Goal: Task Accomplishment & Management: Submit feedback/report problem

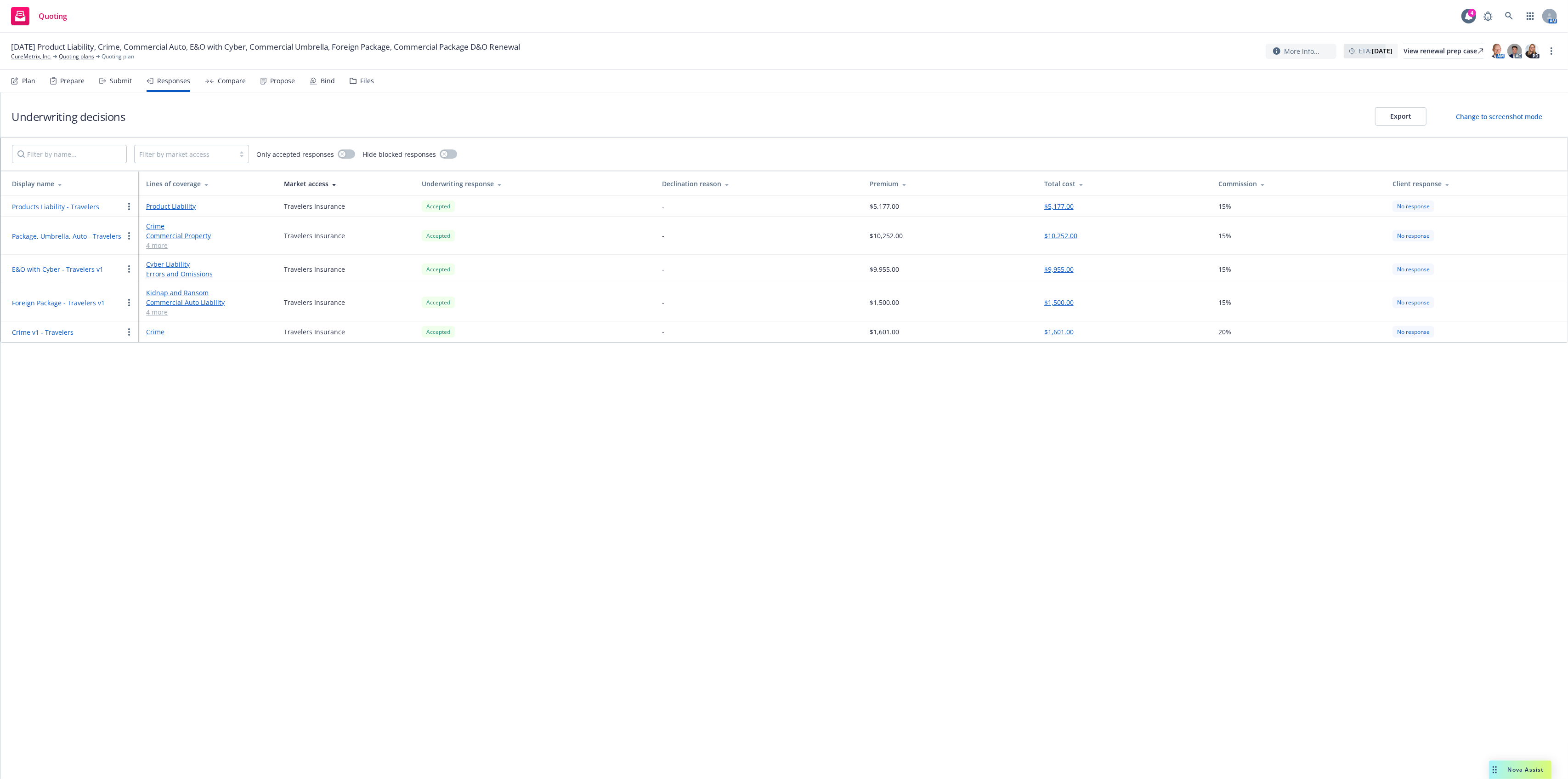
click at [205, 83] on div "Compare" at bounding box center [225, 81] width 41 height 22
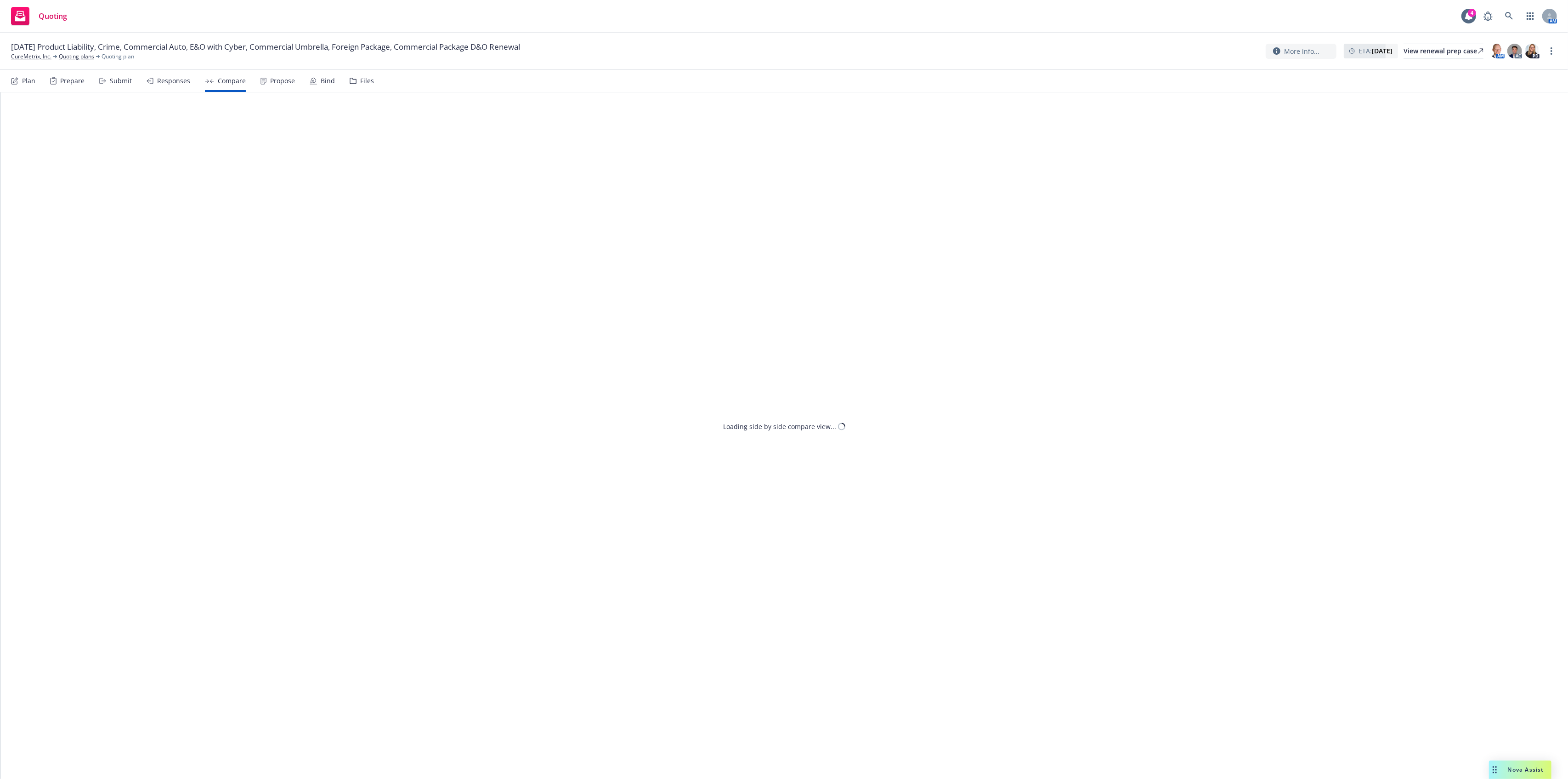
click at [266, 81] on div "Propose" at bounding box center [278, 81] width 34 height 22
click at [947, 155] on div "Quick proposal" at bounding box center [974, 150] width 54 height 18
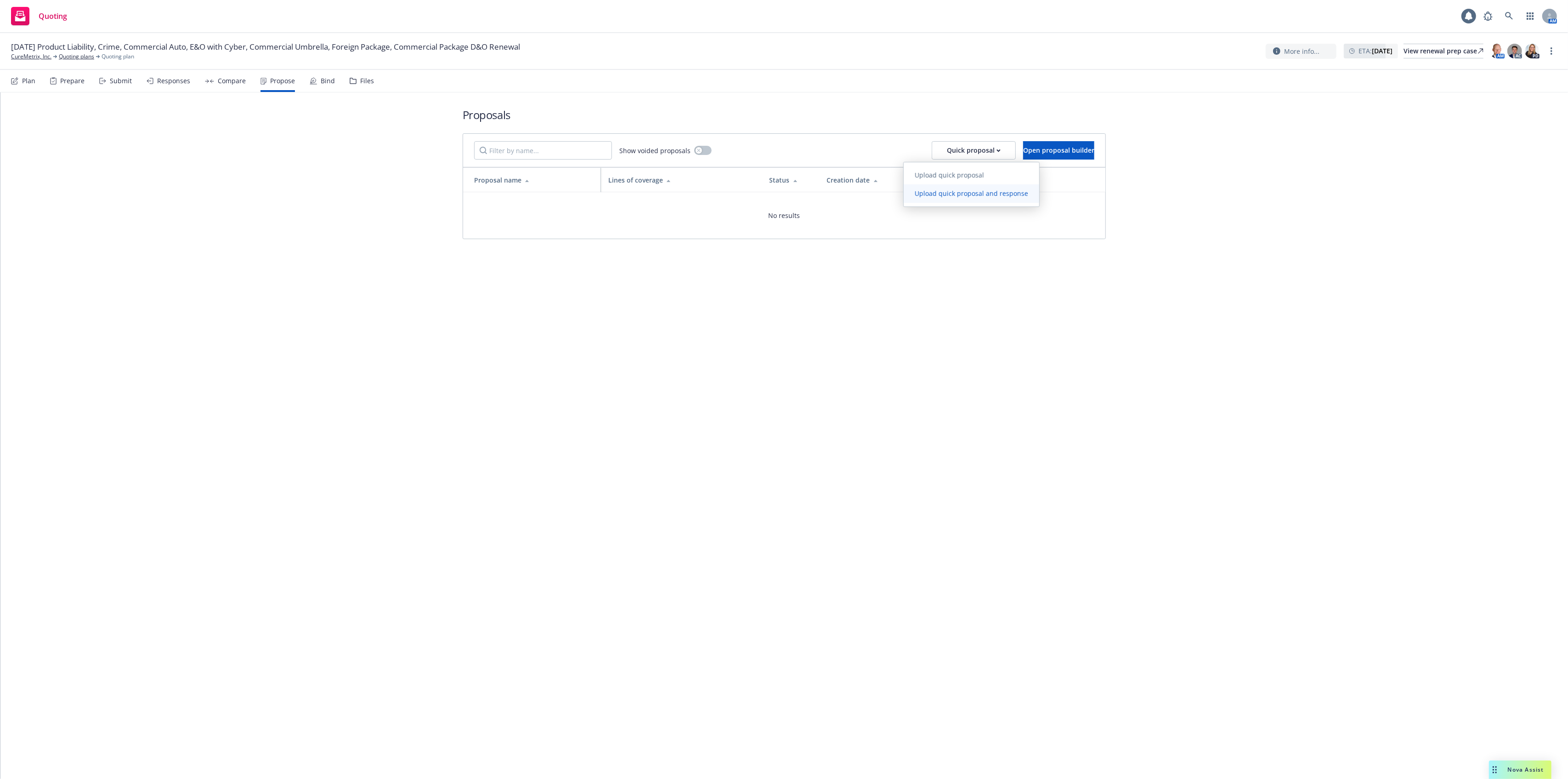
drag, startPoint x: 942, startPoint y: 155, endPoint x: 1007, endPoint y: 195, distance: 76.3
click at [945, 177] on span "Upload quick proposal" at bounding box center [949, 175] width 92 height 9
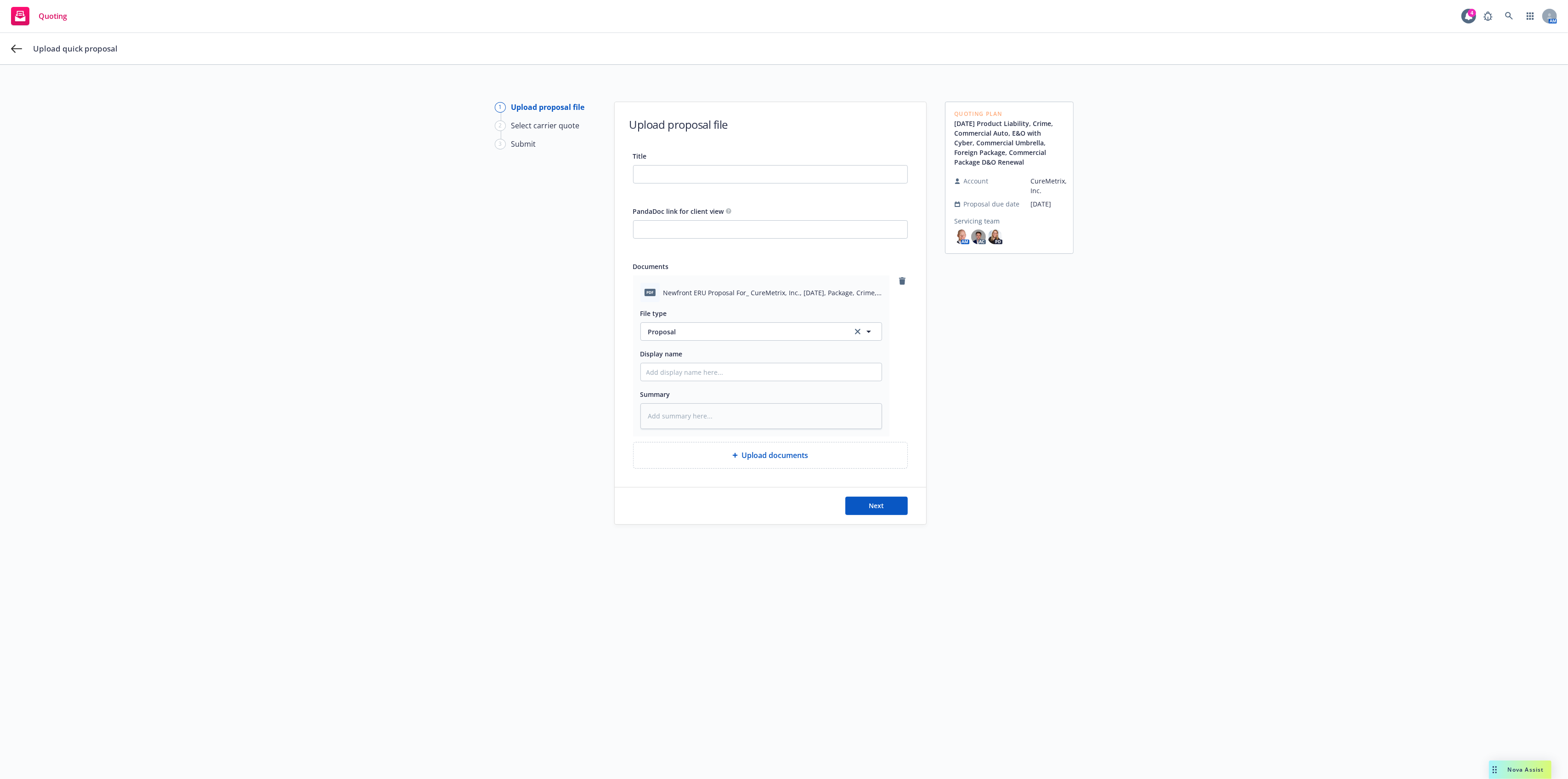
click at [787, 291] on span "Newfront ERU Proposal For_ CureMetrix, Inc., October 2025, Package, Crime, E&O …" at bounding box center [772, 293] width 219 height 10
copy span "Newfront ERU Proposal For_ CureMetrix, Inc., October 2025, Package, Crime, E&O …"
click at [749, 177] on input "Title" at bounding box center [771, 174] width 274 height 18
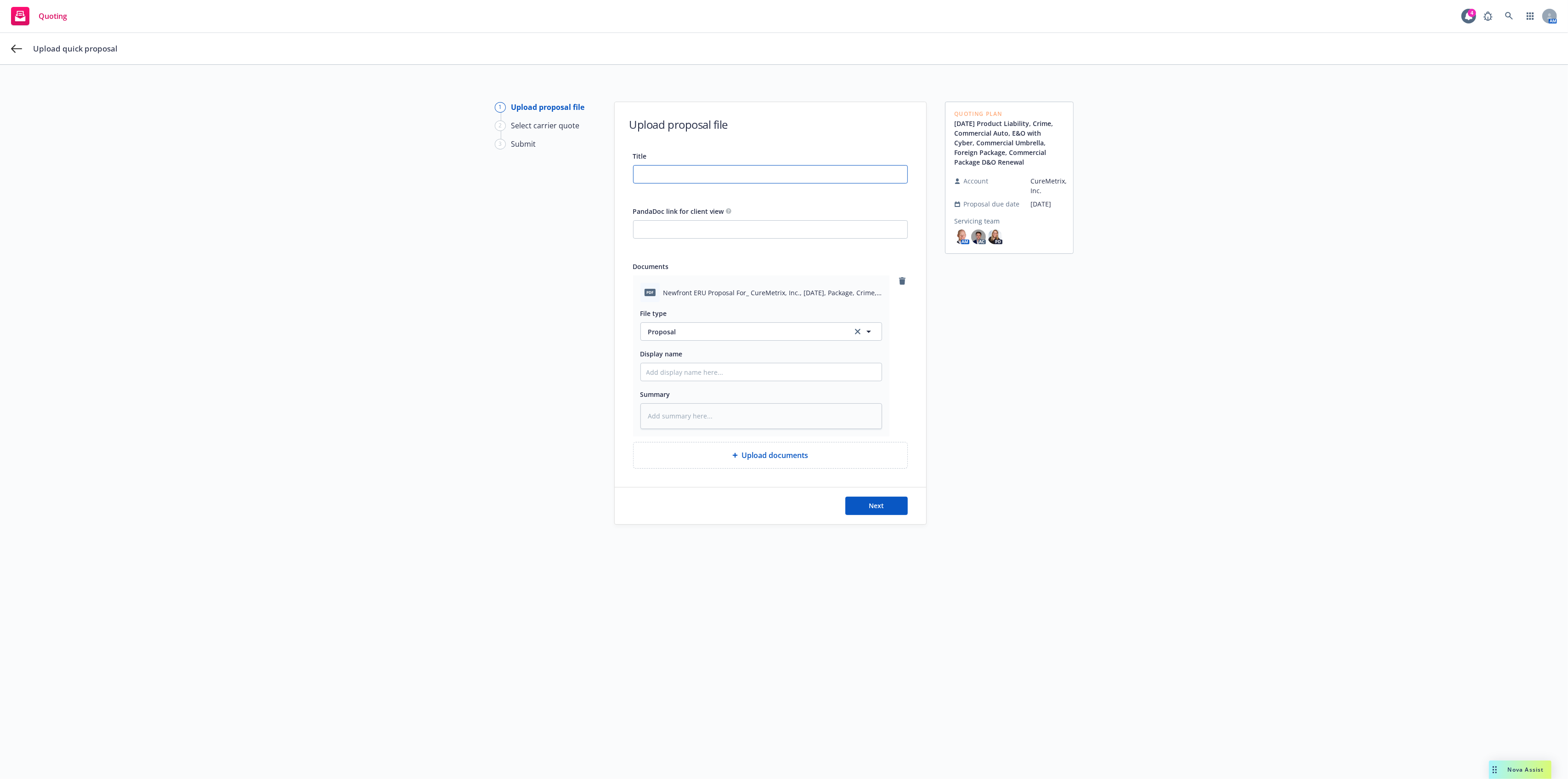
paste input "Newfront ERU Proposal For_ CureMetrix, Inc., October 2025, Package, Crime, E&O …"
type input "Newfront ERU Proposal For_ CureMetrix, Inc., October 2025, Package, Crime, E&O …"
type textarea "x"
drag, startPoint x: 885, startPoint y: 174, endPoint x: 920, endPoint y: 175, distance: 35.0
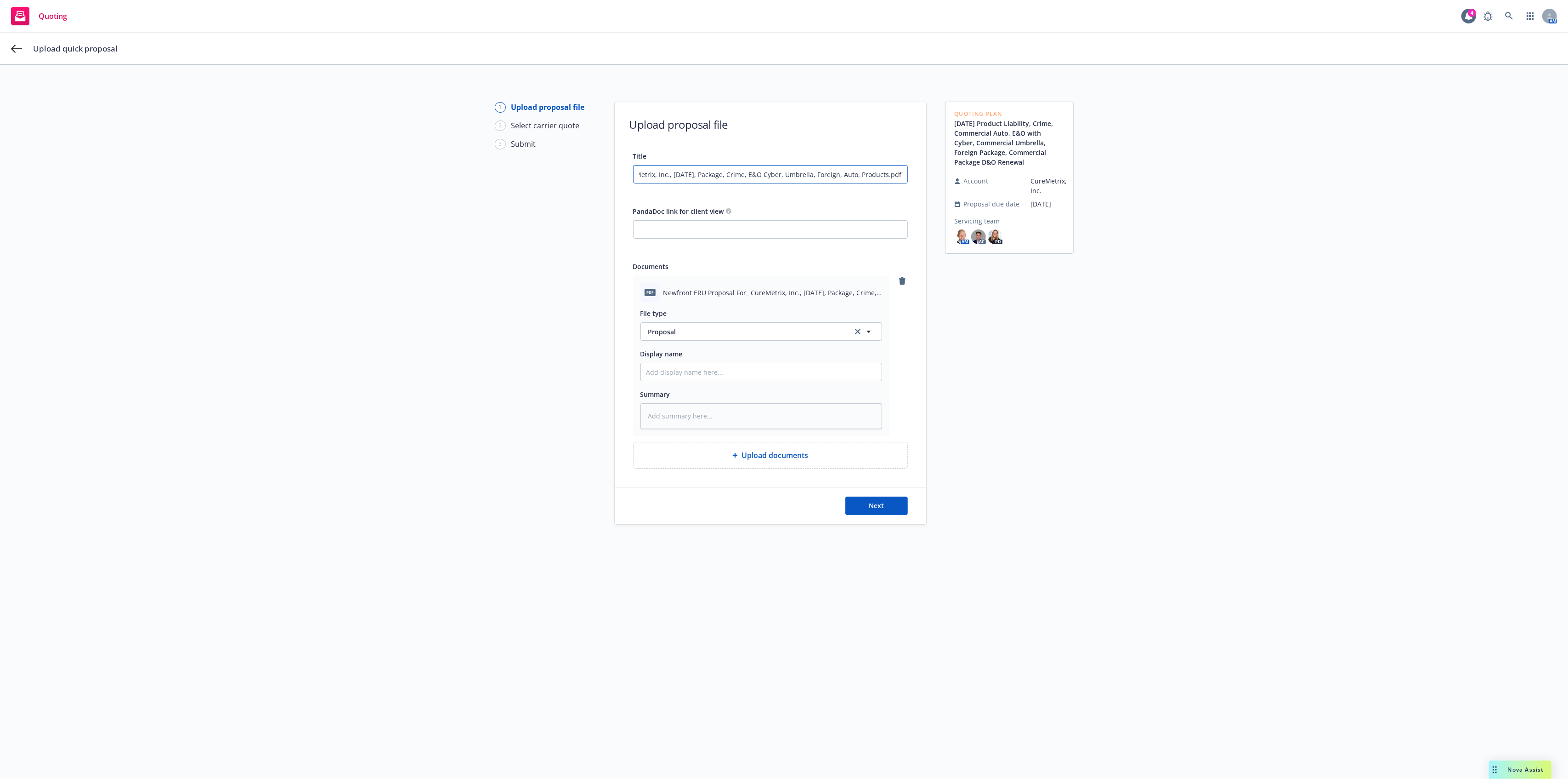
click at [914, 174] on div "Title Newfront ERU Proposal For_ CureMetrix, Inc., October 2025, Package, Crime…" at bounding box center [771, 309] width 311 height 318
type input "Newfront ERU Proposal For_ CureMetrix, Inc., October 2025, Package, Crime, E&O …"
type textarea "x"
type input "Newfront ERU Proposal For_ CureMetrix, Inc., October 2025, Package, Crime, E&O …"
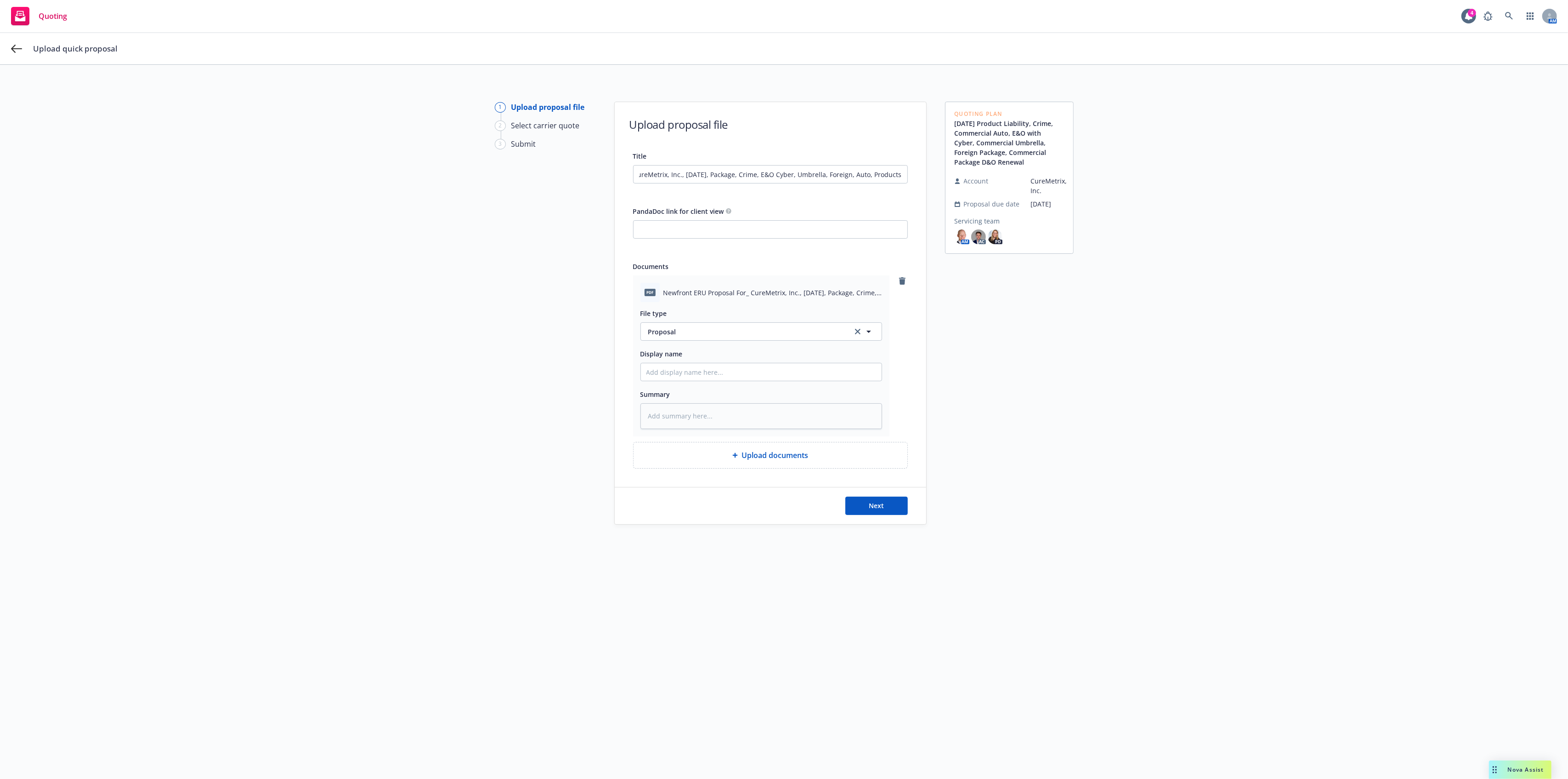
click at [1023, 304] on div "Quoting Plan 10/01/25 Product Liability, Crime, Commercial Auto, E&O with Cyber…" at bounding box center [1009, 427] width 129 height 651
click at [838, 371] on input "Display name" at bounding box center [761, 371] width 241 height 18
click at [991, 399] on div "Quoting Plan 10/01/25 Product Liability, Crime, Commercial Auto, E&O with Cyber…" at bounding box center [1009, 427] width 129 height 651
type textarea "x"
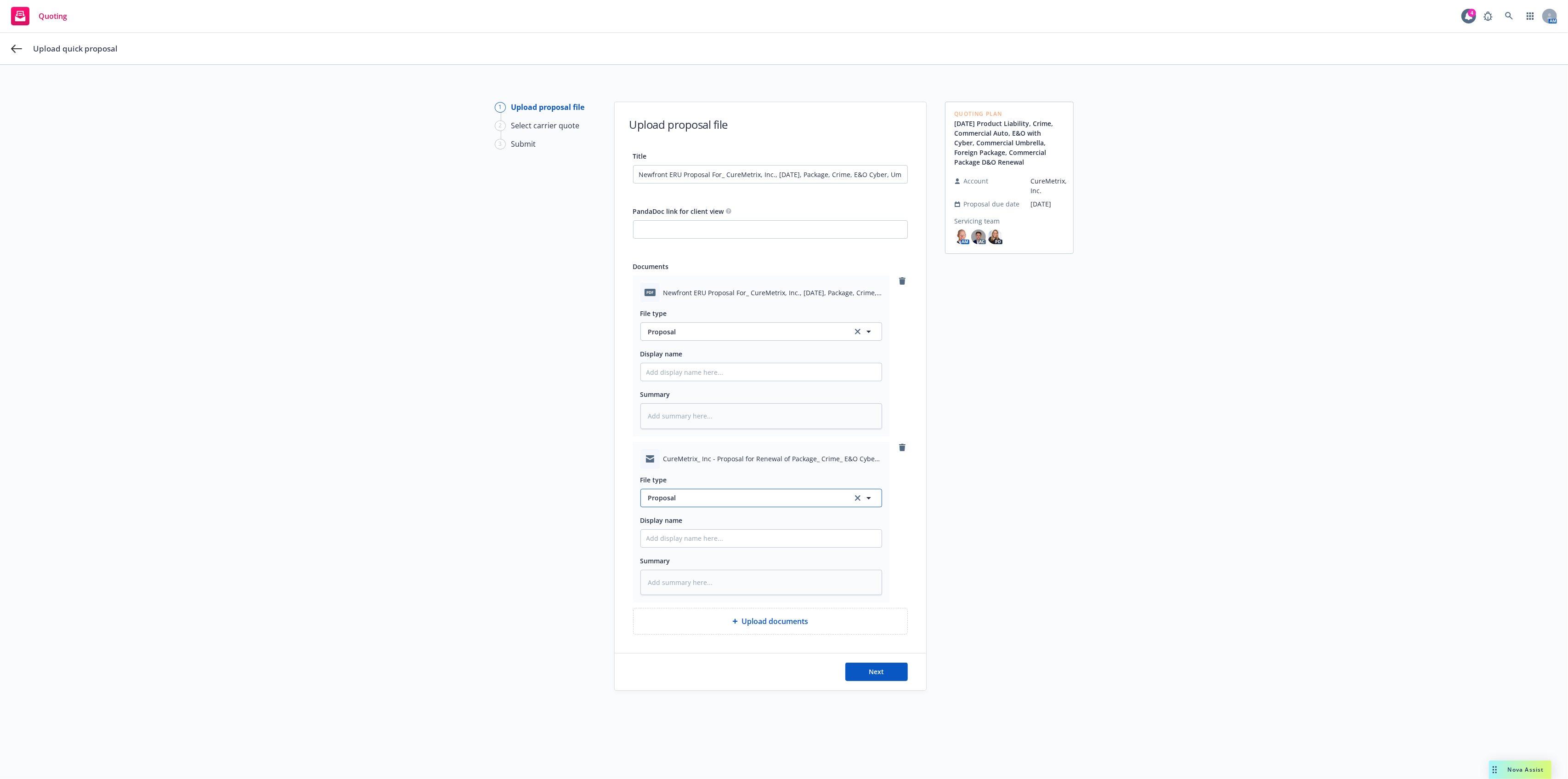
click at [743, 494] on span "Proposal" at bounding box center [745, 498] width 194 height 10
type input "EM"
click at [742, 528] on div "Email" at bounding box center [761, 524] width 230 height 13
drag, startPoint x: 733, startPoint y: 537, endPoint x: 742, endPoint y: 534, distance: 9.5
click at [733, 537] on input "Display name" at bounding box center [761, 538] width 241 height 18
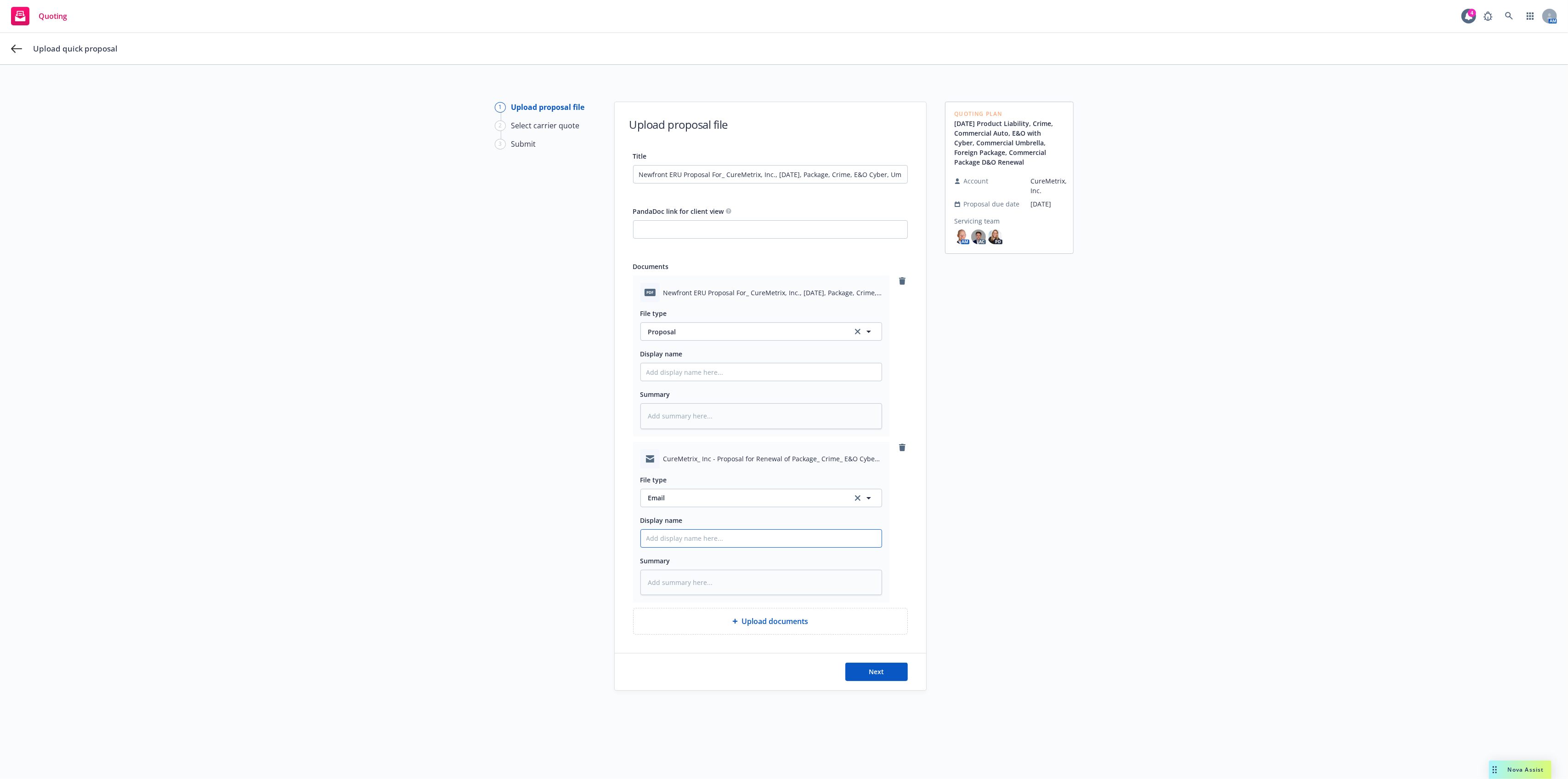
type textarea "x"
type input "C"
type textarea "x"
type input "Ch"
type textarea "x"
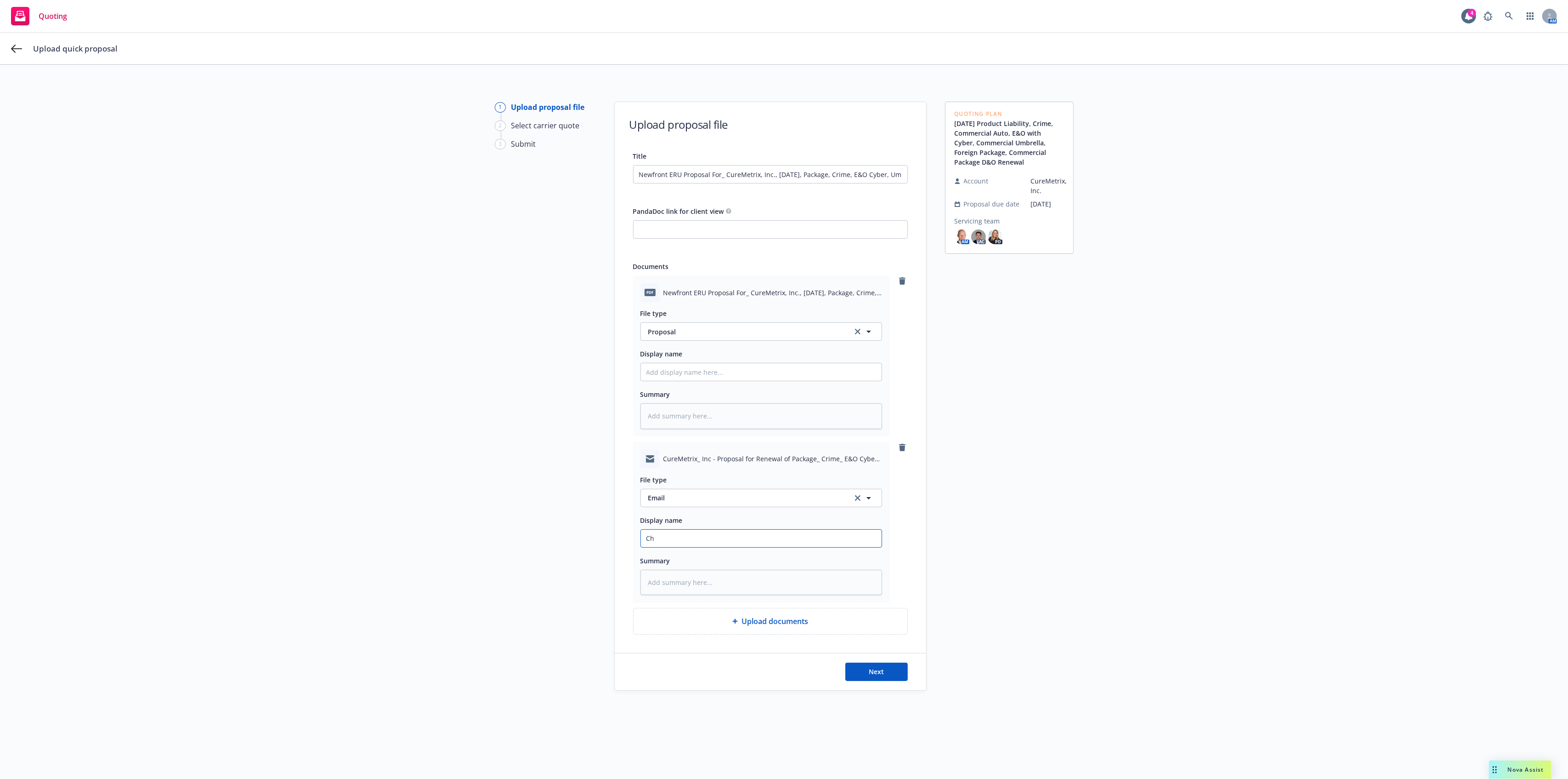
type input "Cha"
type textarea "x"
type input "Chas"
type textarea "x"
type input "Chase: proposal sent to client"
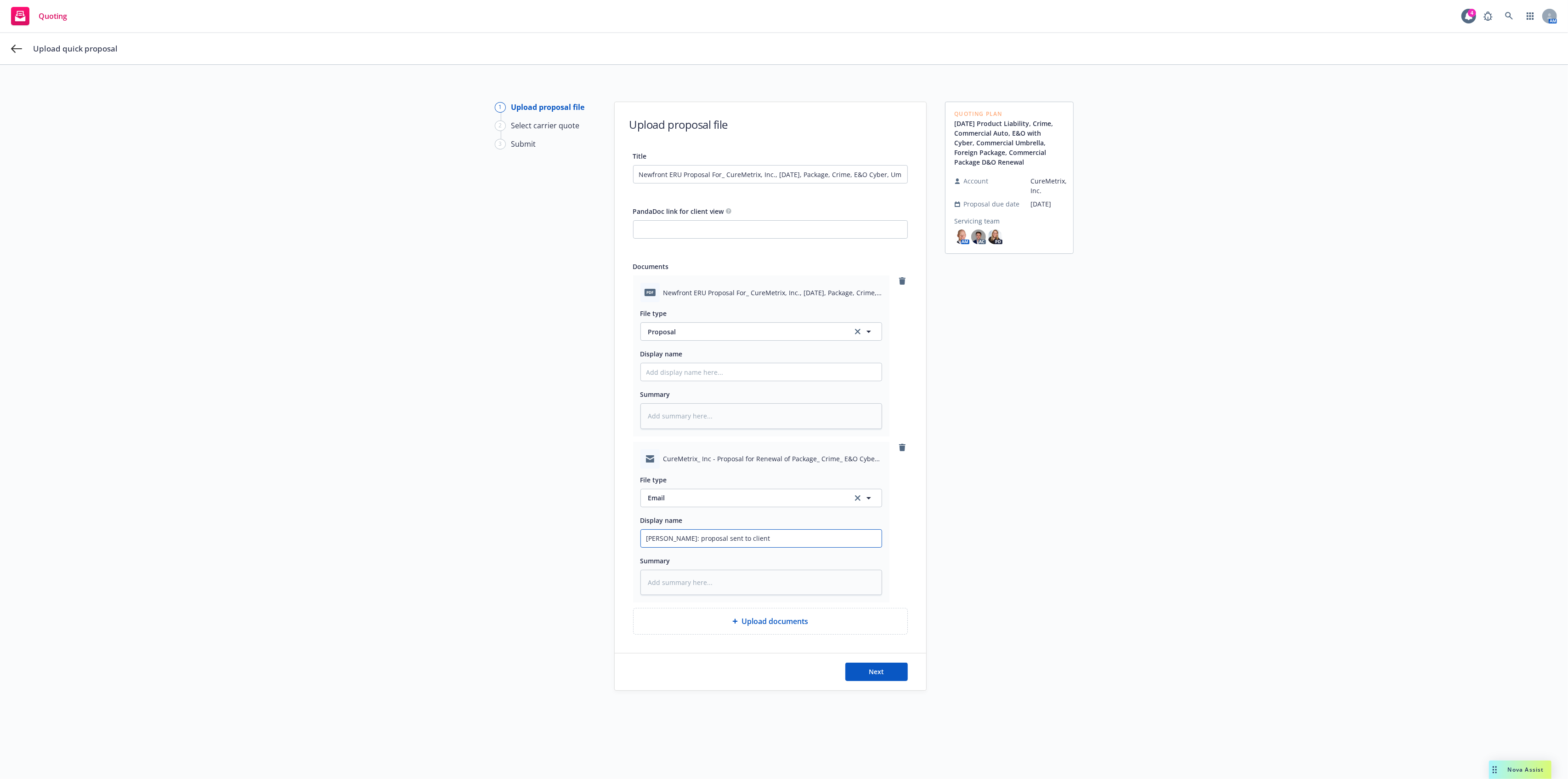
click at [723, 539] on input "Chase: proposal sent to client" at bounding box center [761, 538] width 241 height 18
drag, startPoint x: 723, startPoint y: 539, endPoint x: 743, endPoint y: 538, distance: 20.0
click at [723, 539] on input "Chase: proposal sent to client" at bounding box center [761, 538] width 241 height 18
type textarea "x"
type input "Chase: proposal sent to p"
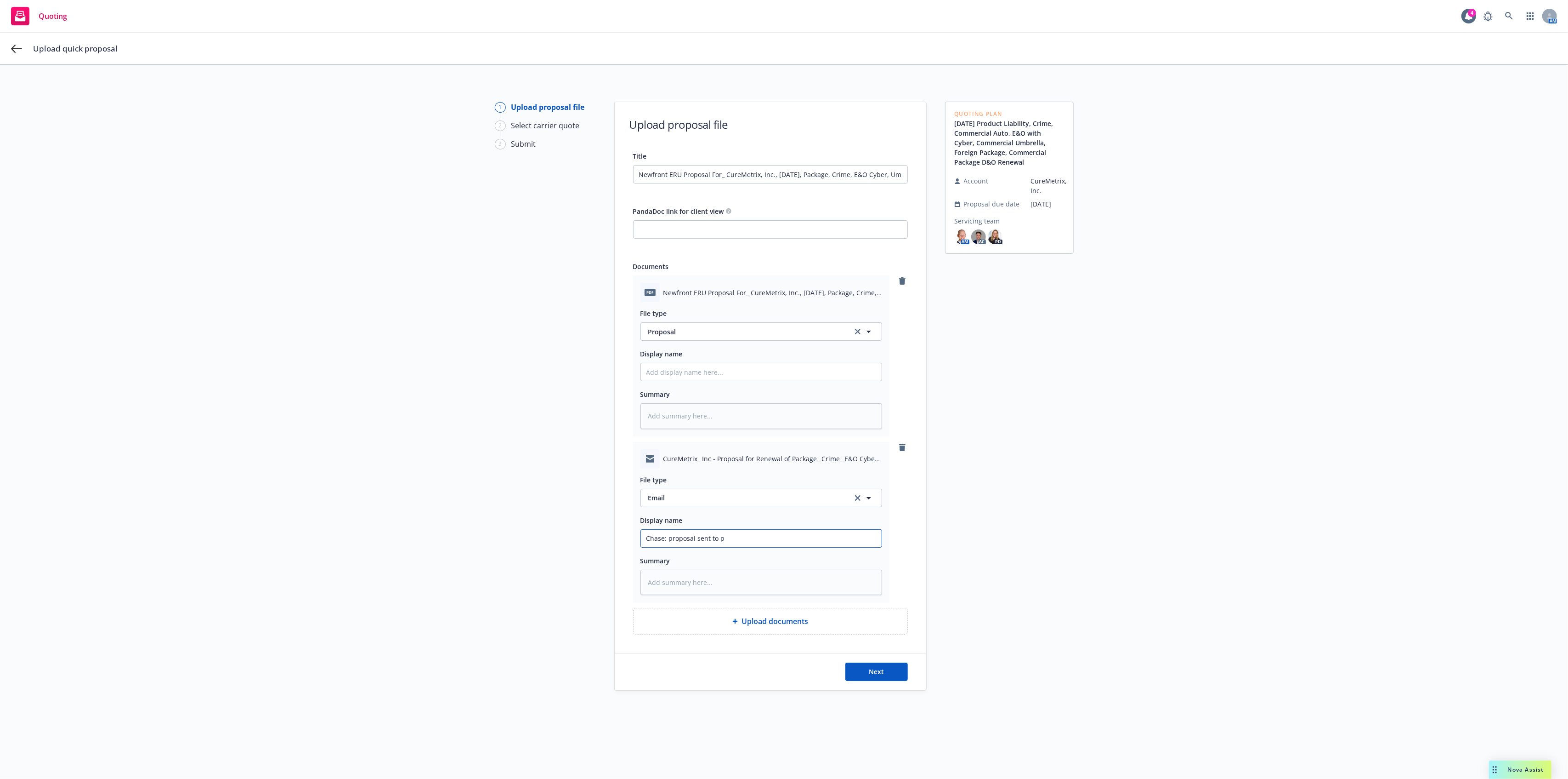
type textarea "x"
type input "Chase: proposal sent to pr"
type textarea "x"
type input "Chase: proposal sent to pro"
type textarea "x"
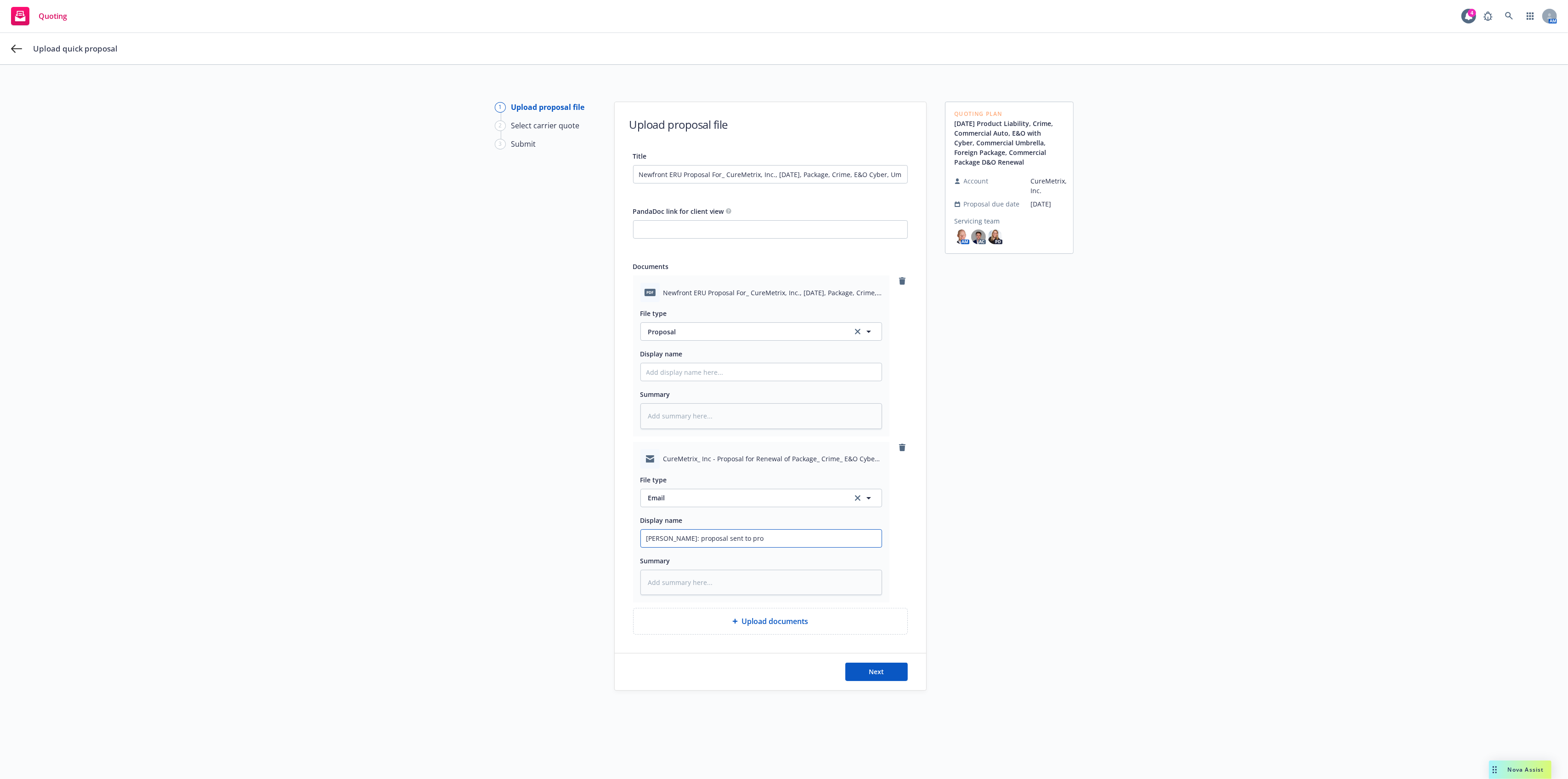
type input "Chase: proposal sent to prod"
type textarea "x"
type input "Chase: proposal sent to produ"
type textarea "x"
type input "Chase: proposal sent to produc"
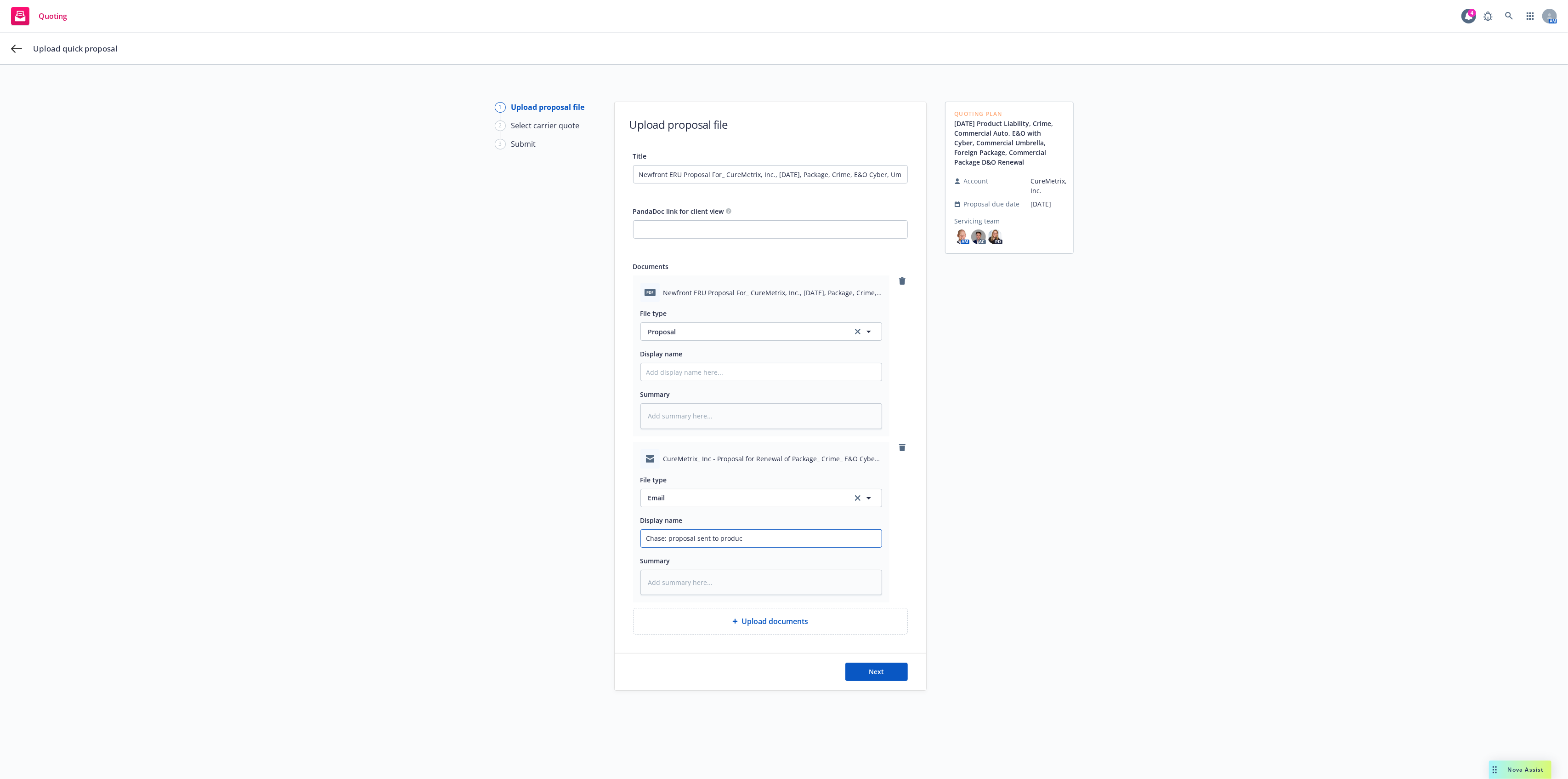
type textarea "x"
type input "Chase: proposal sent to produce"
type textarea "x"
type input "Chase: proposal sent to producer"
type textarea "x"
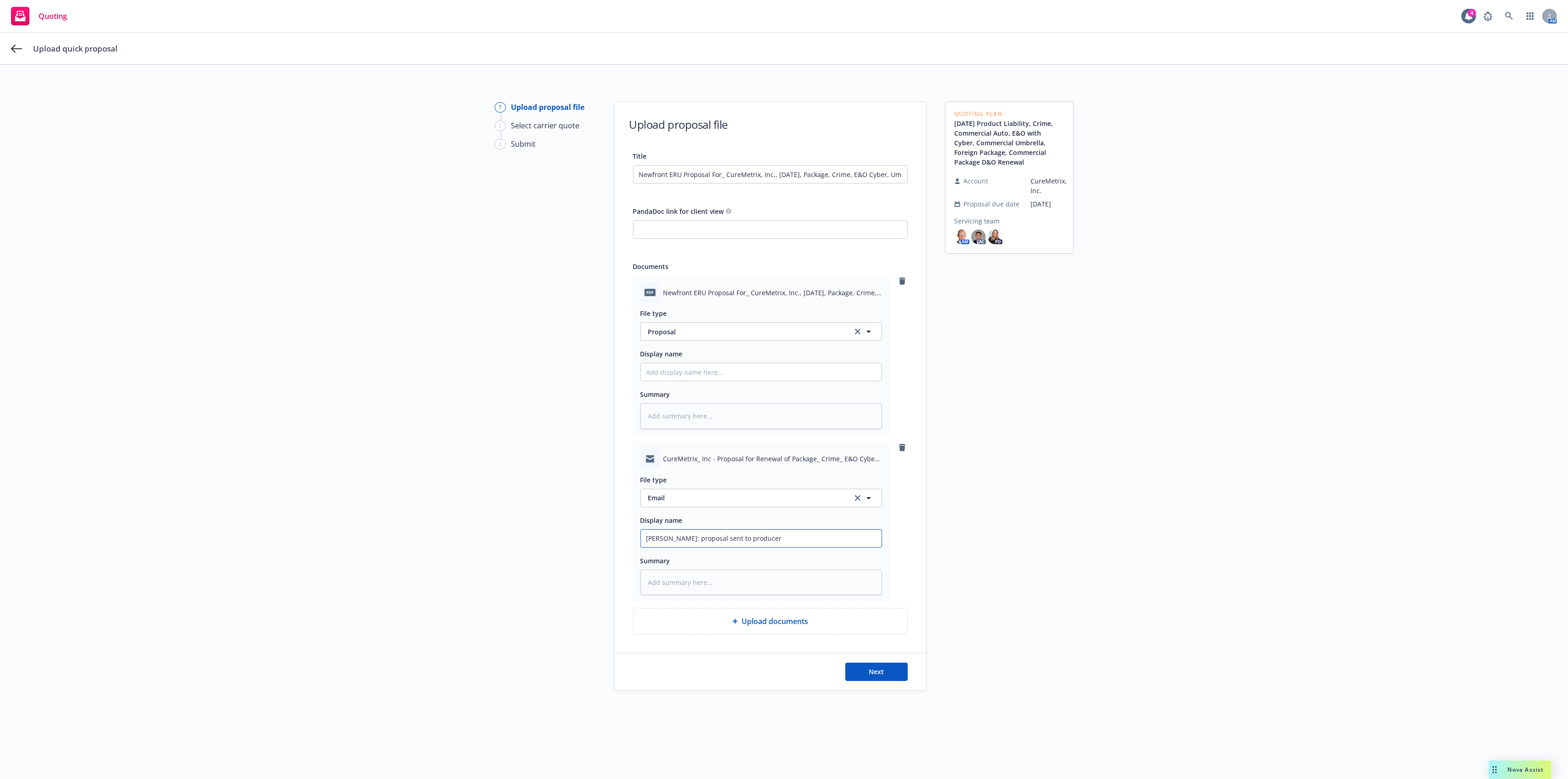
type input "Chase: proposal sent to producer"
type textarea "x"
type input "Chase: proposal sent to producer t"
type textarea "x"
type input "Chase: proposal sent to producer to"
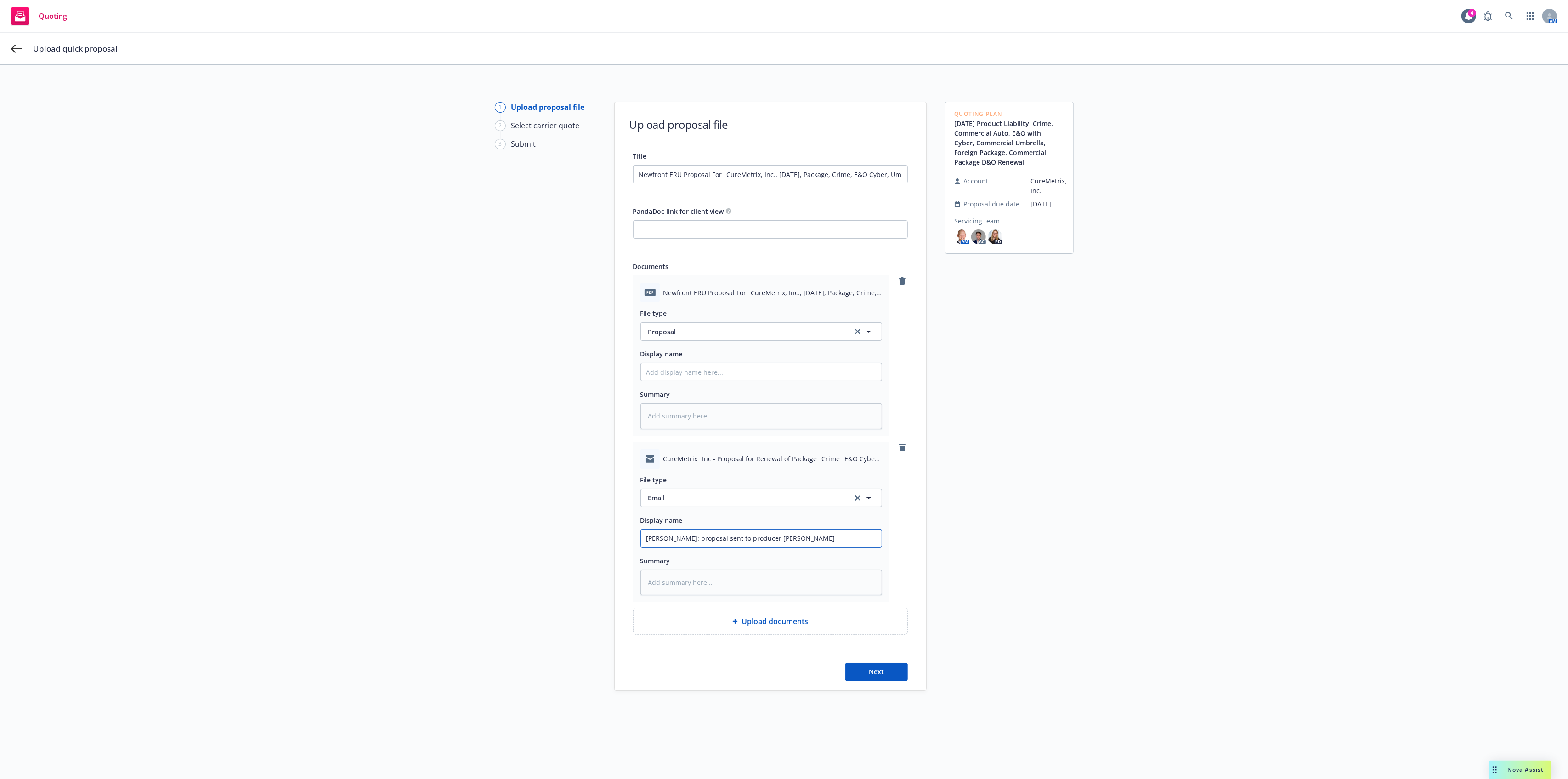
type textarea "x"
type input "Chase: proposal sent to producer to"
type textarea "x"
type input "Chase: proposal sent to producer to r"
type textarea "x"
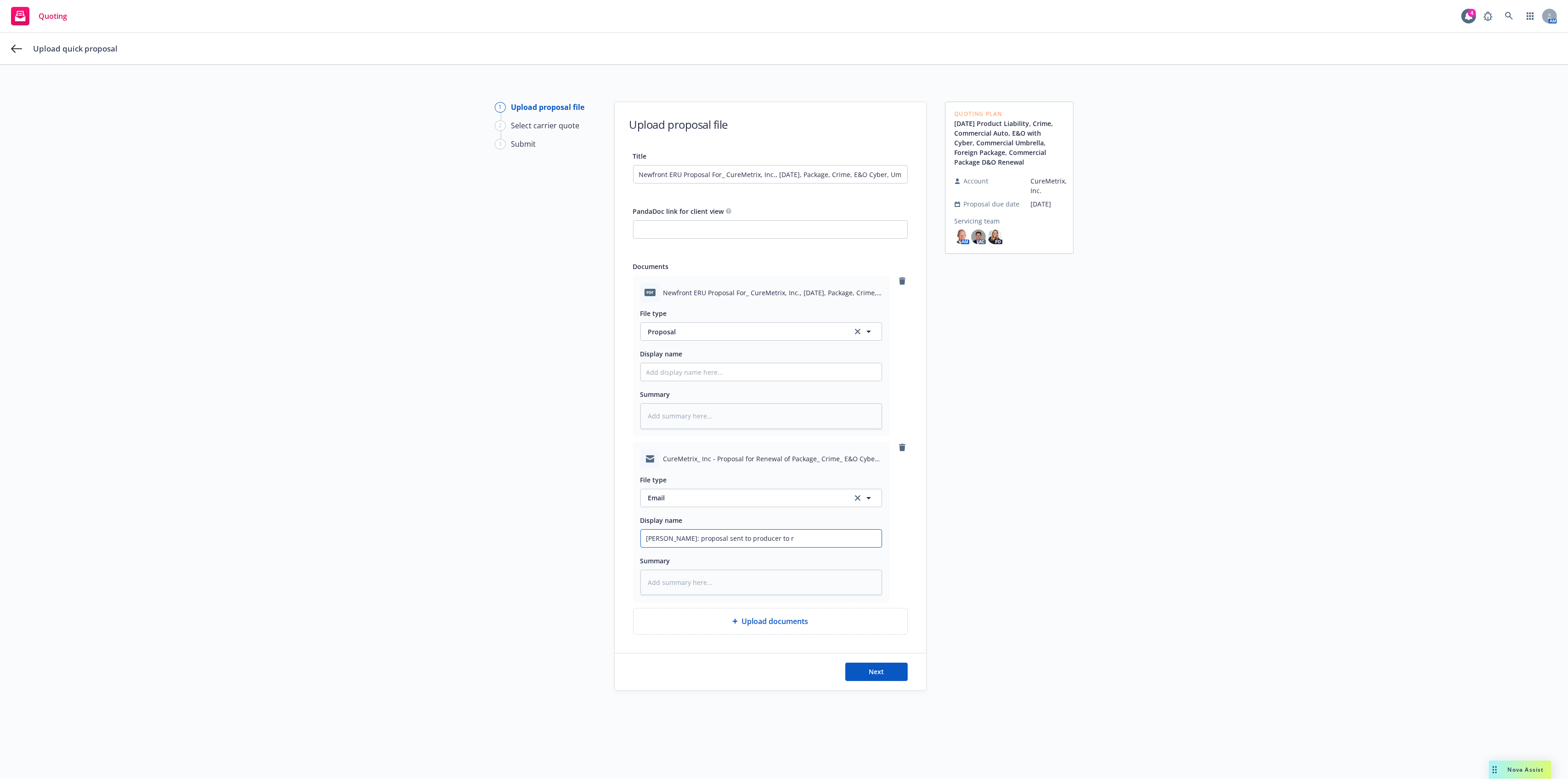
type input "Chase: proposal sent to producer to re"
type textarea "x"
type input "Chase: proposal sent to producer to rev"
type textarea "x"
type input "Chase: proposal sent to producer to revi"
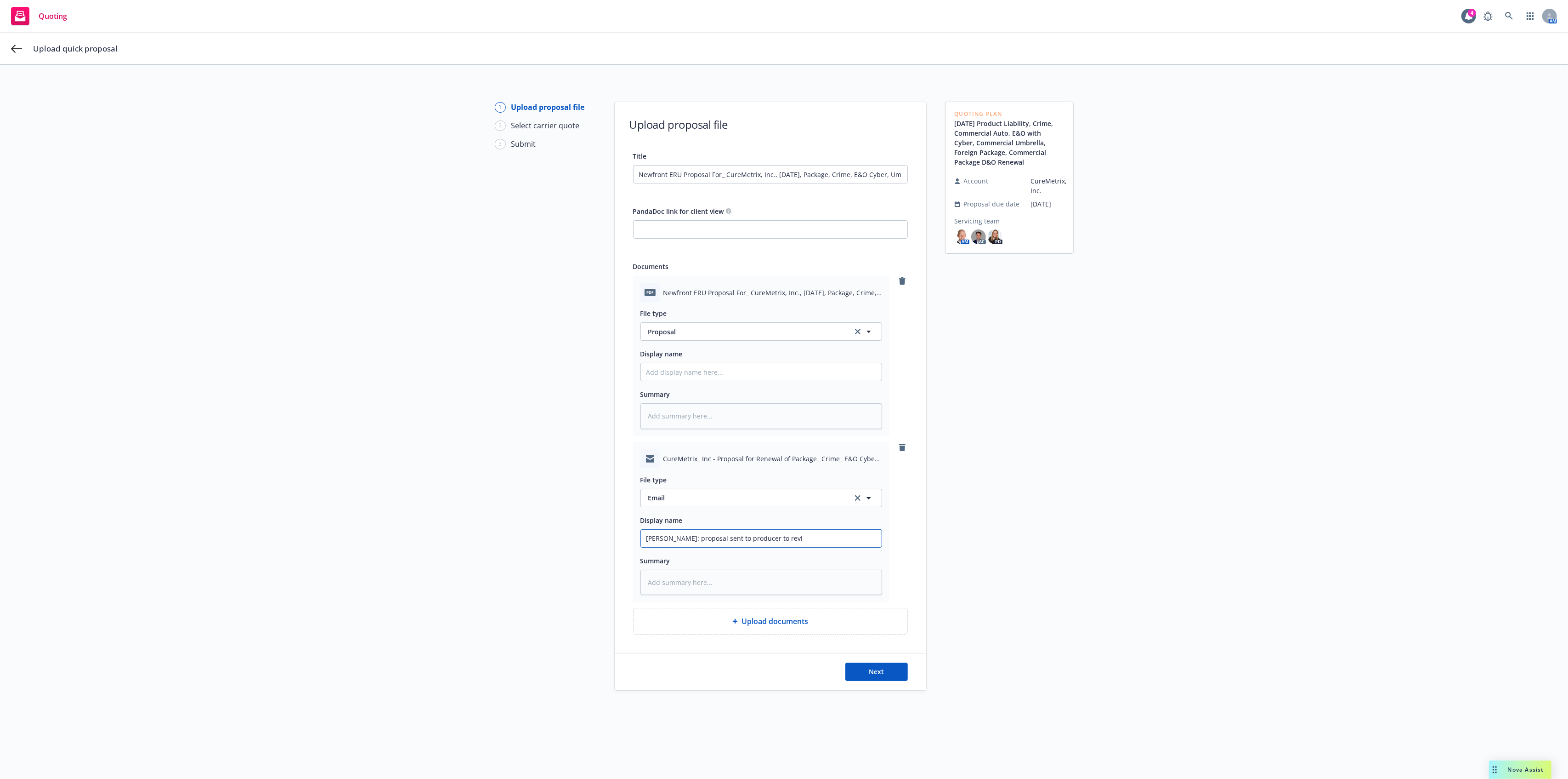
type textarea "x"
type input "Chase: proposal sent to producer to revie"
type textarea "x"
type input "Chase: proposal sent to producer to review"
drag, startPoint x: 923, startPoint y: 522, endPoint x: 871, endPoint y: 607, distance: 99.6
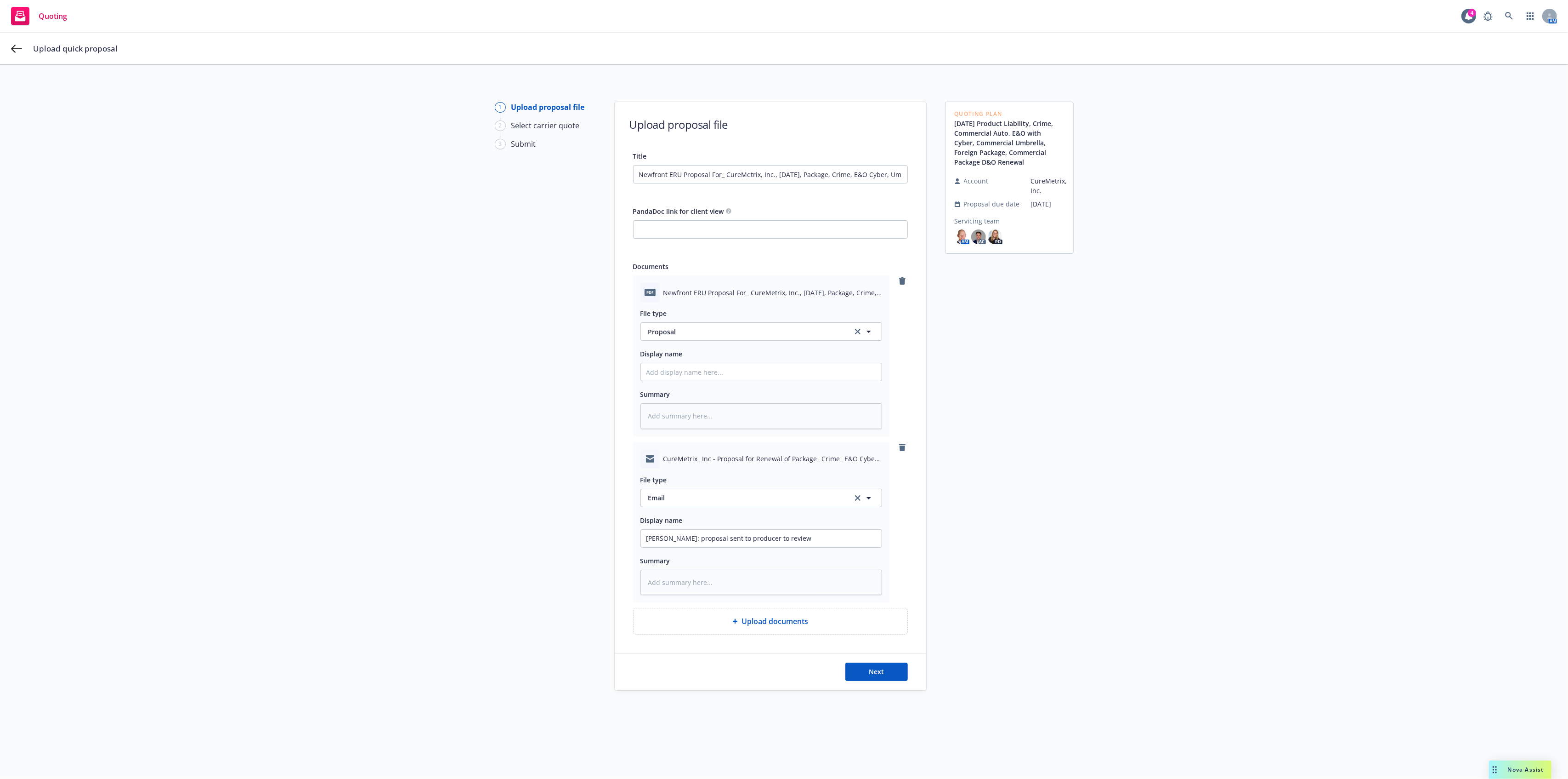
click at [923, 522] on div "1 Upload proposal file 2 Select carrier quote 3 Submit Upload proposal file Tit…" at bounding box center [784, 427] width 1546 height 651
click at [852, 637] on div "Upload proposal file Title Newfront ERU Proposal For_ CureMetrix, Inc., October…" at bounding box center [771, 396] width 311 height 588
click at [853, 633] on div "Upload documents" at bounding box center [771, 621] width 274 height 26
type textarea "x"
click at [791, 666] on span "Proposal" at bounding box center [745, 664] width 194 height 10
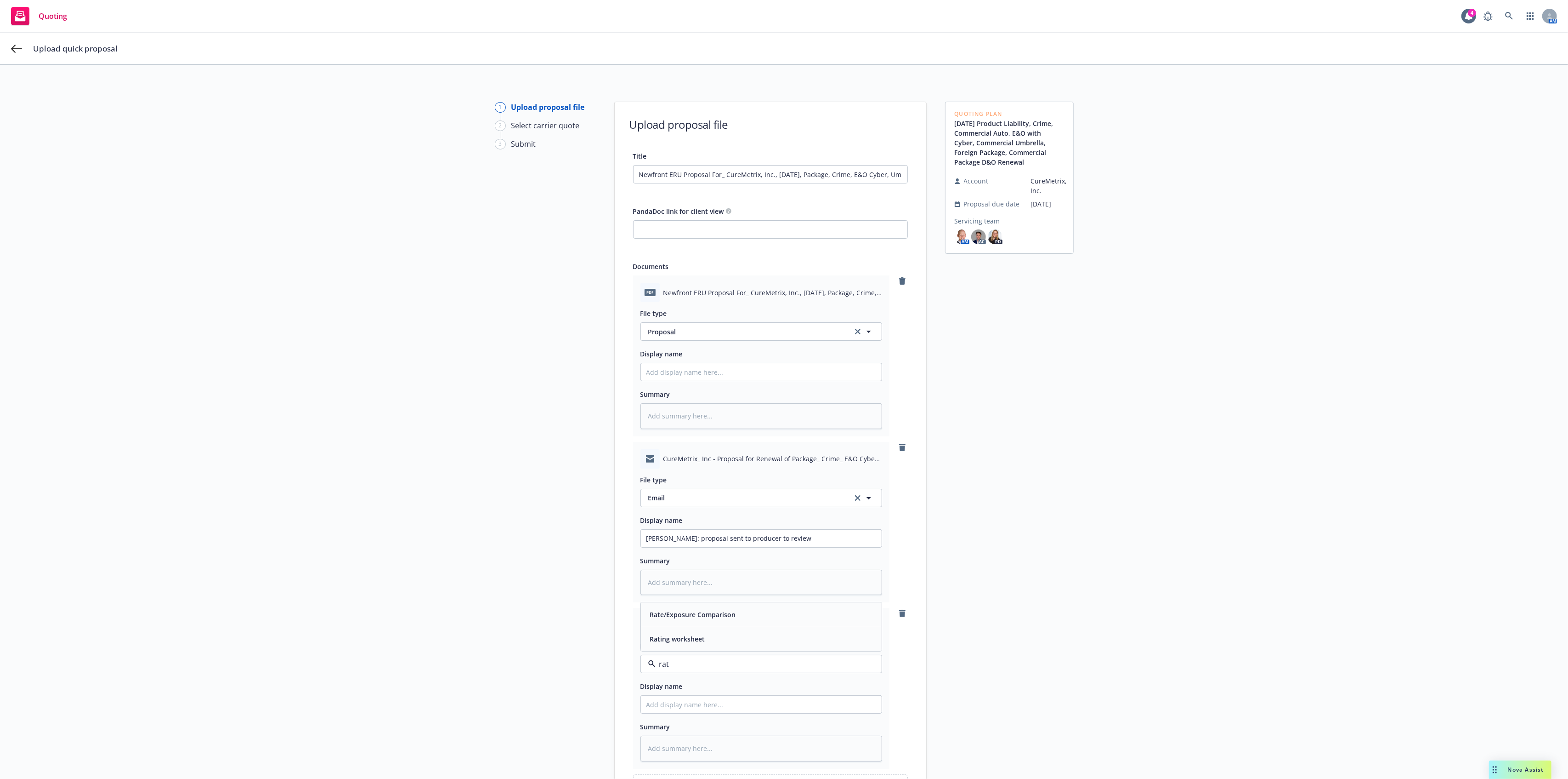
type input "rate"
click at [788, 646] on div "Rate/Exposure Comparison" at bounding box center [761, 638] width 241 height 24
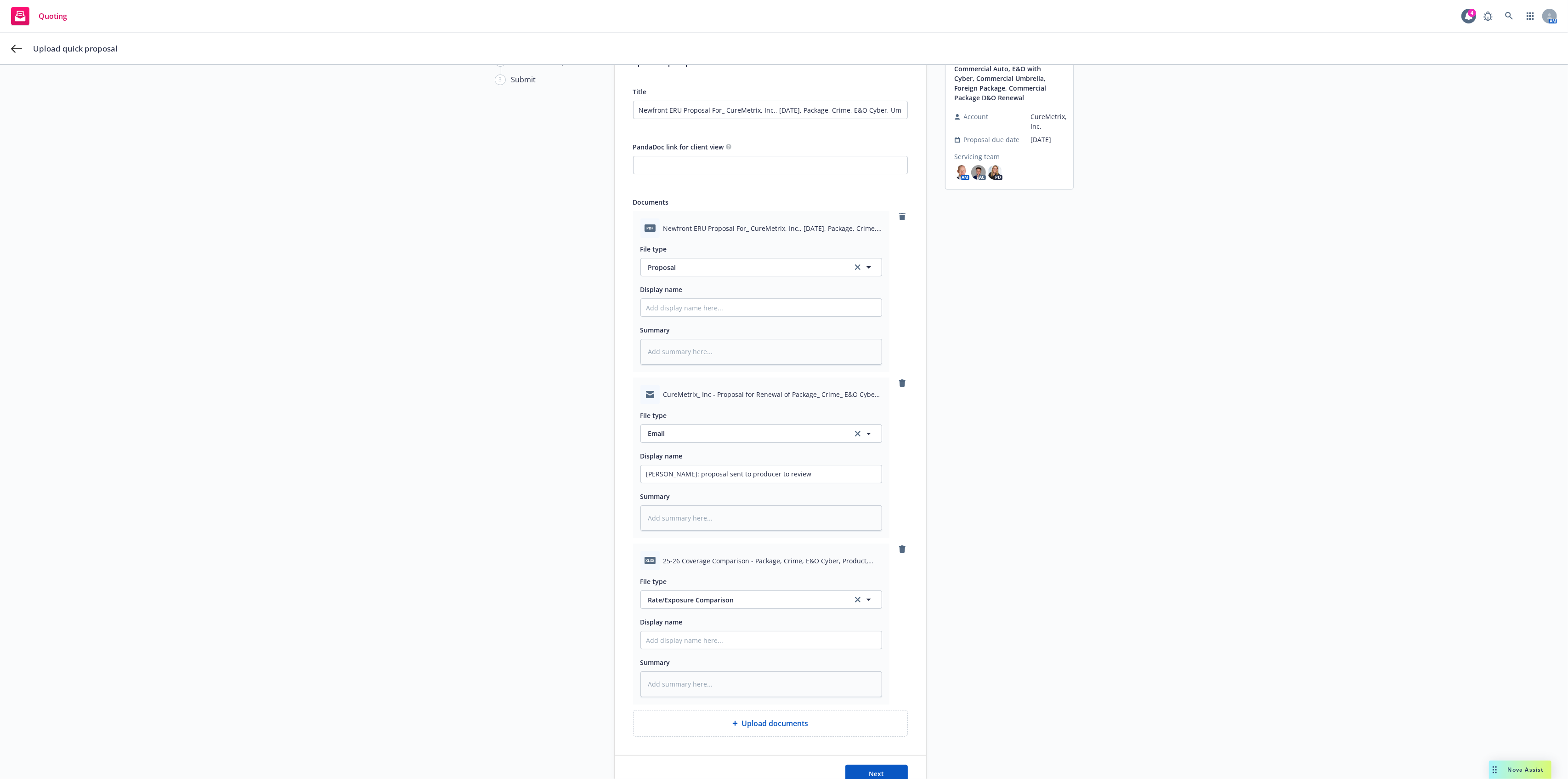
scroll to position [137, 0]
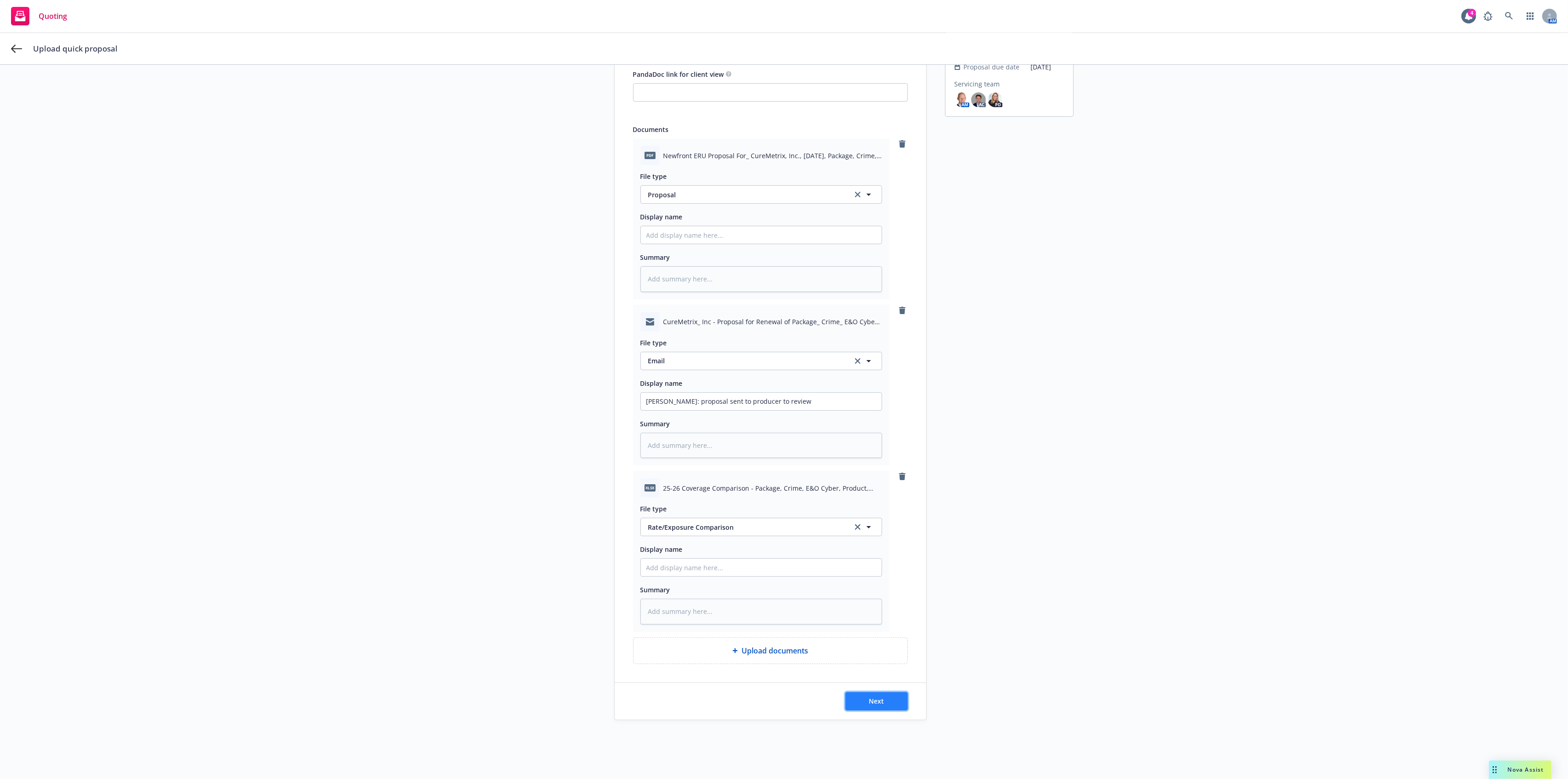
click at [877, 697] on span "Next" at bounding box center [876, 701] width 15 height 9
type textarea "x"
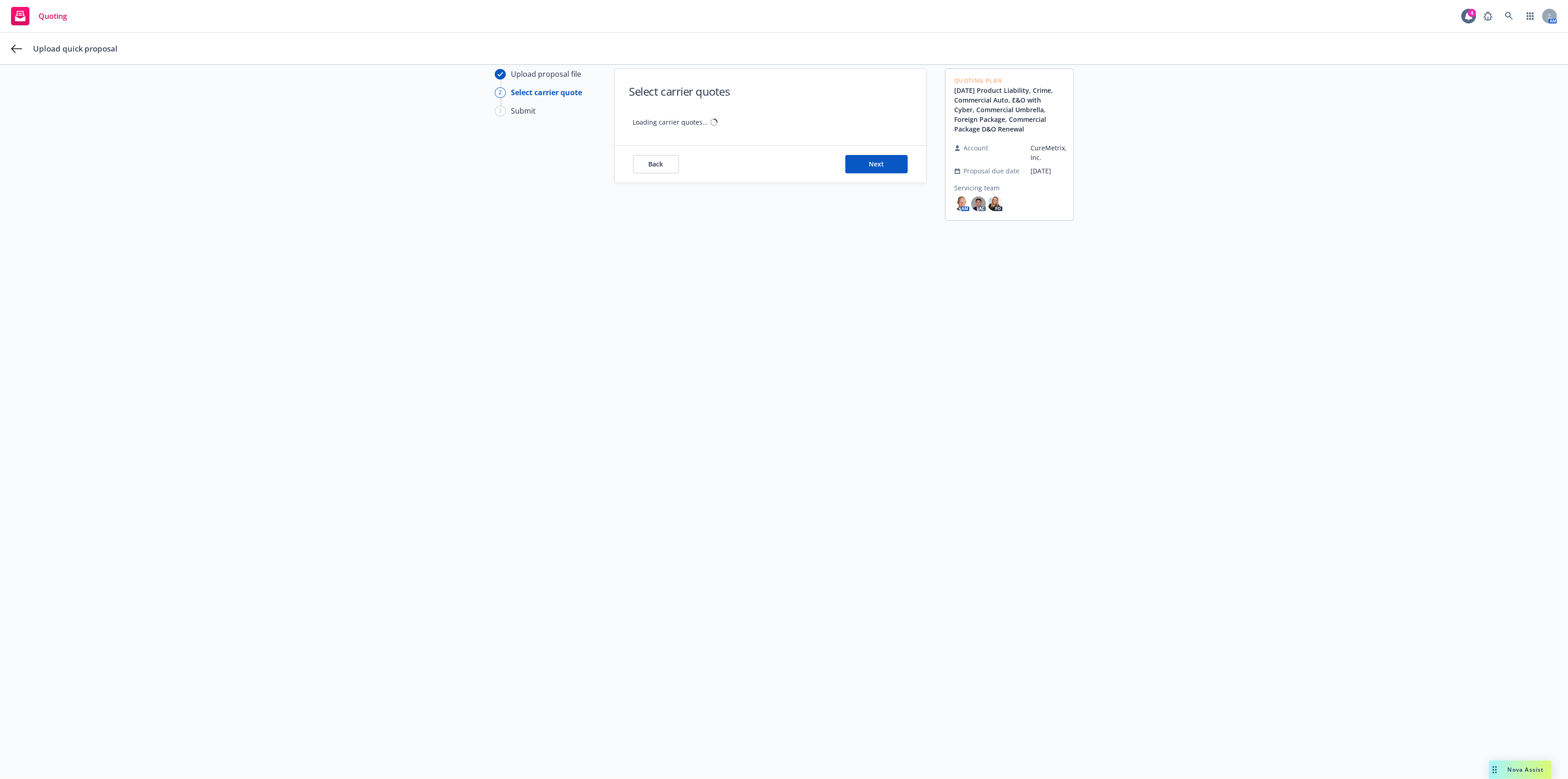
scroll to position [33, 0]
click at [860, 155] on button "Select carrier quotes" at bounding box center [844, 147] width 105 height 18
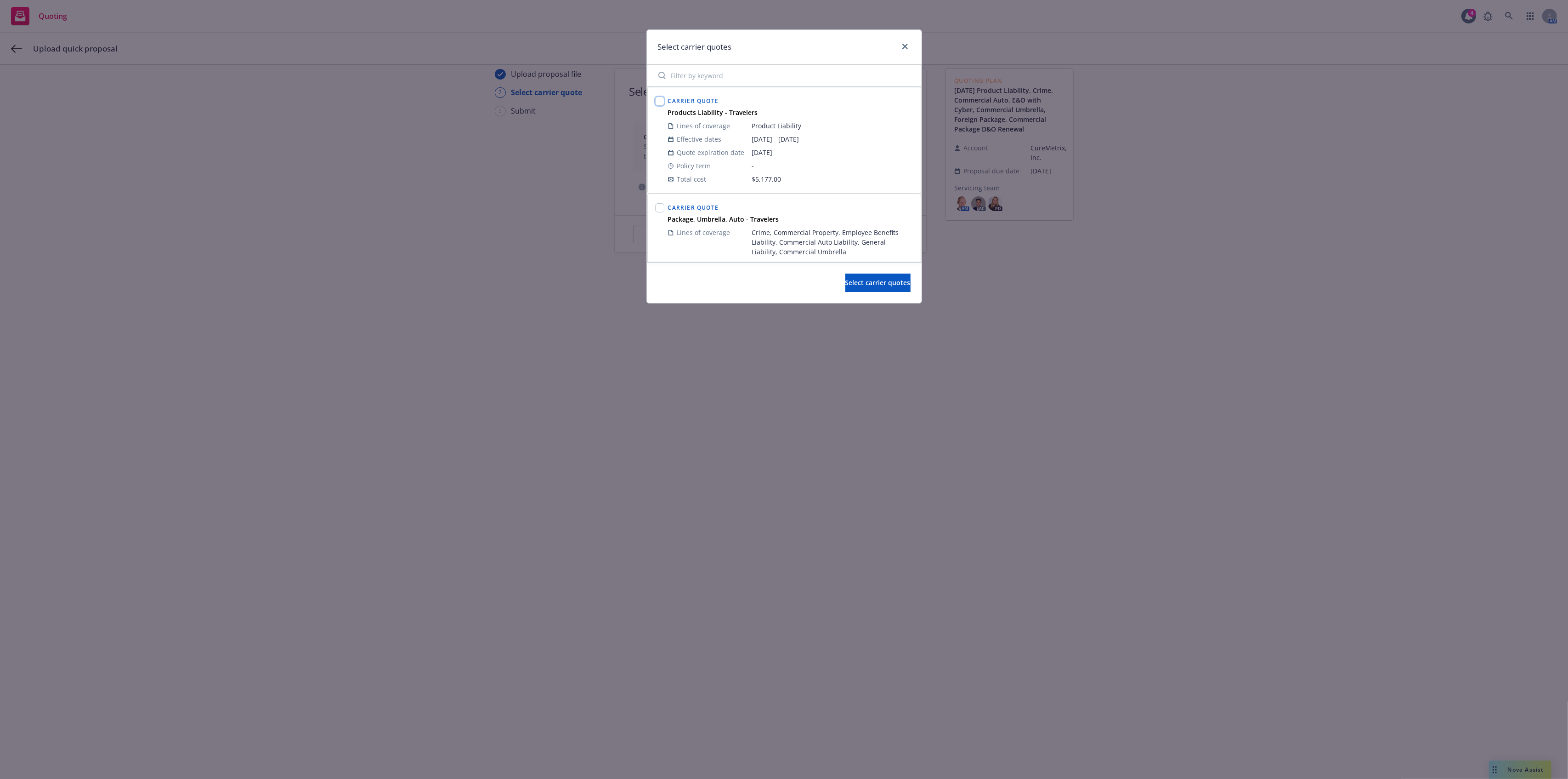
click at [660, 101] on input "checkbox" at bounding box center [659, 101] width 9 height 9
checkbox input "true"
click at [658, 208] on input "checkbox" at bounding box center [659, 208] width 9 height 9
checkbox input "true"
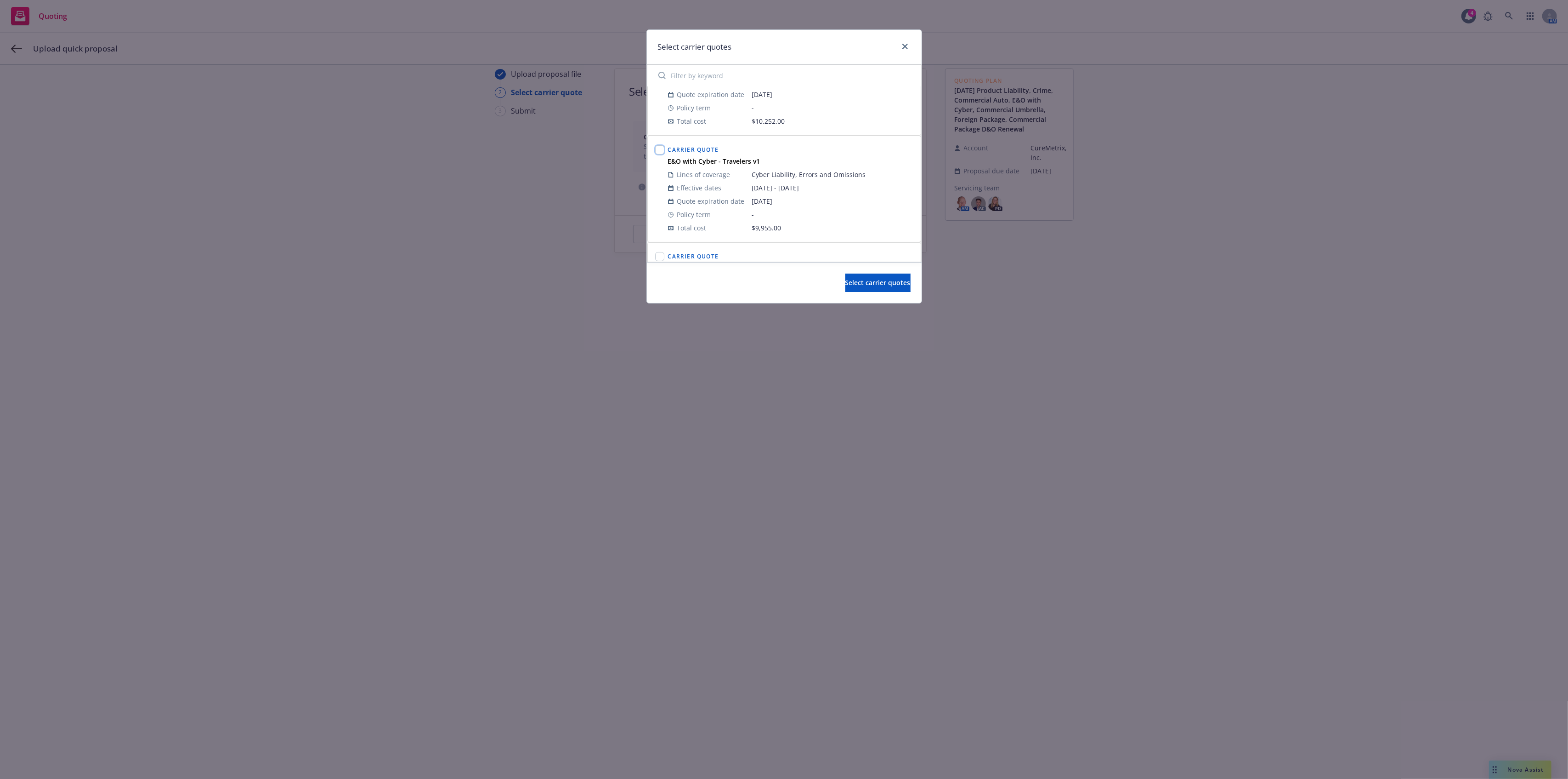
click at [659, 153] on input "checkbox" at bounding box center [659, 150] width 9 height 9
checkbox input "true"
drag, startPoint x: 661, startPoint y: 139, endPoint x: 662, endPoint y: 182, distance: 43.0
click at [660, 139] on input "checkbox" at bounding box center [659, 134] width 9 height 9
checkbox input "true"
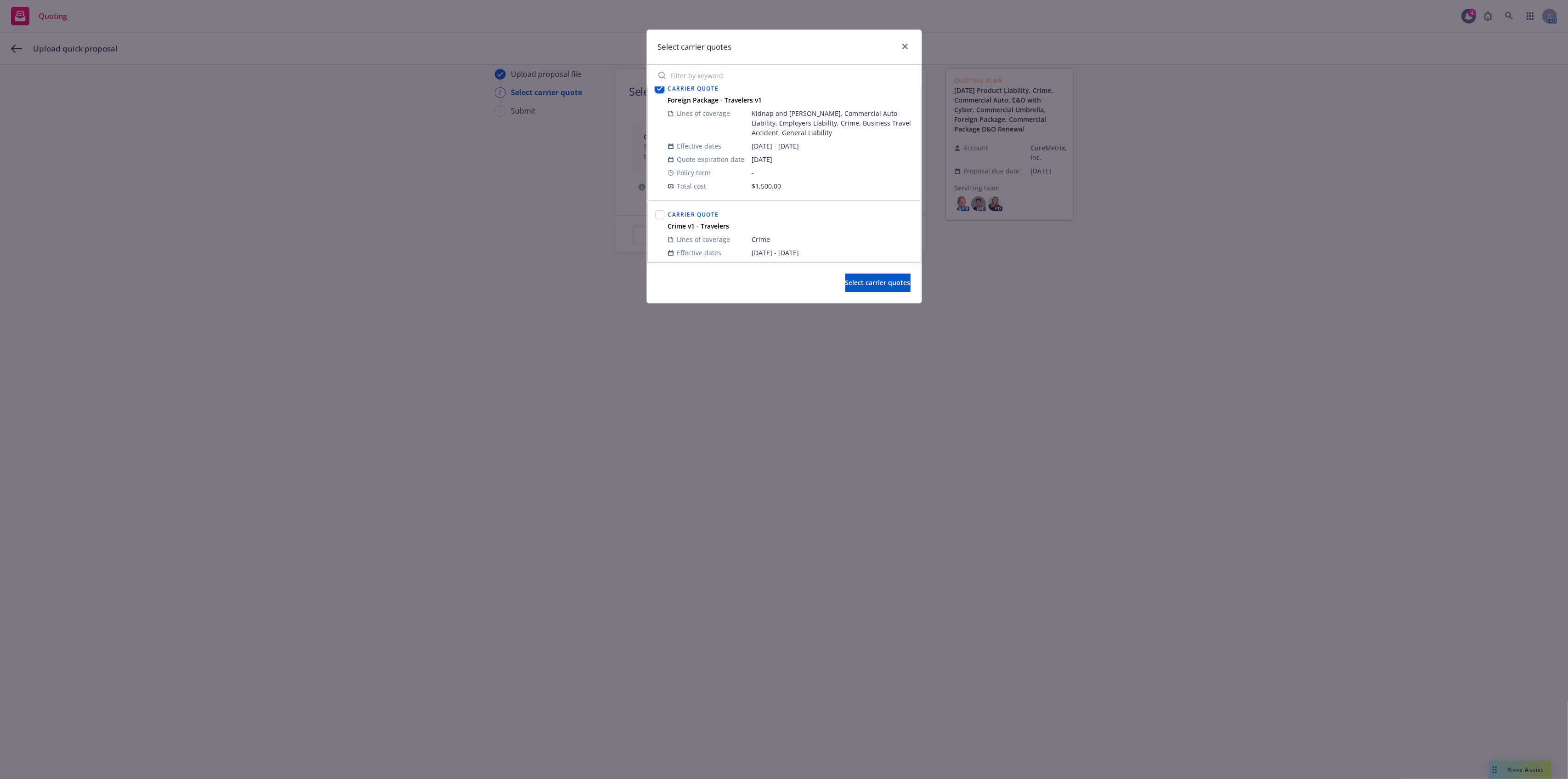
scroll to position [399, 0]
click at [661, 170] on input "checkbox" at bounding box center [659, 169] width 9 height 9
checkbox input "true"
click at [860, 286] on span "Select carrier quotes" at bounding box center [877, 282] width 65 height 9
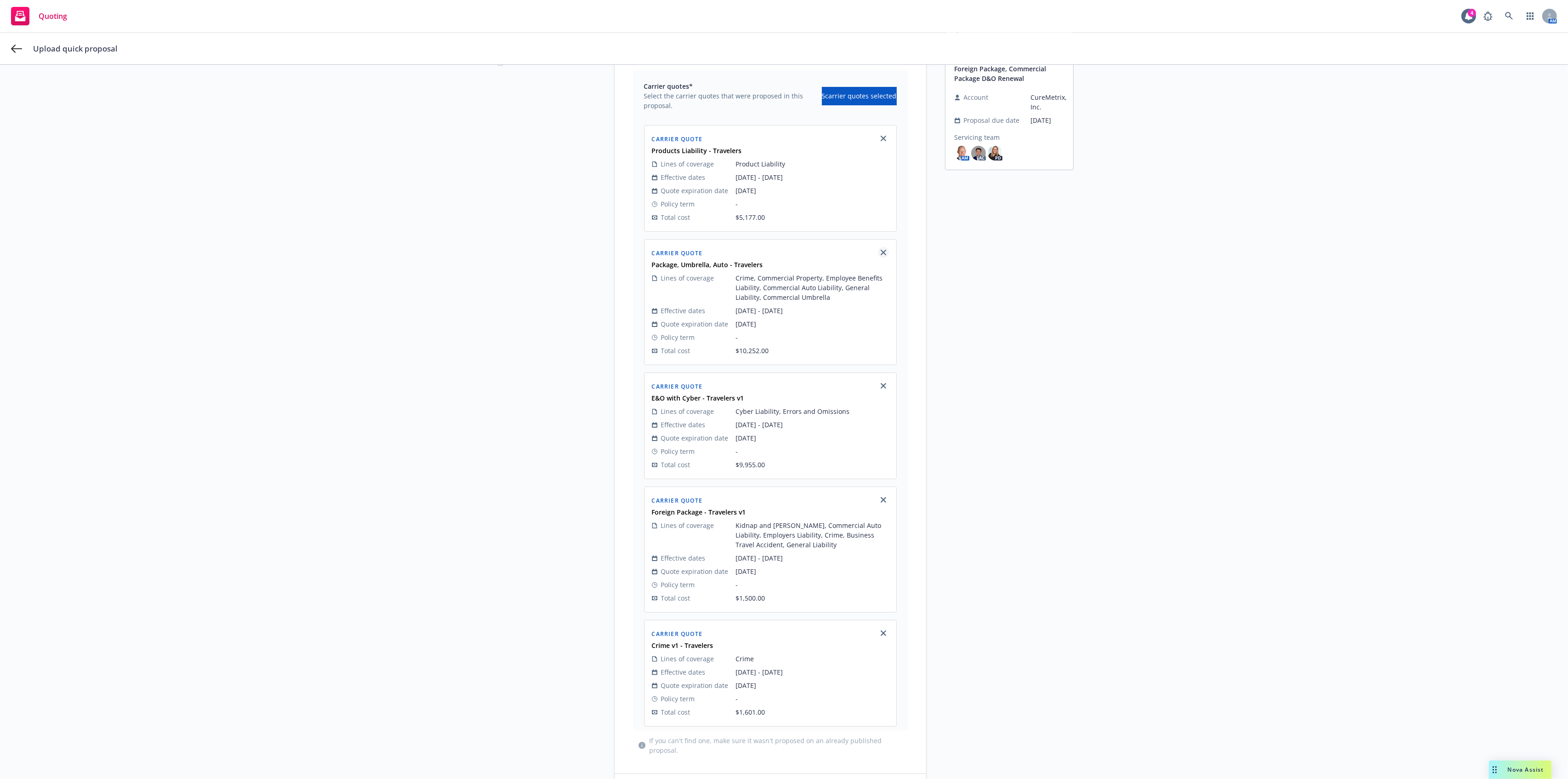
scroll to position [177, 0]
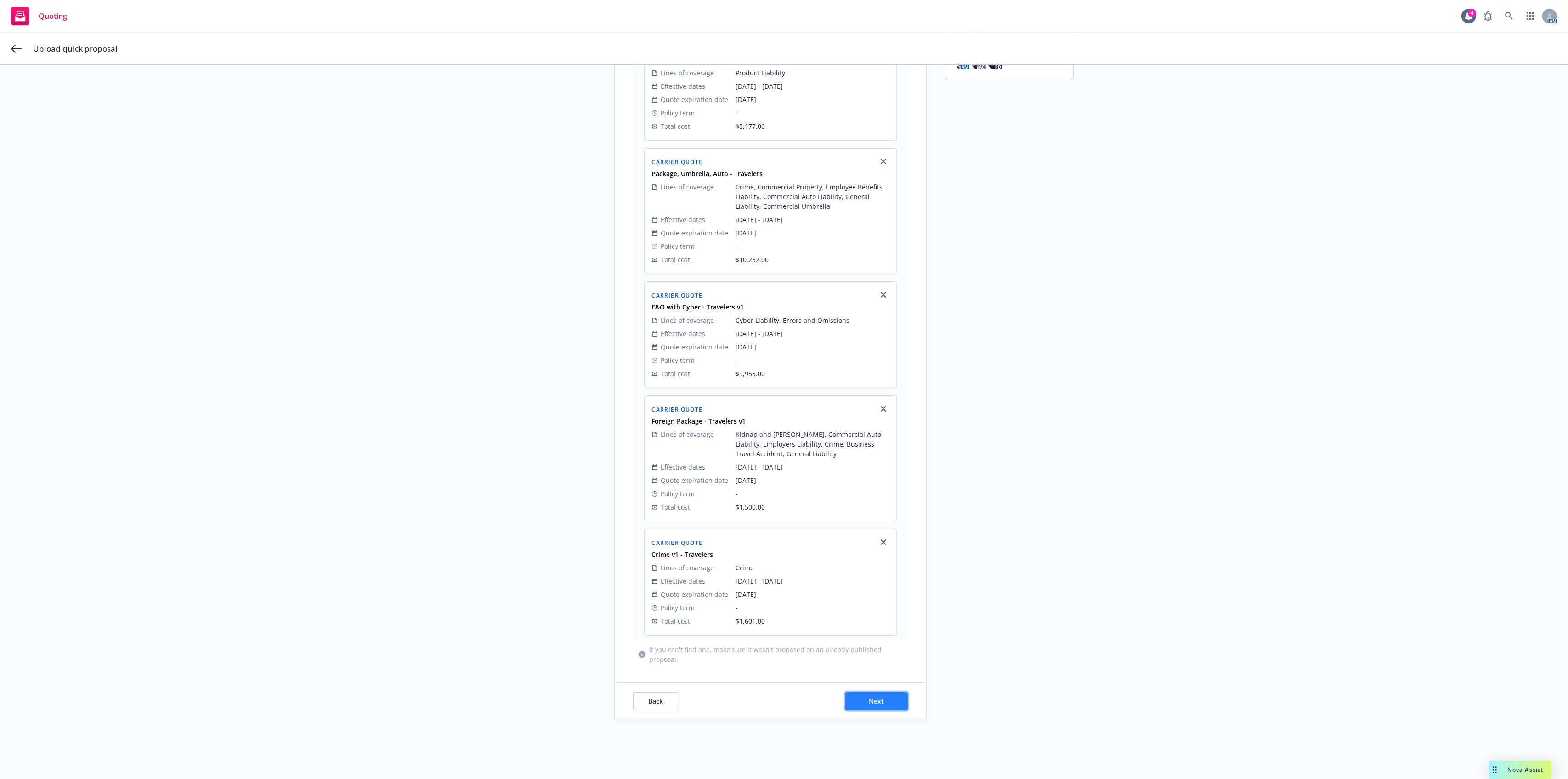
click at [890, 699] on button "Next" at bounding box center [876, 701] width 62 height 18
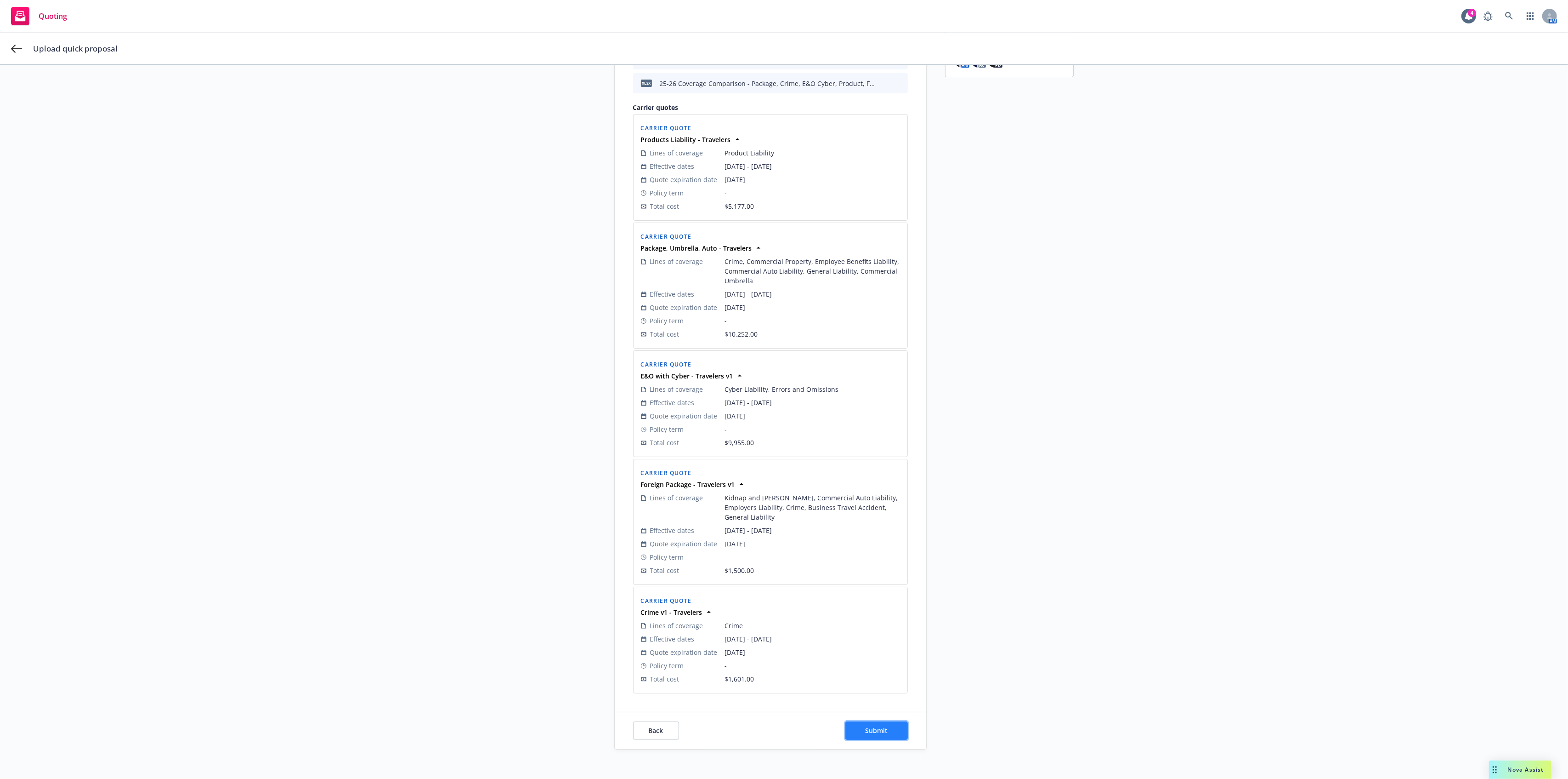
click at [891, 723] on button "Submit" at bounding box center [876, 731] width 62 height 18
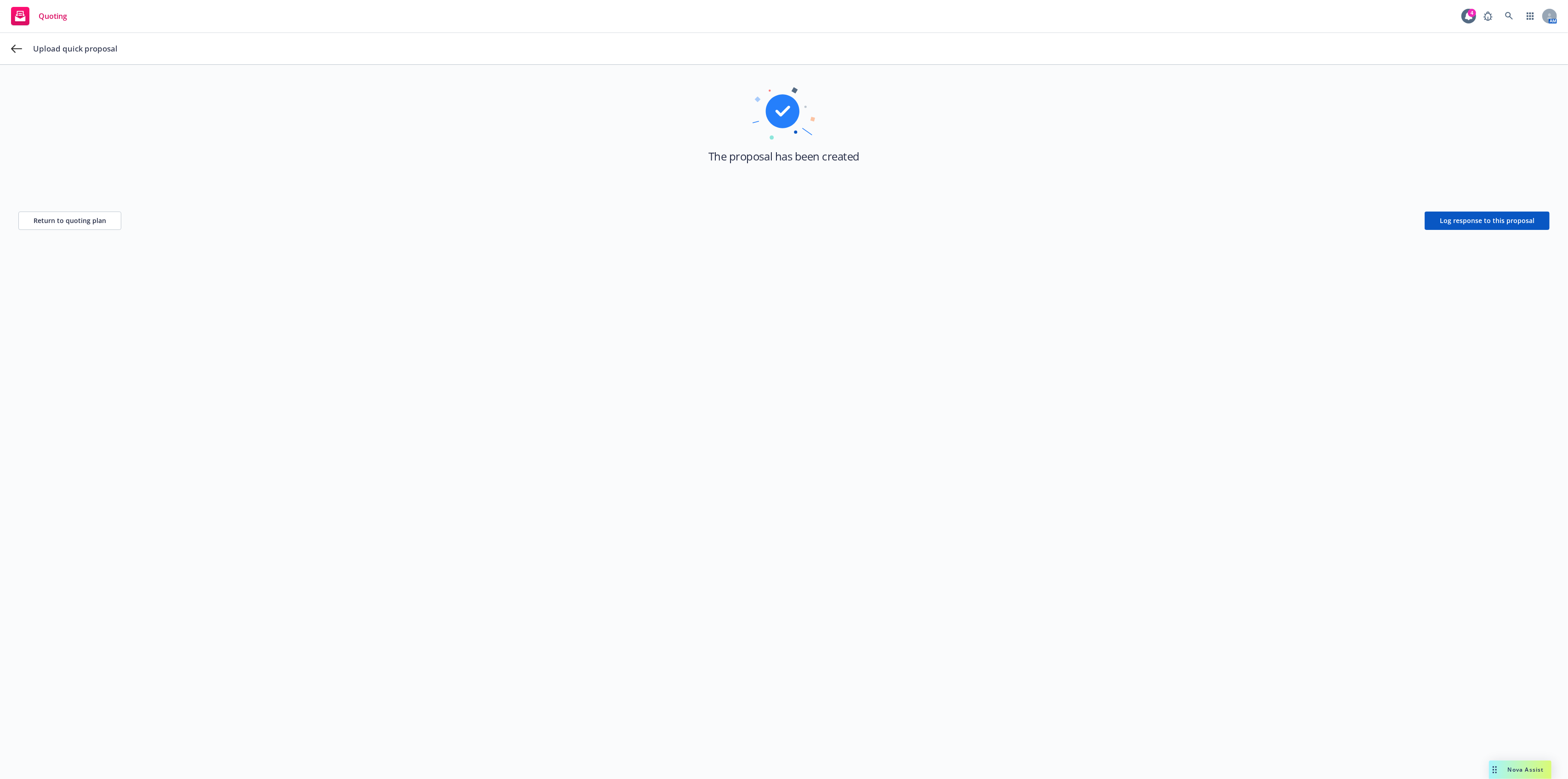
scroll to position [33, 0]
click at [89, 218] on span "Return to quoting plan" at bounding box center [70, 221] width 73 height 9
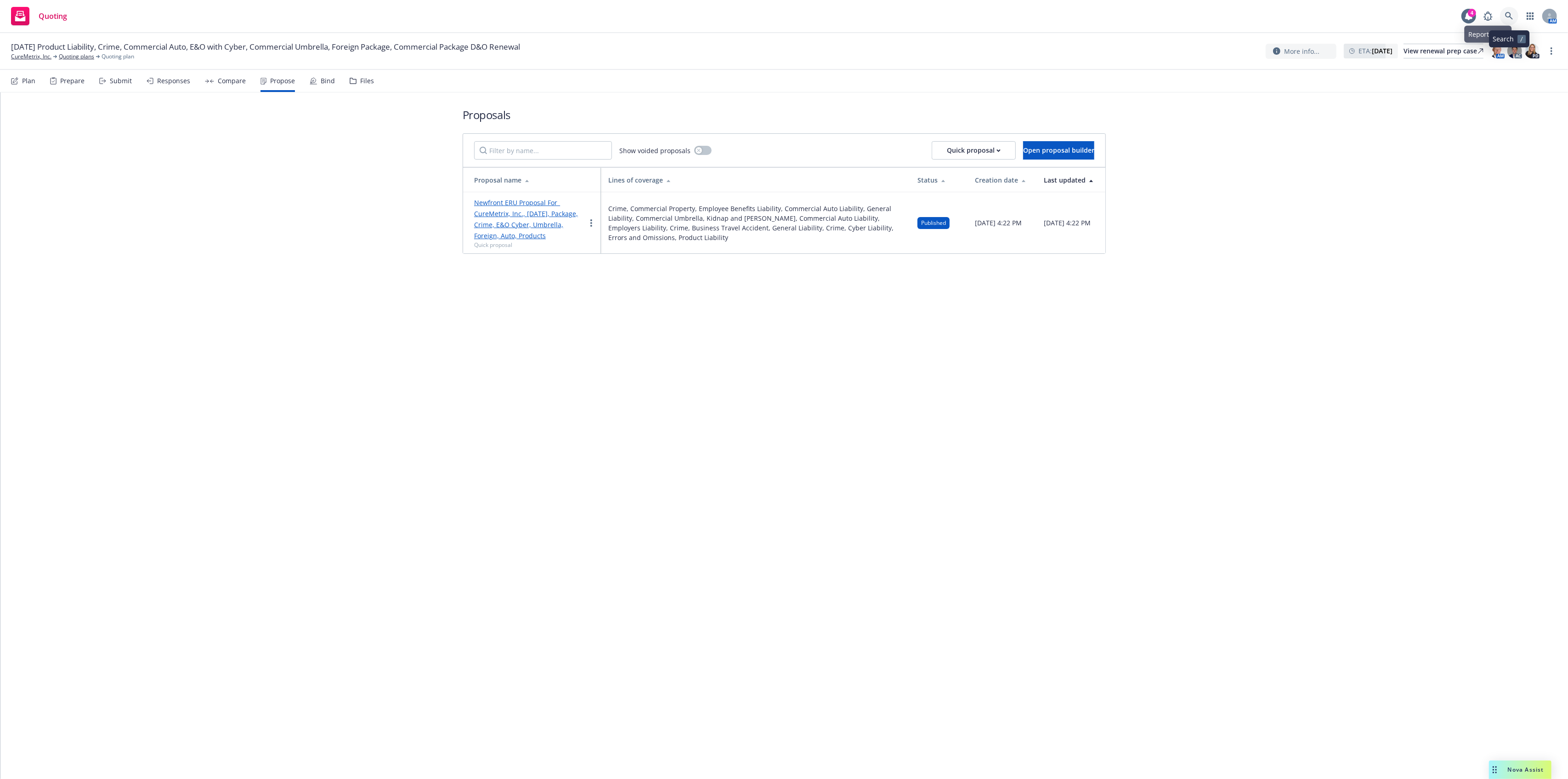
click at [1506, 15] on icon at bounding box center [1509, 16] width 9 height 9
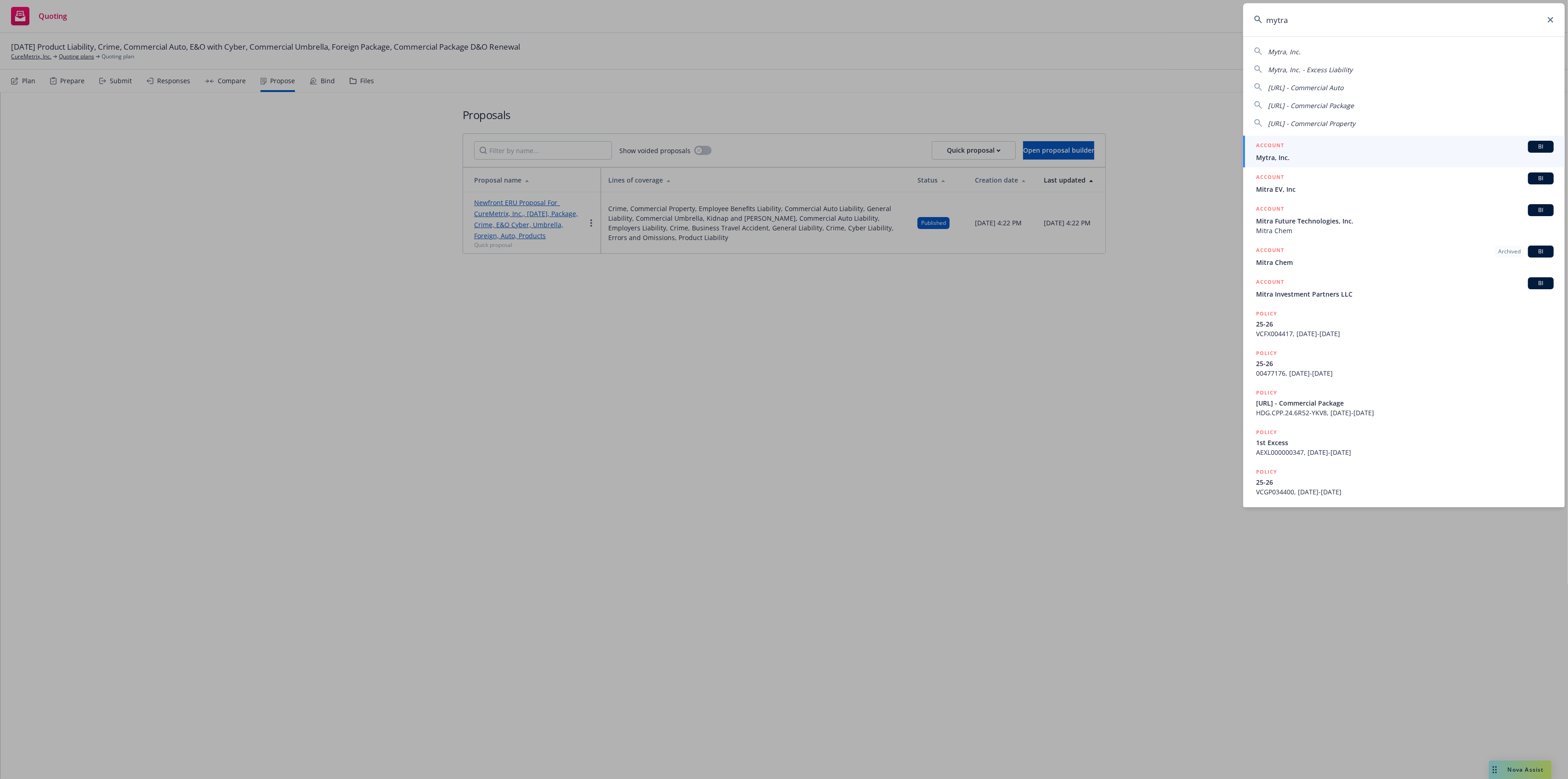
type input "mytra"
click at [1427, 152] on div "ACCOUNT BI" at bounding box center [1405, 147] width 298 height 12
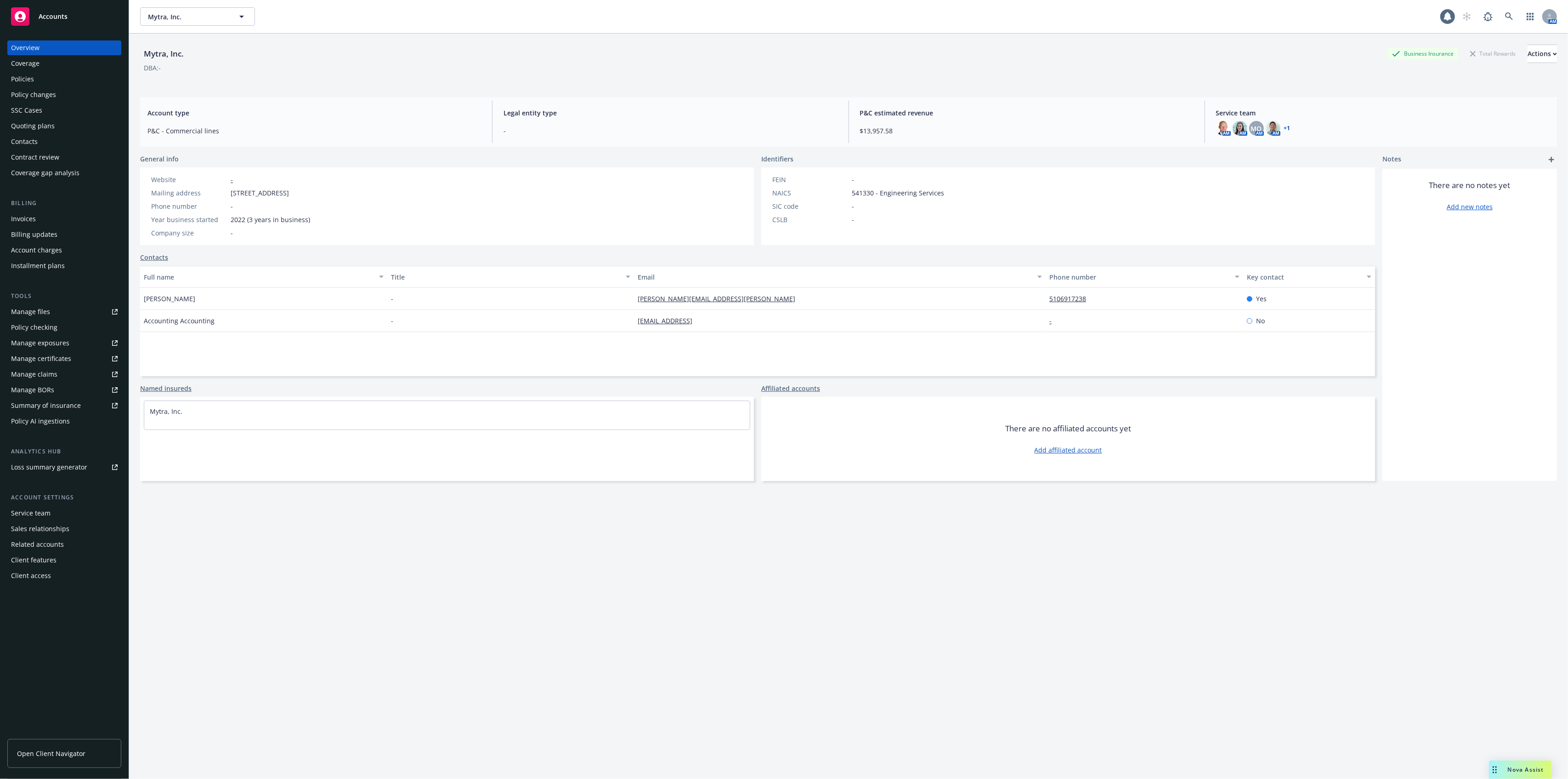
click at [78, 92] on div "Policy changes" at bounding box center [64, 95] width 107 height 15
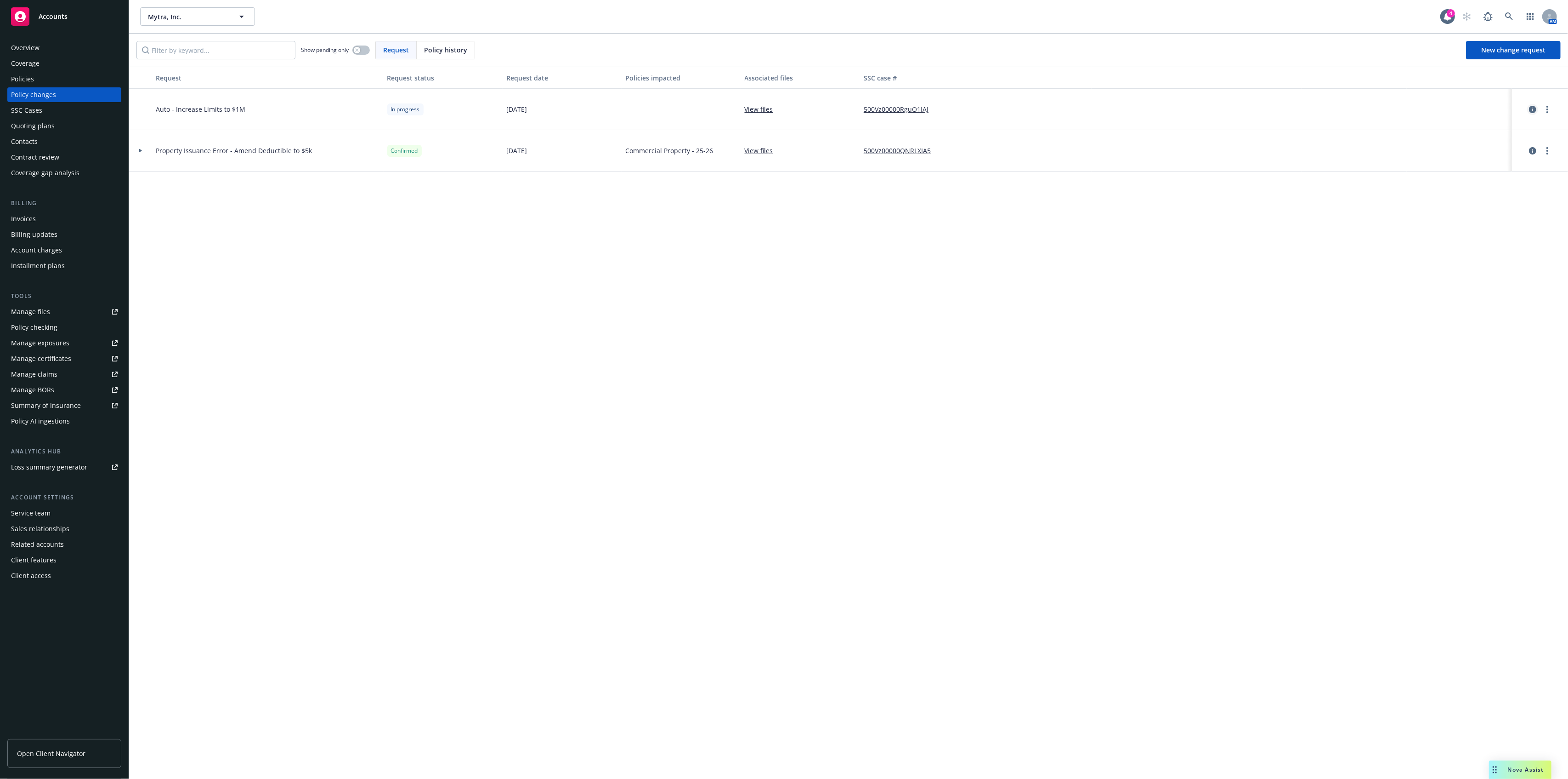
click at [1528, 108] on link "circleInformation" at bounding box center [1533, 109] width 11 height 11
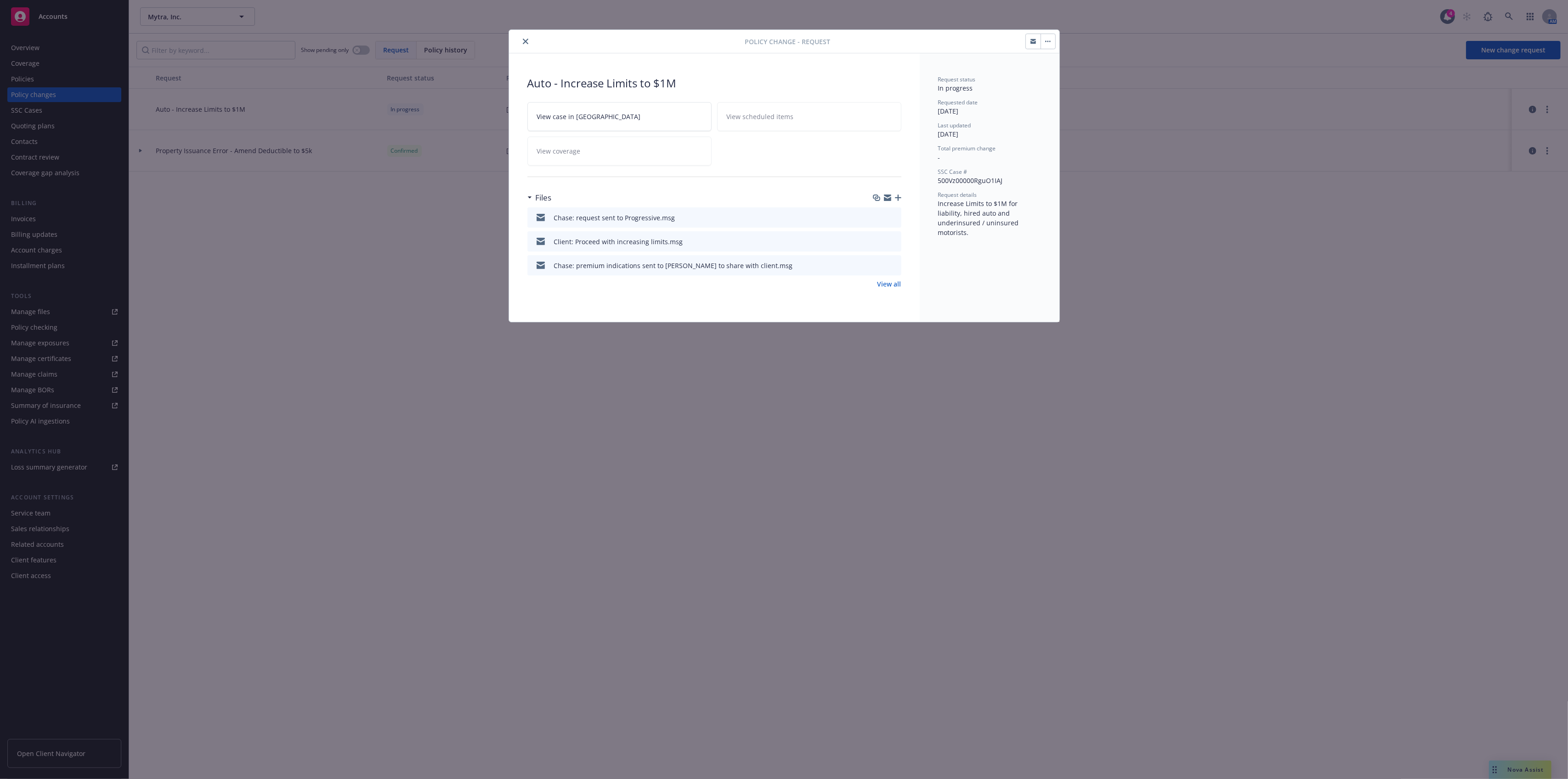
drag, startPoint x: 895, startPoint y: 216, endPoint x: 899, endPoint y: 216, distance: 4.0
click at [895, 216] on icon "preview file" at bounding box center [893, 217] width 9 height 7
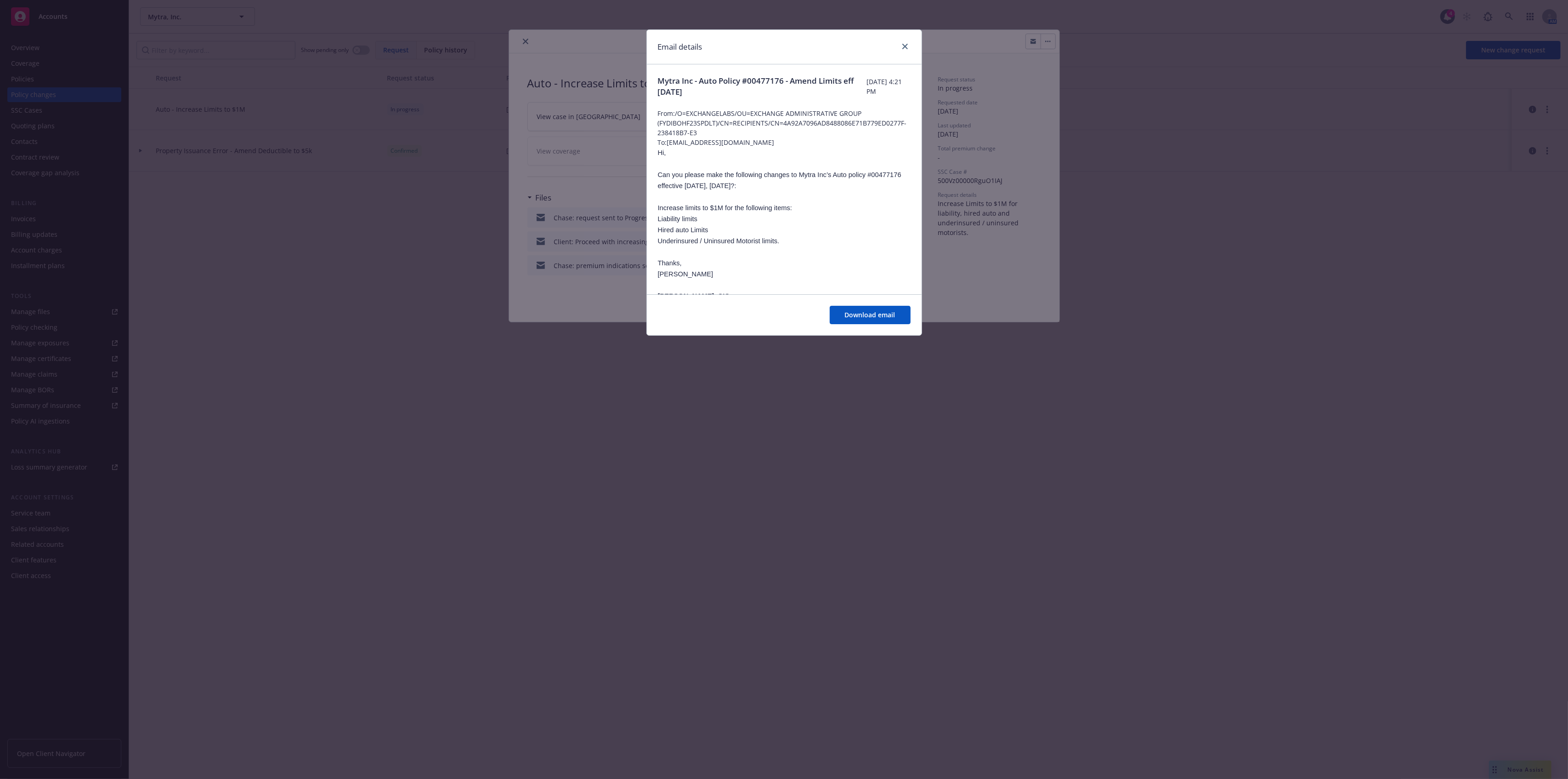
drag, startPoint x: 852, startPoint y: 80, endPoint x: 929, endPoint y: 80, distance: 77.0
click at [928, 80] on div "Email details Mytra Inc - Auto Policy #00477176 - Amend Limits eff [DATE] [DATE…" at bounding box center [784, 389] width 1568 height 779
click at [904, 44] on icon "close" at bounding box center [905, 46] width 5 height 5
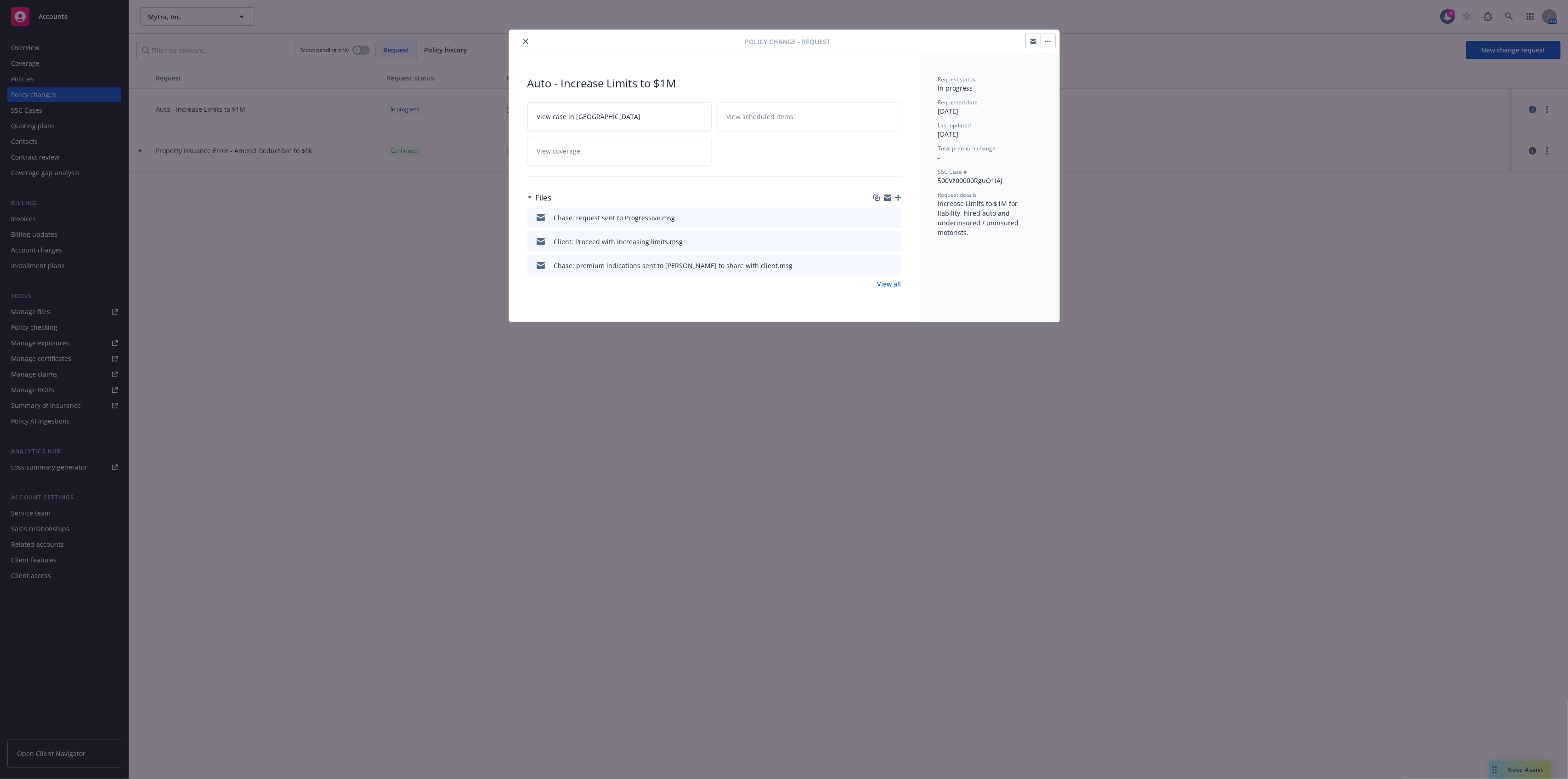
click at [524, 40] on icon "close" at bounding box center [525, 41] width 5 height 5
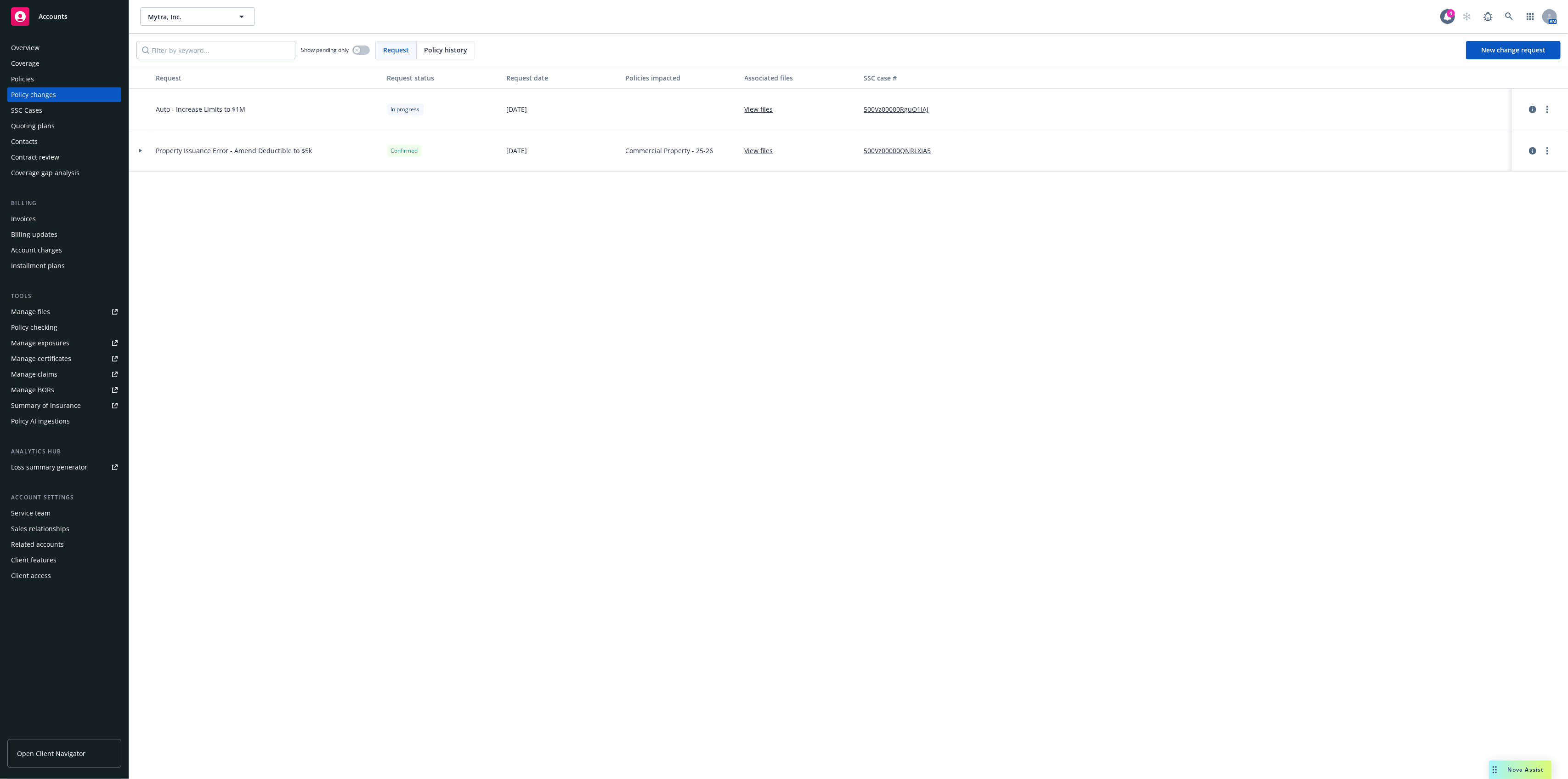
drag, startPoint x: 101, startPoint y: 76, endPoint x: 148, endPoint y: 107, distance: 56.3
click at [101, 76] on div "Policies" at bounding box center [64, 79] width 107 height 15
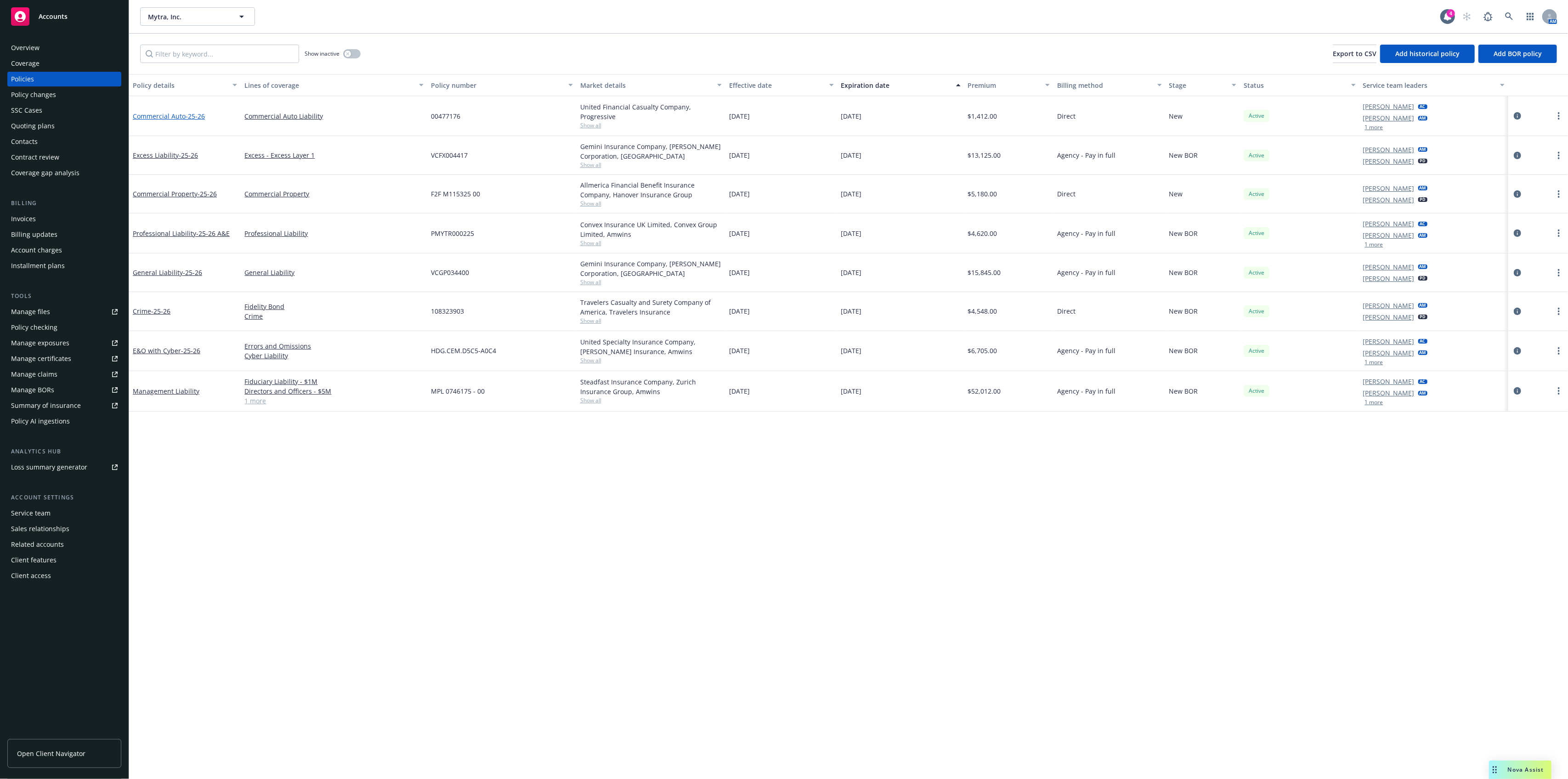
click at [153, 114] on link "Commercial Auto - 25-26" at bounding box center [169, 116] width 72 height 9
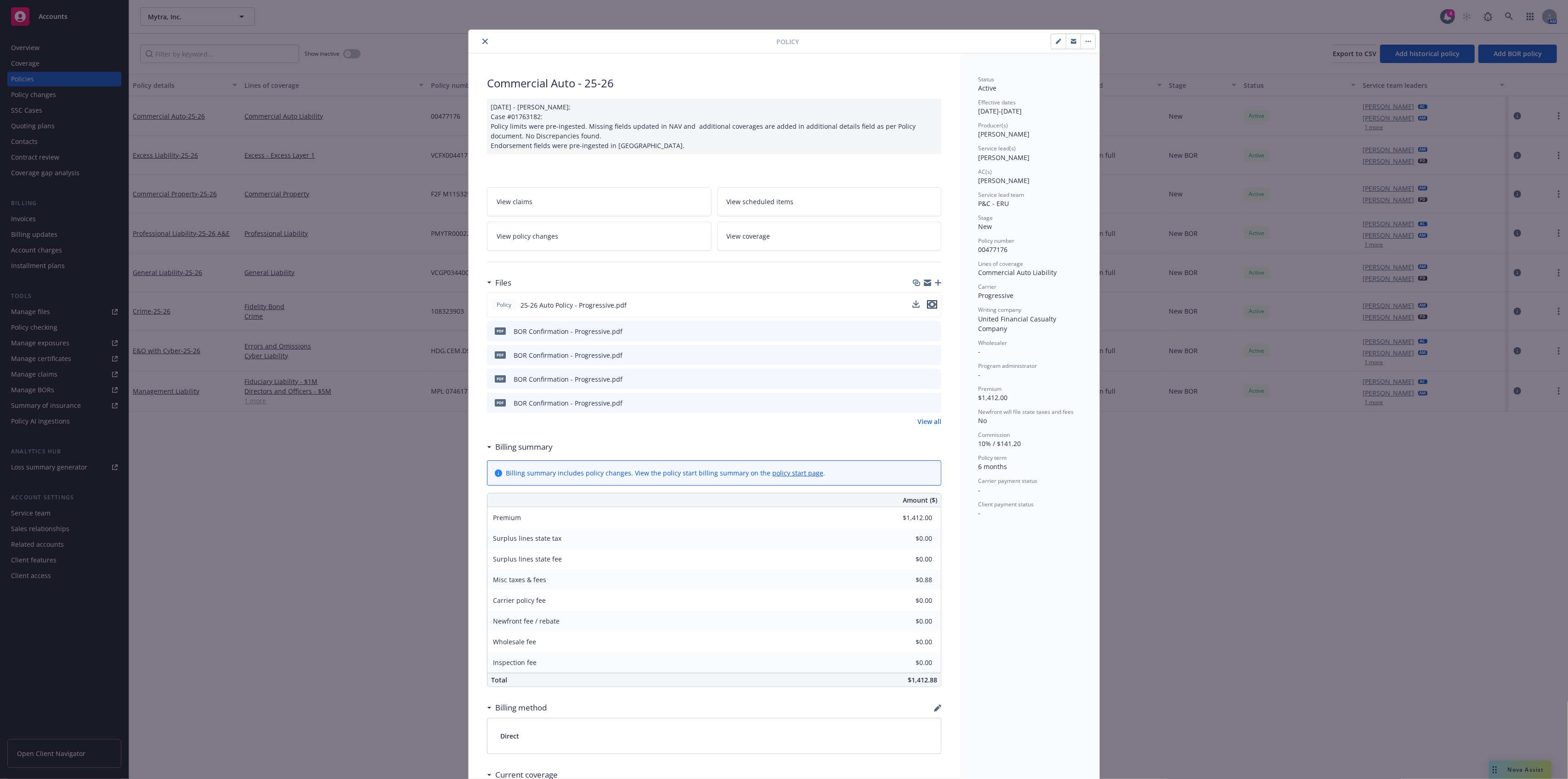
click at [930, 306] on icon "preview file" at bounding box center [932, 304] width 9 height 7
click at [480, 37] on button "close" at bounding box center [485, 42] width 11 height 11
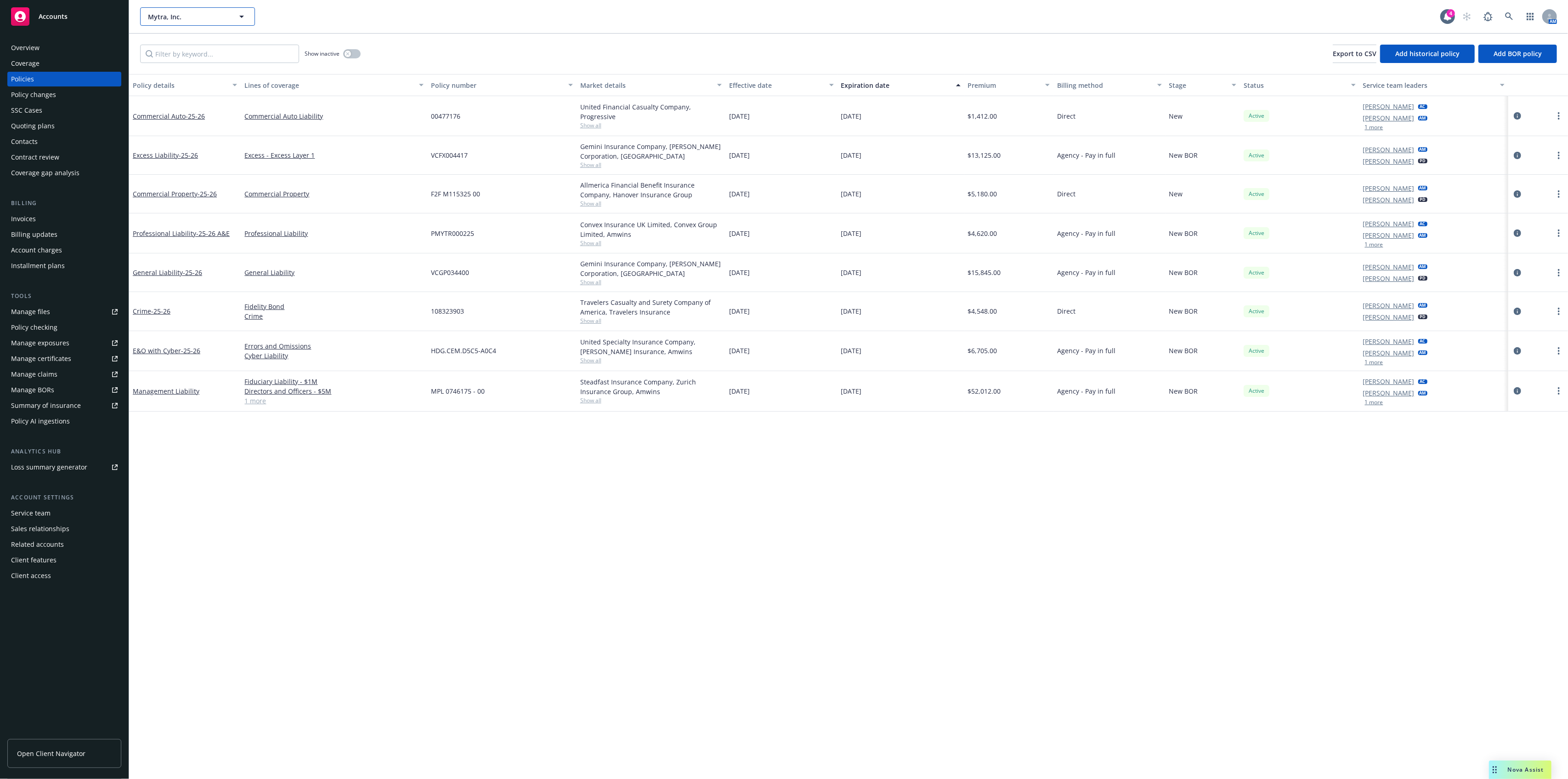
click at [172, 21] on span "Mytra, Inc." at bounding box center [187, 17] width 79 height 10
type input "slashnext"
click at [166, 40] on strong "SlashNext, Inc." at bounding box center [173, 42] width 46 height 9
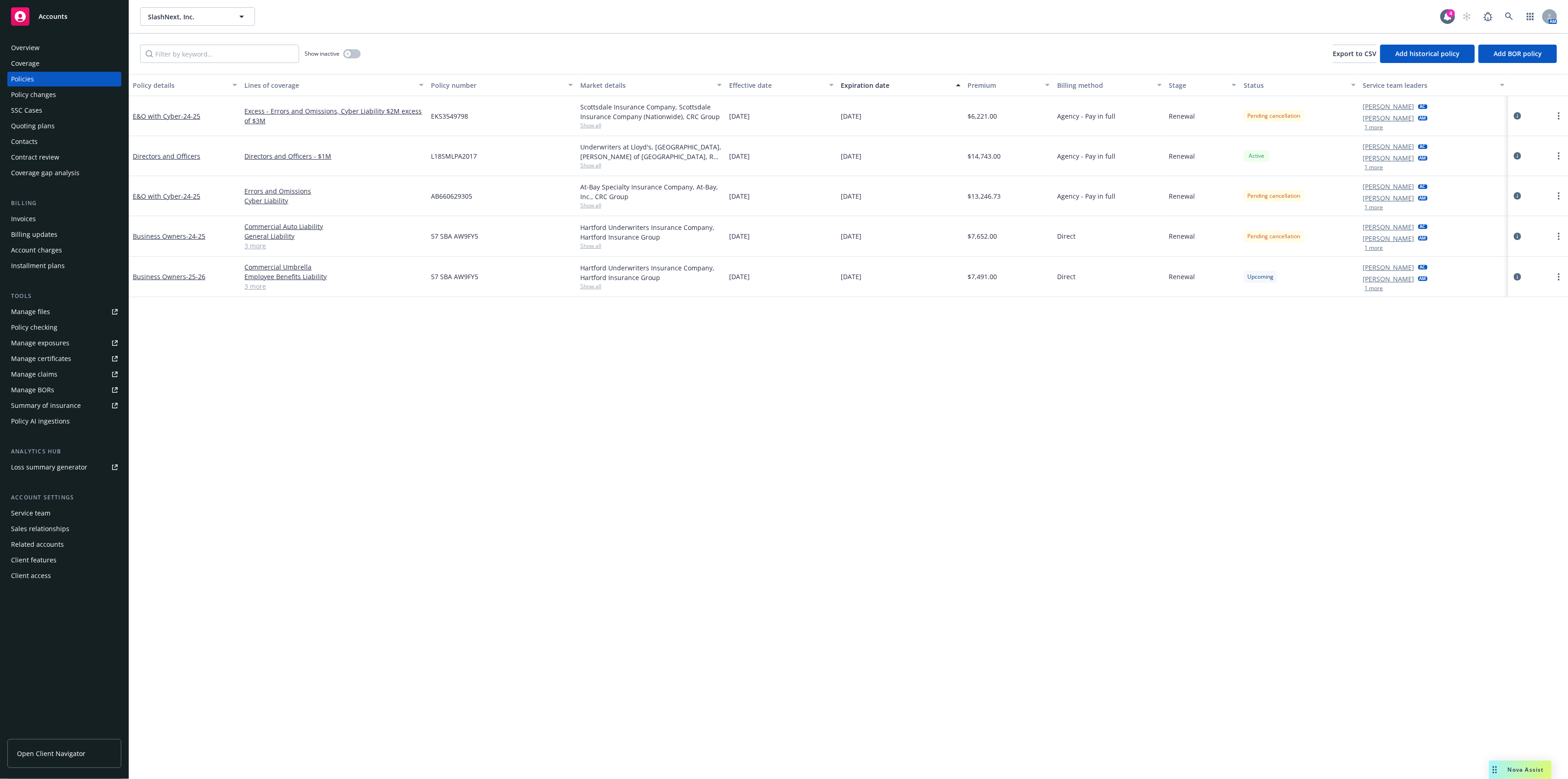
click at [822, 112] on div "E&O with Cyber - 24-25 Excess - Errors and Omissions, Cyber Liability $2M exces…" at bounding box center [848, 115] width 1439 height 40
drag, startPoint x: 346, startPoint y: 50, endPoint x: 476, endPoint y: 71, distance: 131.7
click at [348, 50] on button "button" at bounding box center [352, 54] width 18 height 9
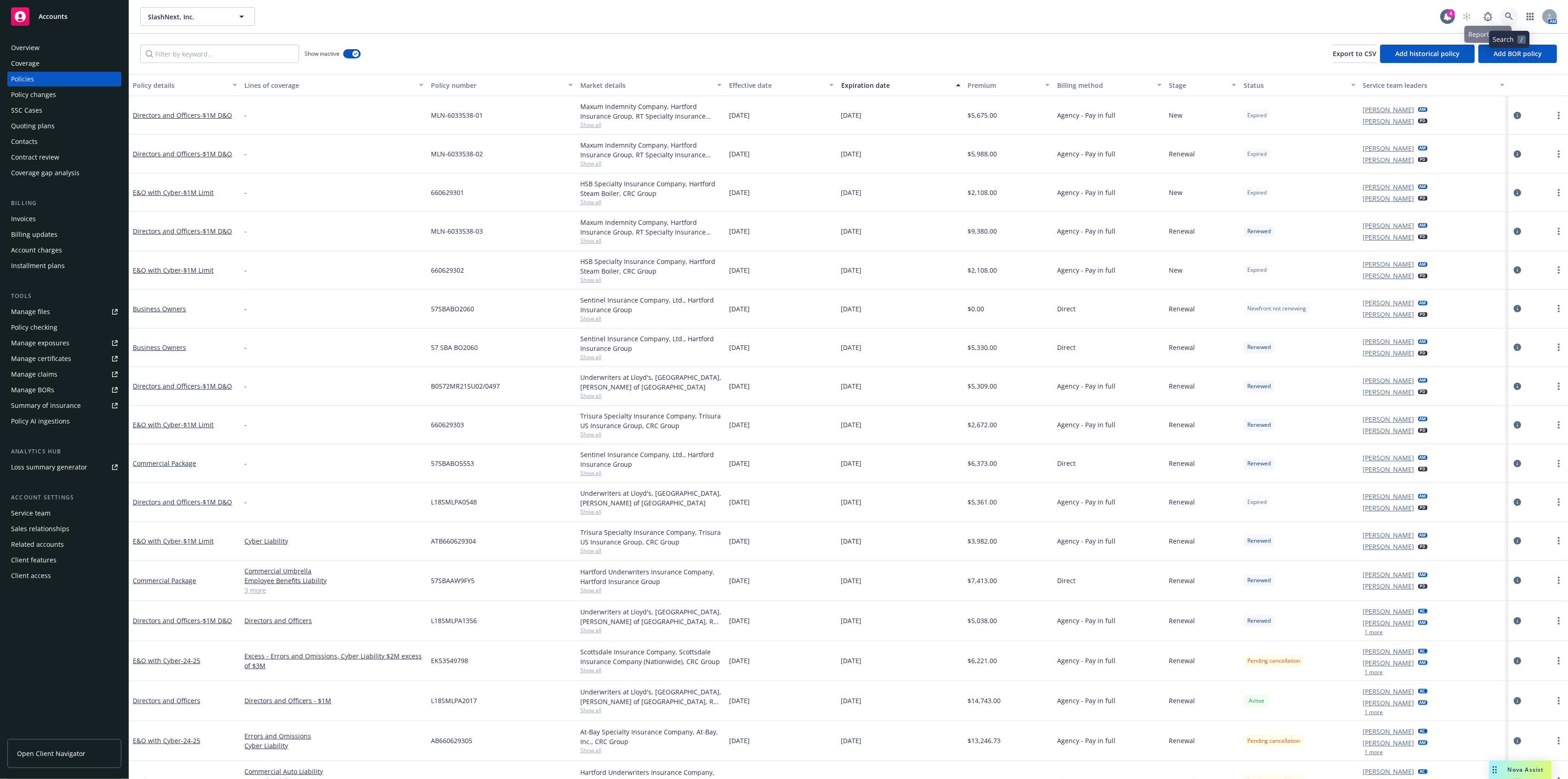
click at [1502, 16] on link at bounding box center [1509, 16] width 18 height 18
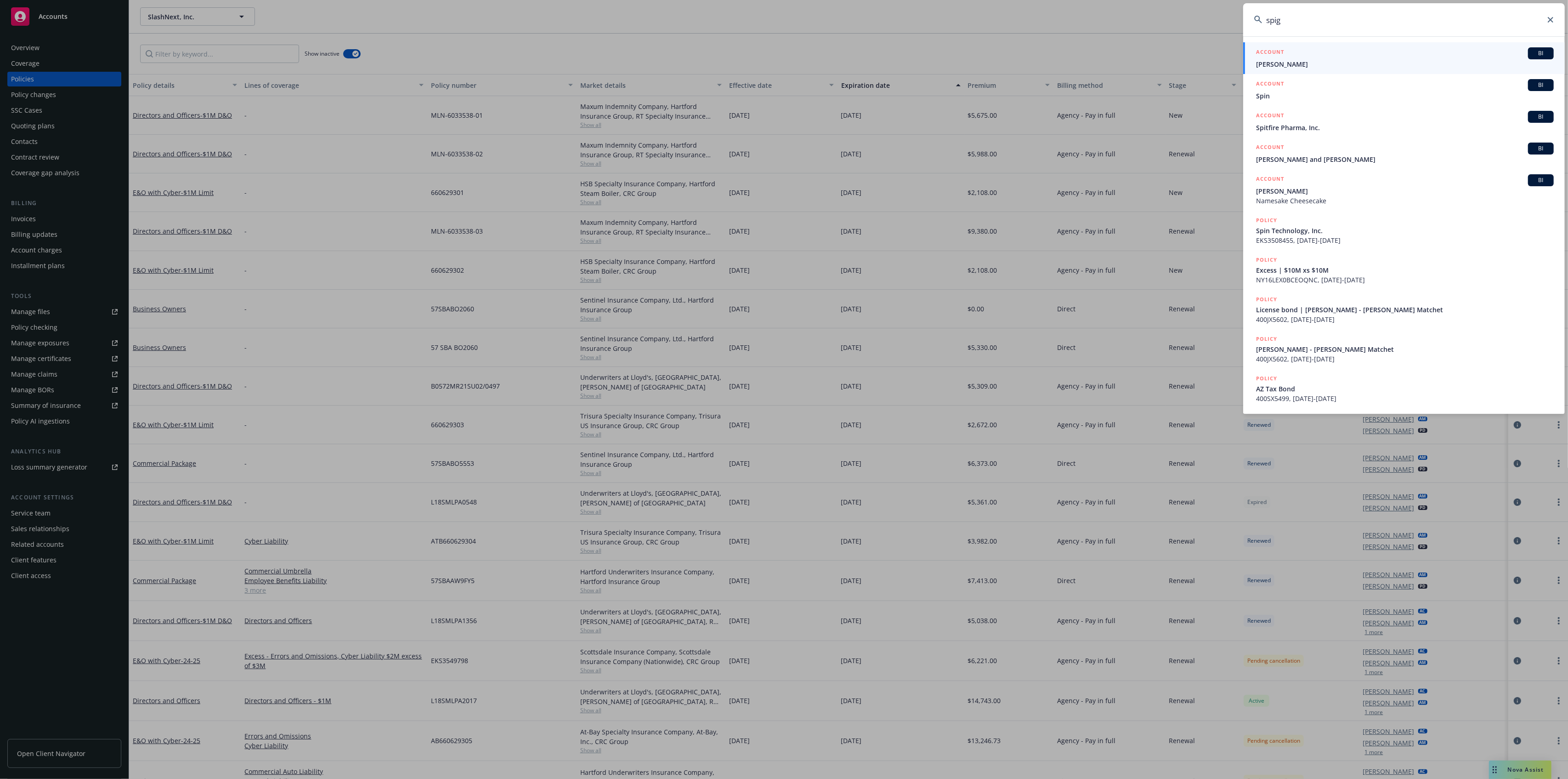
drag, startPoint x: 1243, startPoint y: 12, endPoint x: 1232, endPoint y: 8, distance: 11.7
click at [1232, 9] on div "spig ACCOUNT BI [PERSON_NAME] ACCOUNT BI Spin ACCOUNT BI Spitfire Pharma, Inc. …" at bounding box center [784, 389] width 1568 height 779
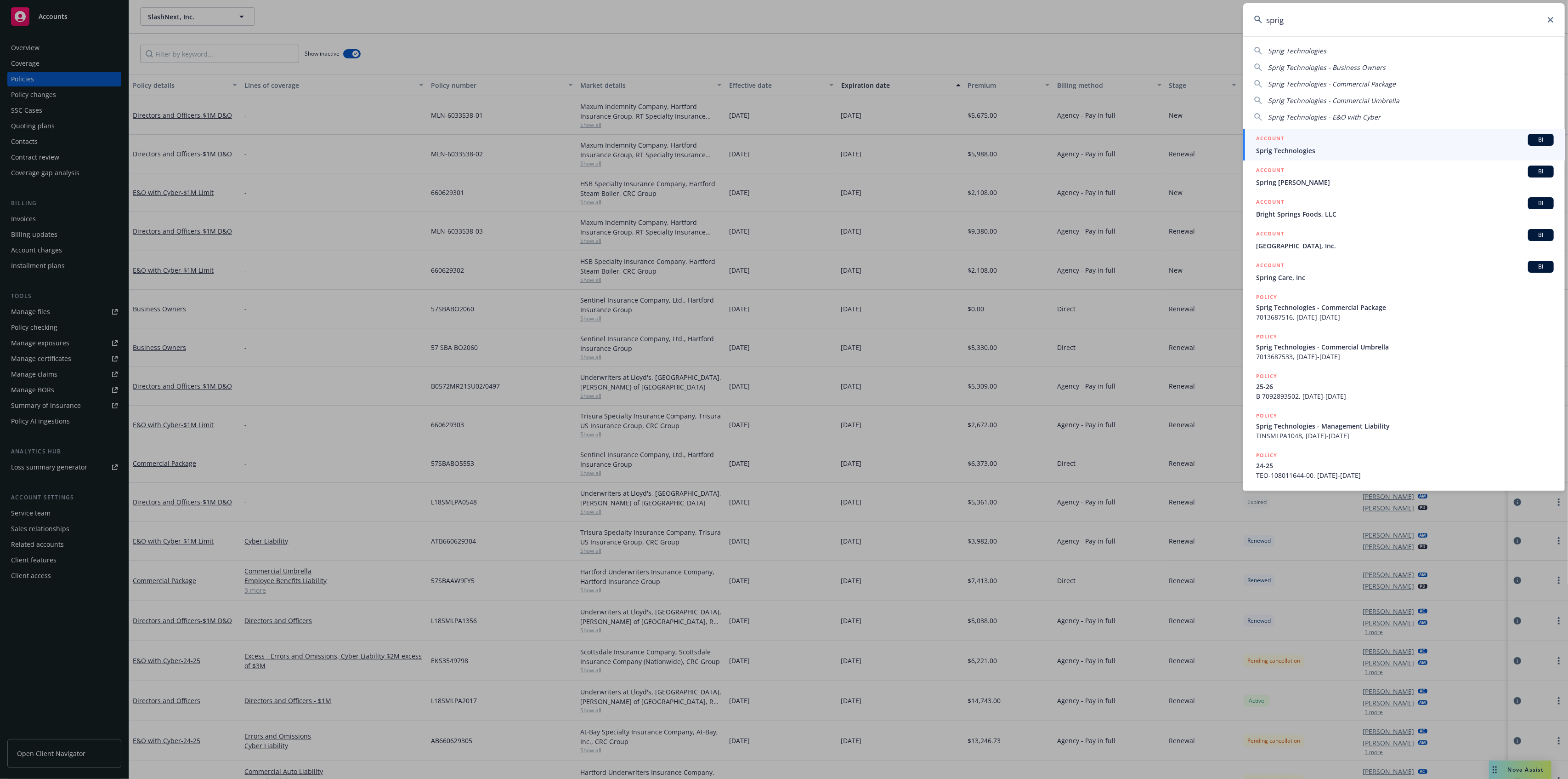
type input "sprig"
drag, startPoint x: 1280, startPoint y: 134, endPoint x: 1102, endPoint y: 158, distance: 179.6
click at [1280, 134] on h5 "ACCOUNT" at bounding box center [1270, 139] width 28 height 11
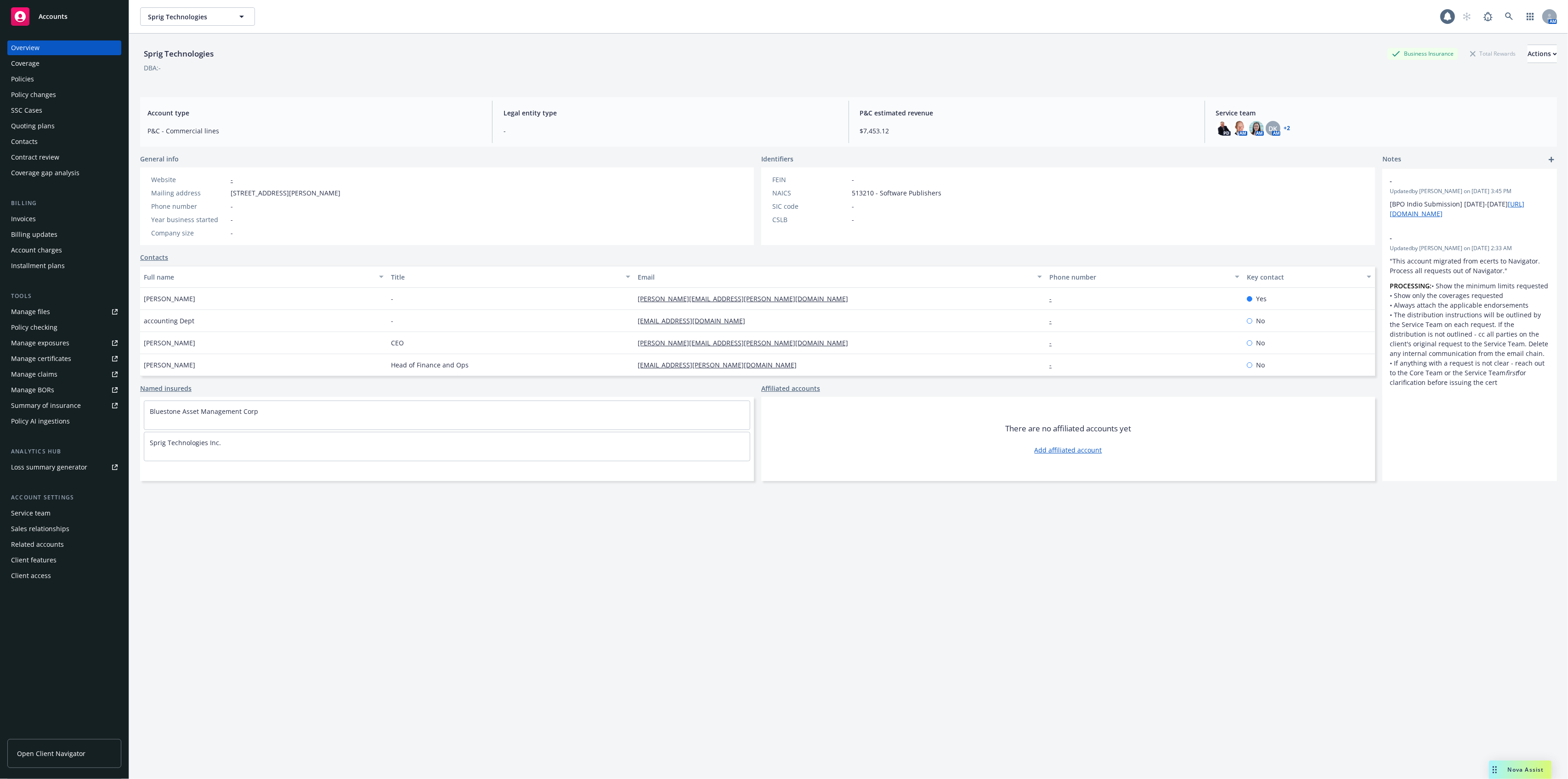
click at [73, 93] on div "Policy changes" at bounding box center [64, 95] width 107 height 15
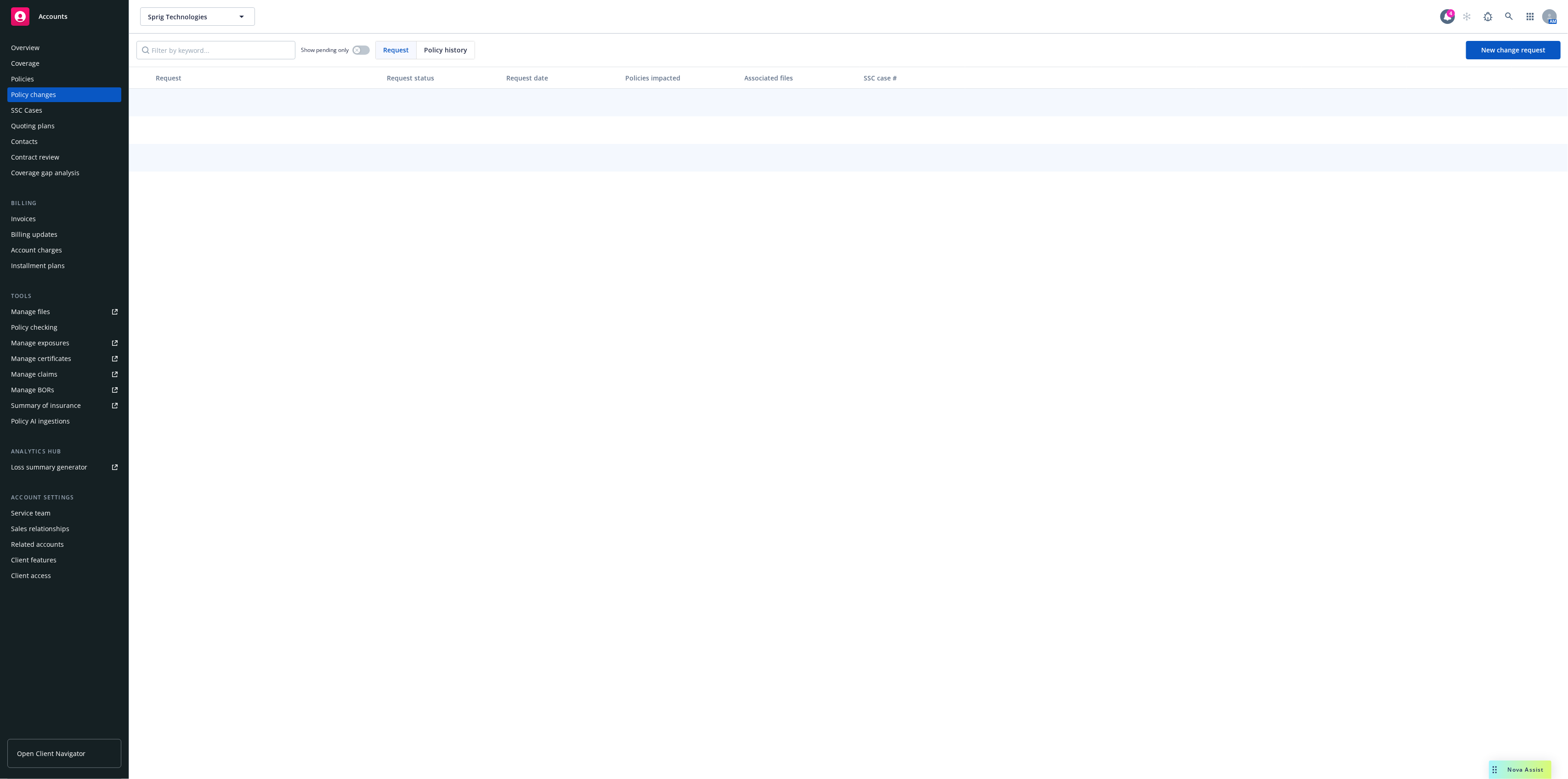
click at [71, 84] on div "Policies" at bounding box center [64, 79] width 107 height 15
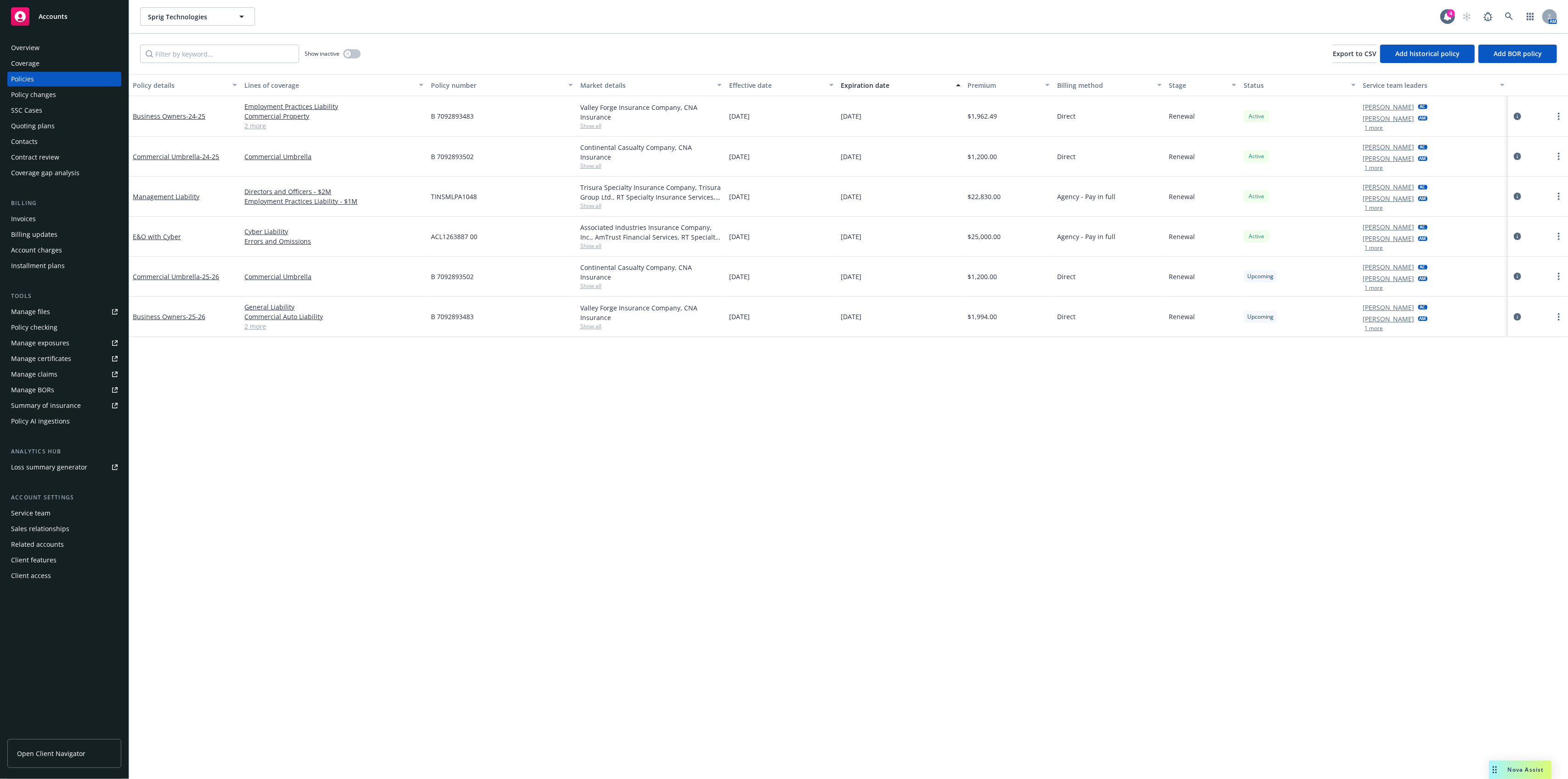
drag, startPoint x: 725, startPoint y: 115, endPoint x: 775, endPoint y: 116, distance: 50.0
click at [764, 115] on div "[DATE]" at bounding box center [781, 116] width 112 height 40
click at [750, 156] on span "[DATE]" at bounding box center [739, 156] width 21 height 10
drag, startPoint x: 753, startPoint y: 156, endPoint x: 863, endPoint y: 172, distance: 111.2
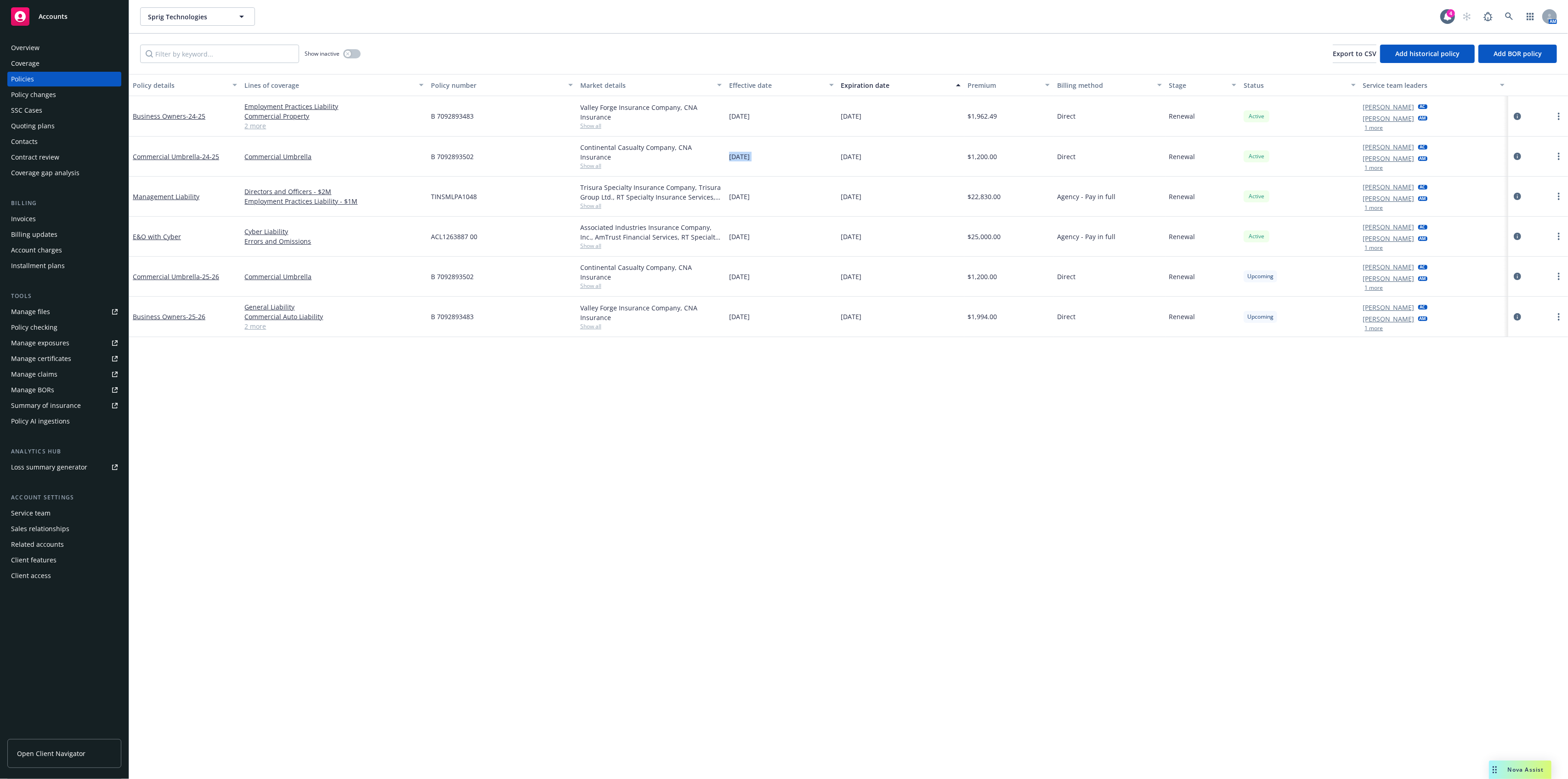
click at [750, 156] on span "[DATE]" at bounding box center [739, 156] width 21 height 10
click at [750, 276] on span "[DATE]" at bounding box center [739, 277] width 21 height 10
drag, startPoint x: 760, startPoint y: 276, endPoint x: 970, endPoint y: 299, distance: 211.3
click at [750, 276] on span "[DATE]" at bounding box center [739, 277] width 21 height 10
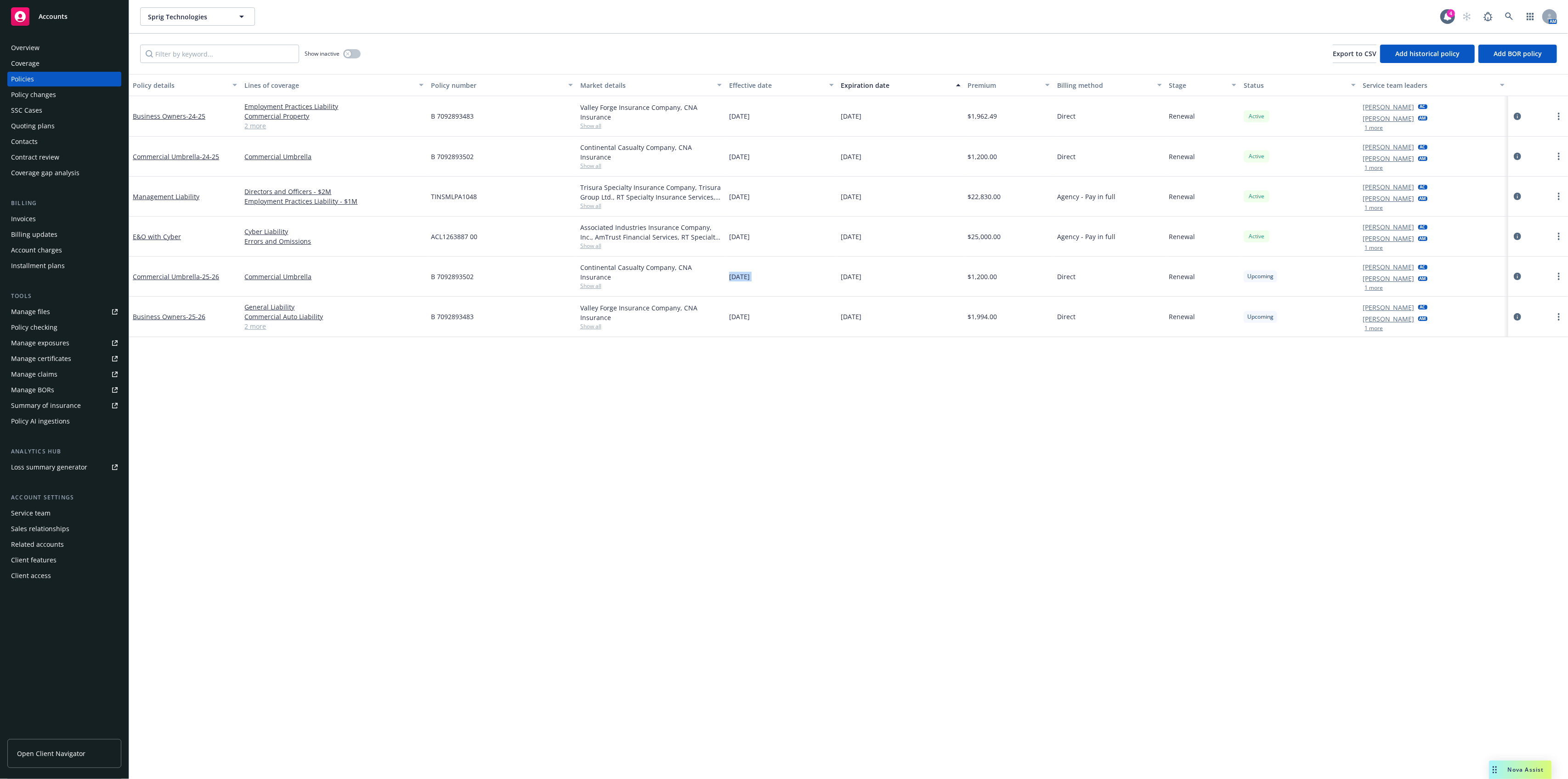
click at [34, 92] on div "Policy changes" at bounding box center [34, 95] width 45 height 15
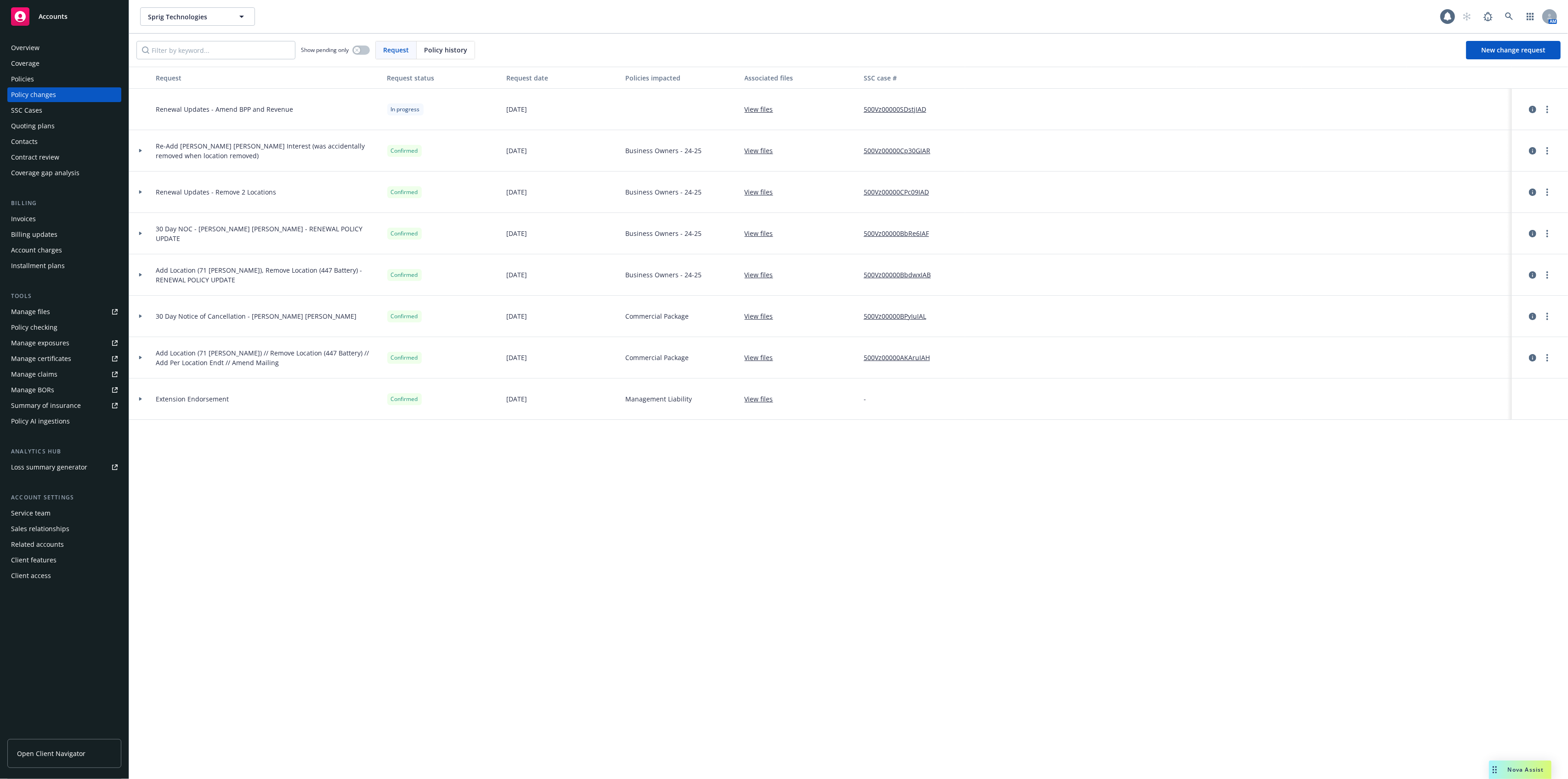
click at [39, 79] on div "Policies" at bounding box center [64, 79] width 107 height 15
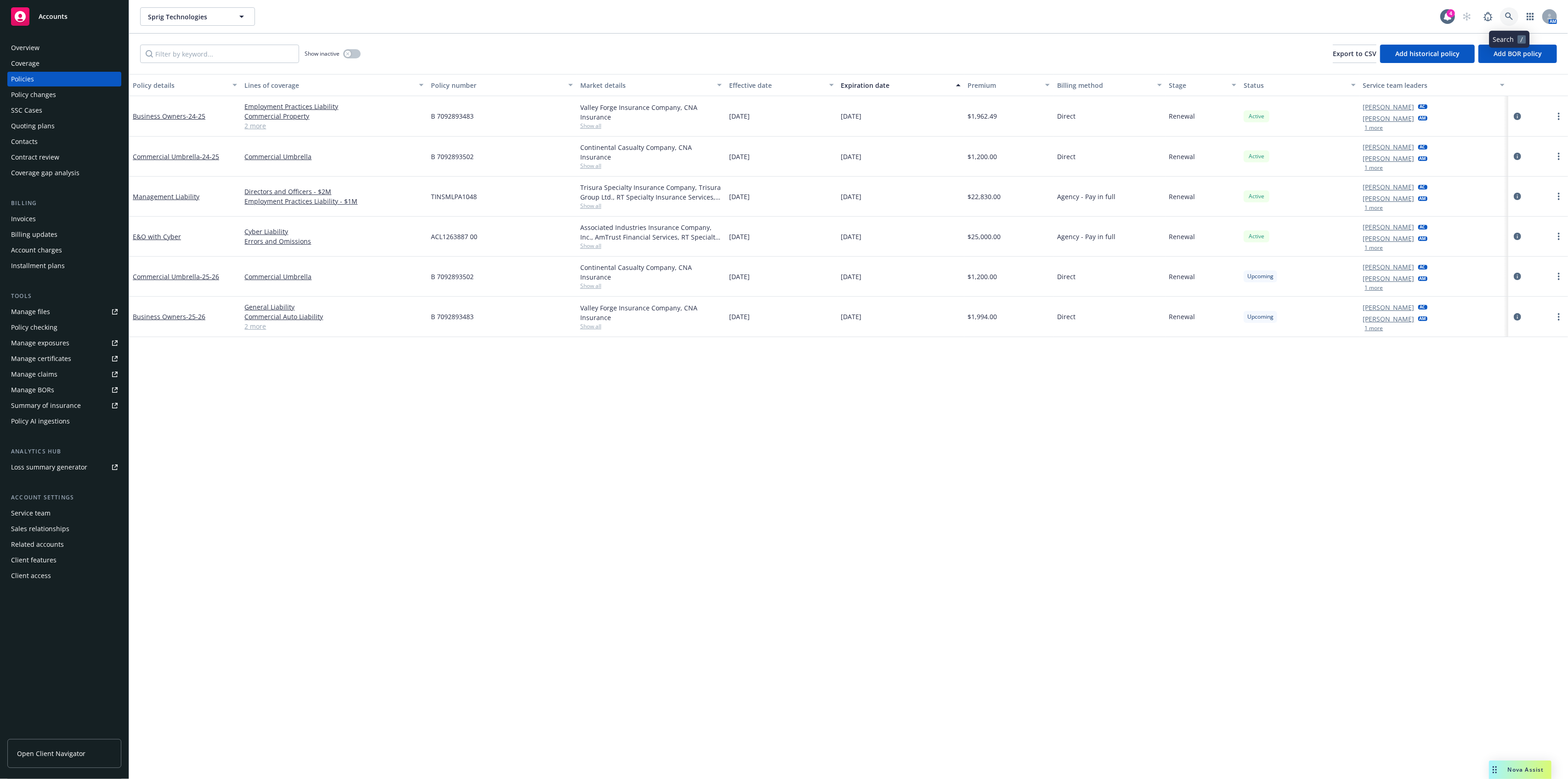
click at [1514, 19] on link at bounding box center [1509, 16] width 18 height 18
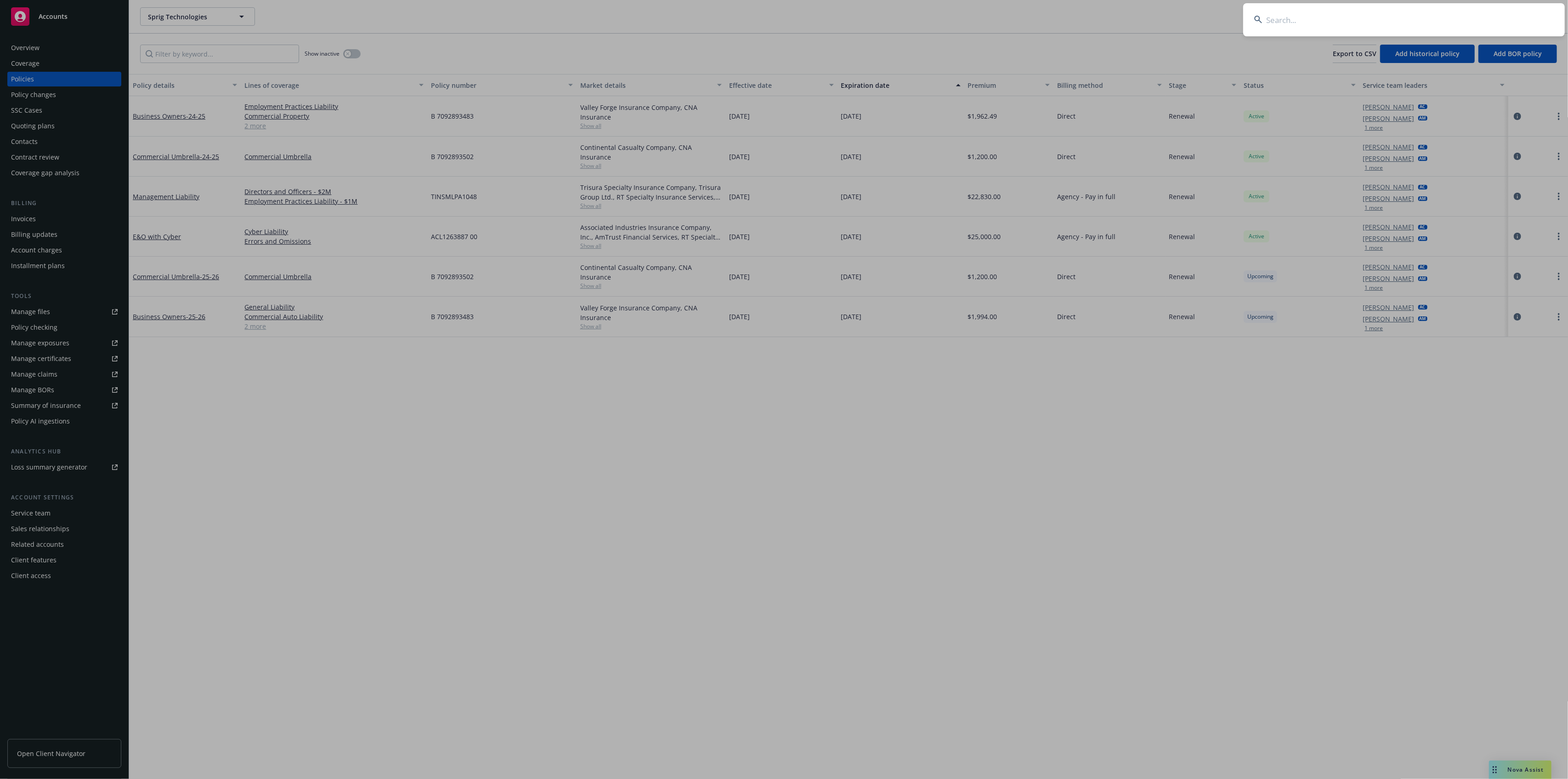
click at [1514, 20] on input at bounding box center [1404, 20] width 322 height 33
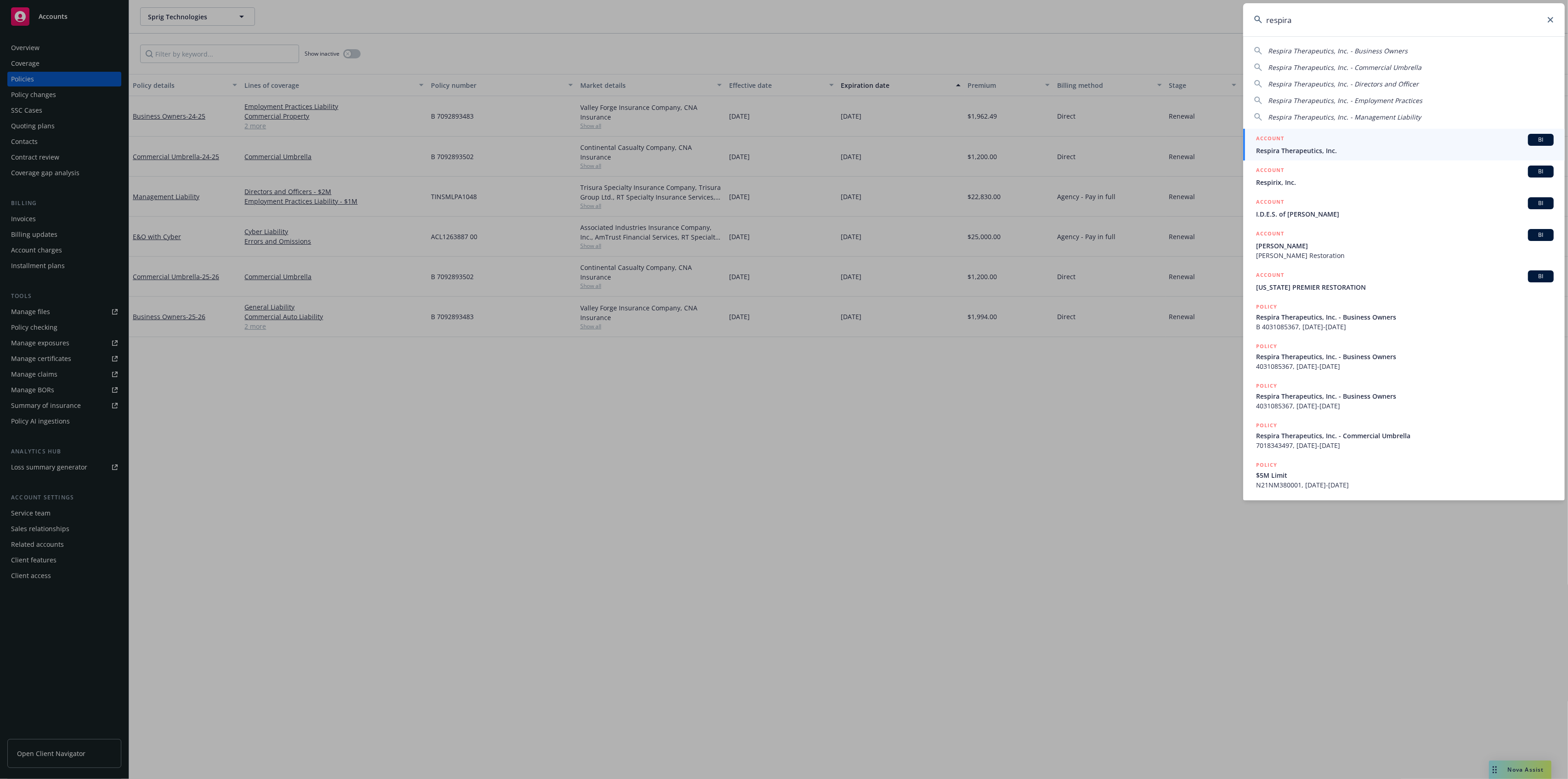
type input "respira"
click at [1453, 152] on span "Respira Therapeutics, Inc." at bounding box center [1405, 151] width 298 height 10
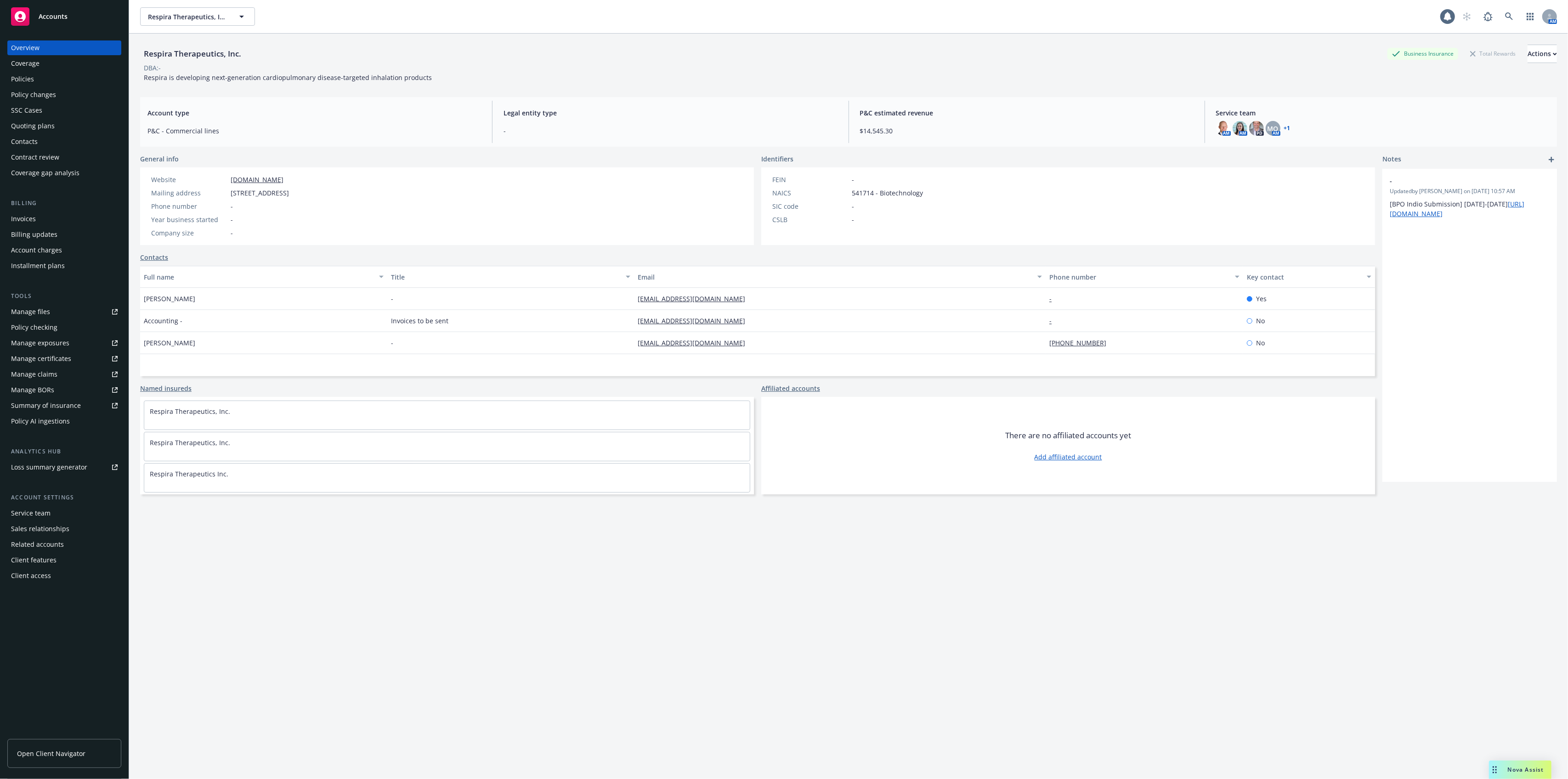
click at [30, 78] on div "Policies" at bounding box center [23, 79] width 23 height 15
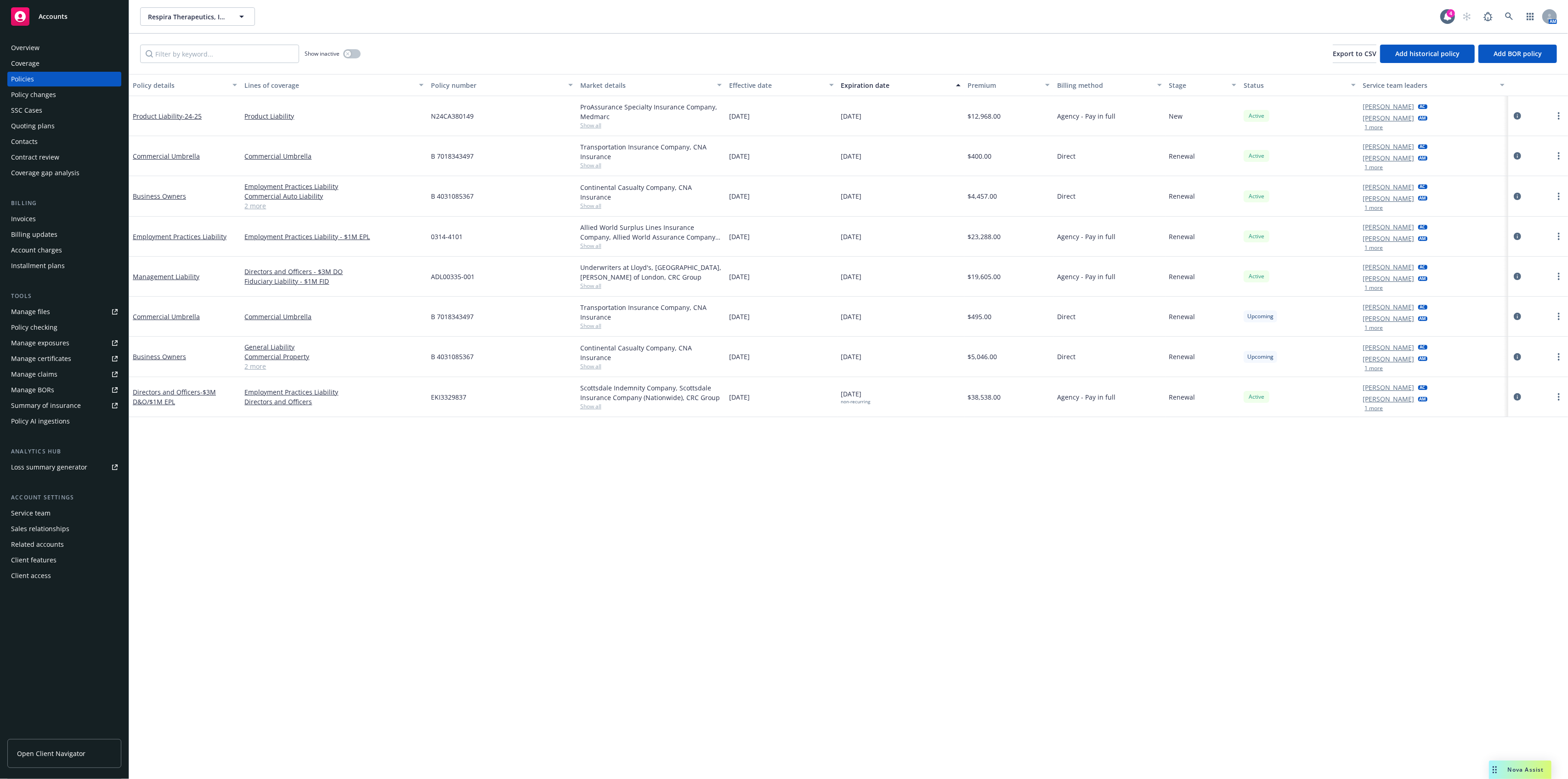
click at [1500, 12] on div "AM" at bounding box center [1507, 16] width 100 height 18
click at [1507, 15] on icon at bounding box center [1509, 16] width 9 height 9
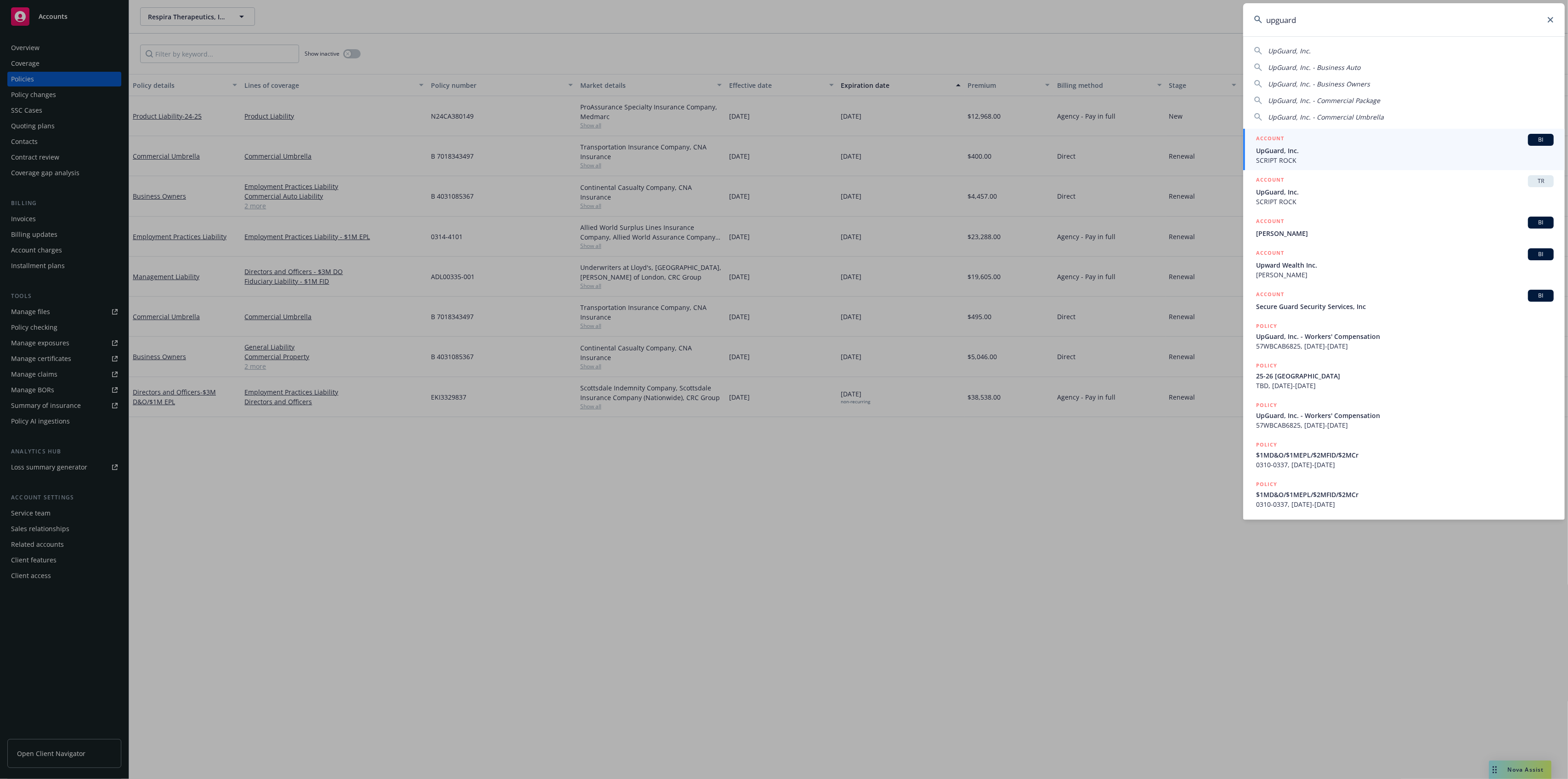
type input "upguard"
click at [1476, 158] on span "SCRIPT ROCK" at bounding box center [1405, 160] width 298 height 10
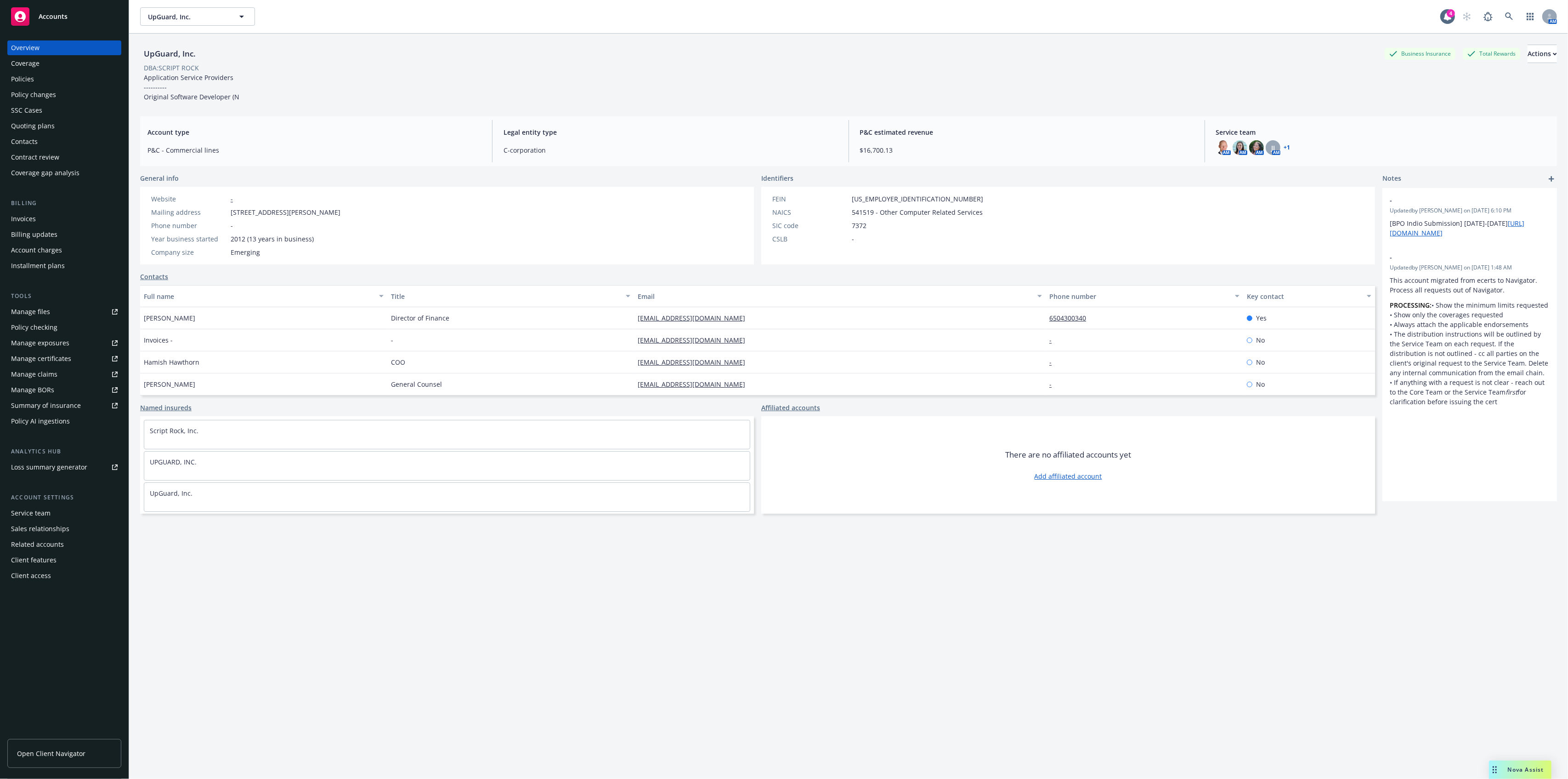
click at [93, 67] on div "Coverage" at bounding box center [64, 64] width 107 height 15
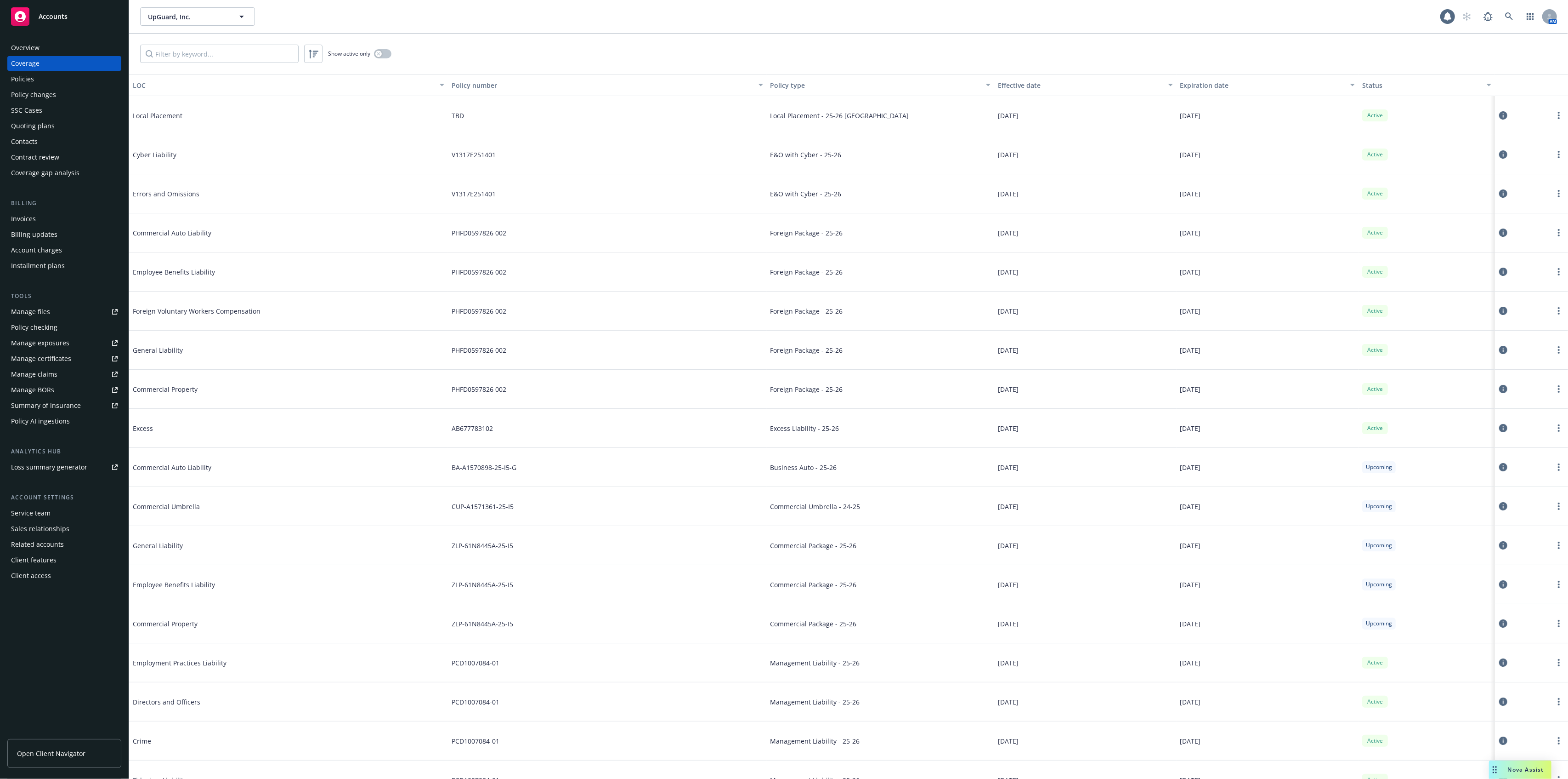
click at [96, 76] on div "Policies" at bounding box center [64, 79] width 107 height 15
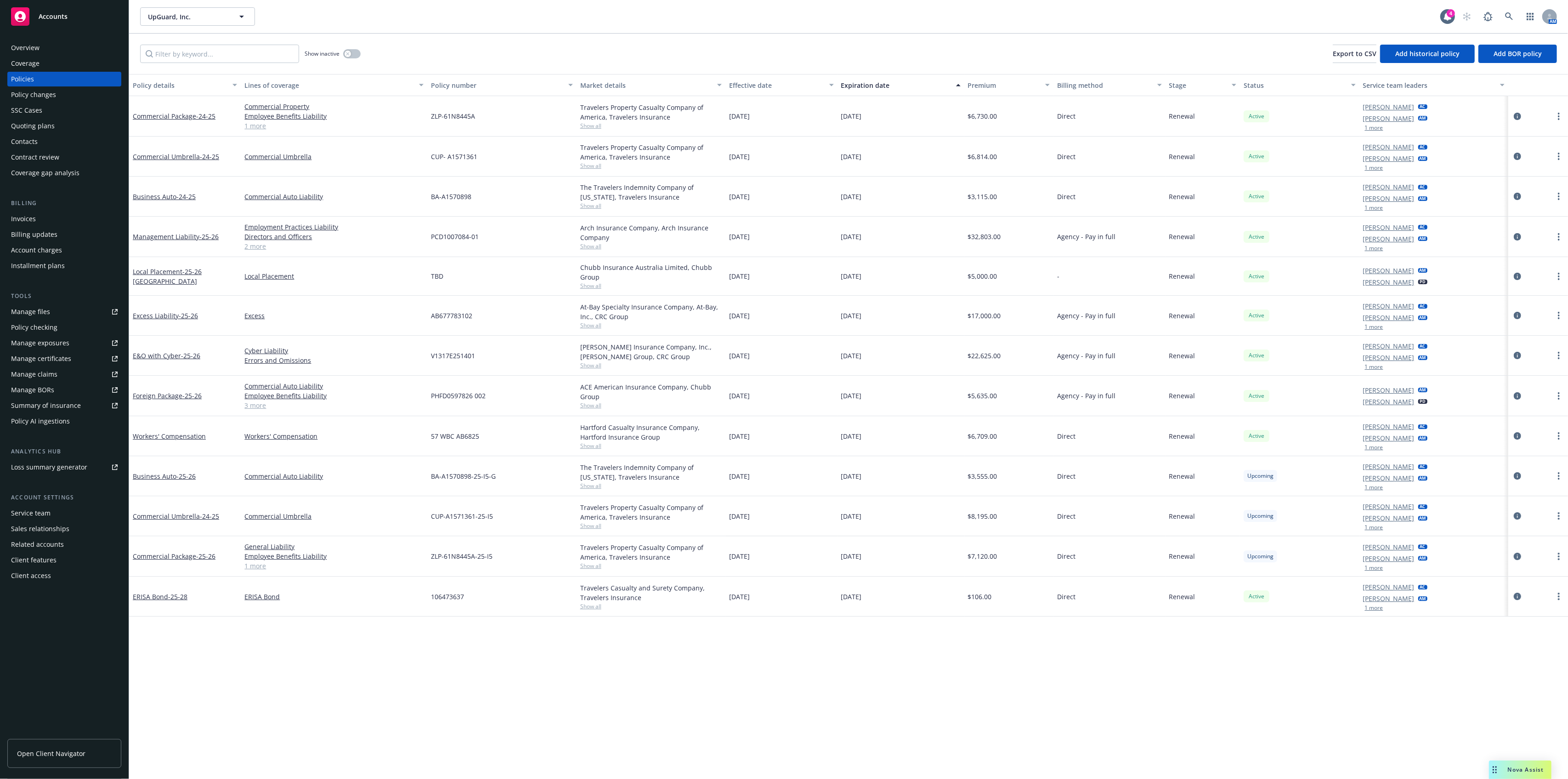
click at [92, 95] on div "Policy changes" at bounding box center [64, 95] width 107 height 15
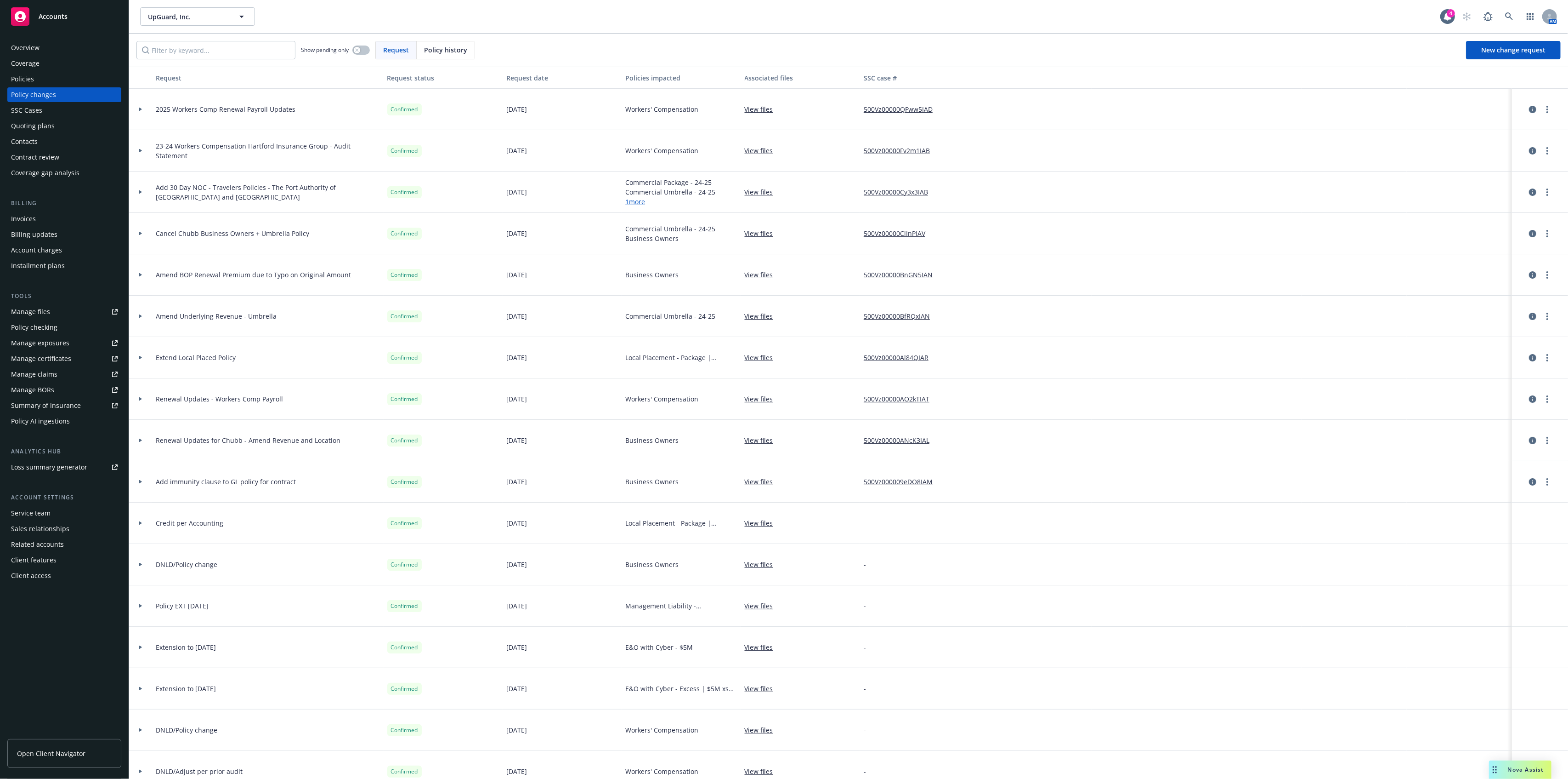
click at [47, 90] on div "Policy changes" at bounding box center [34, 95] width 45 height 15
click at [49, 74] on div "Policies" at bounding box center [64, 79] width 107 height 15
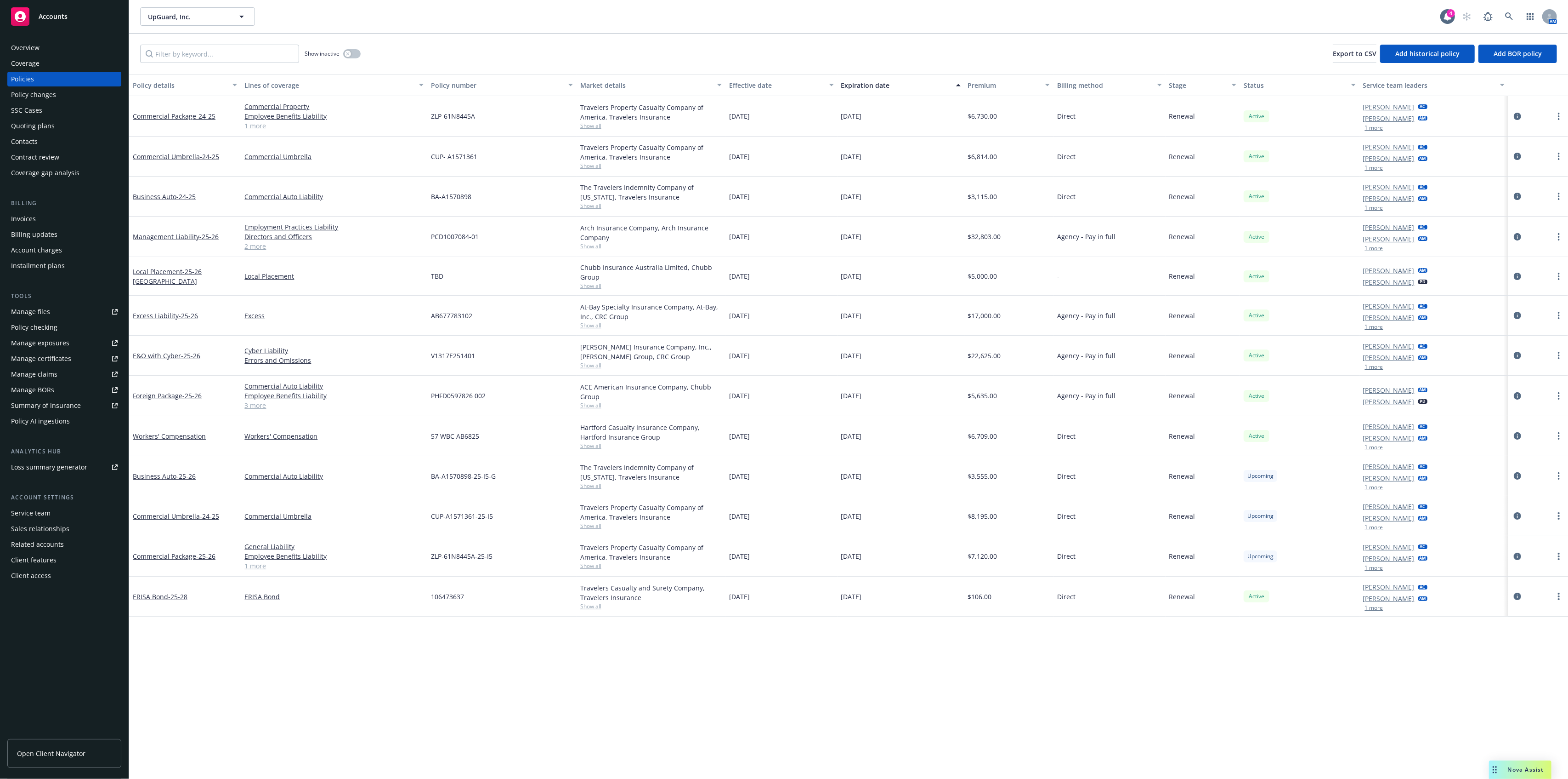
click at [42, 88] on div "Policy changes" at bounding box center [34, 95] width 45 height 15
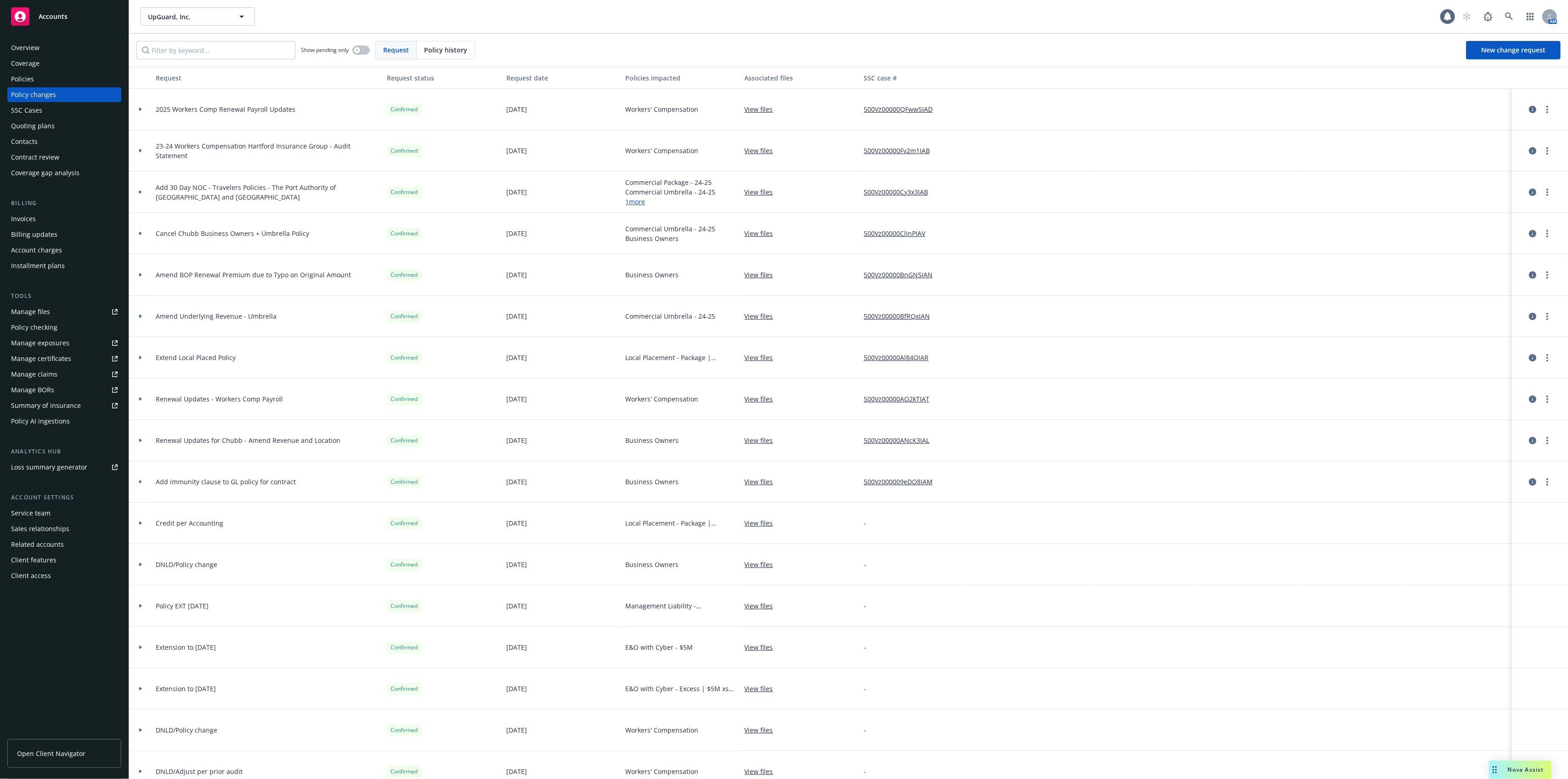
click at [76, 80] on div "Policies" at bounding box center [64, 79] width 107 height 15
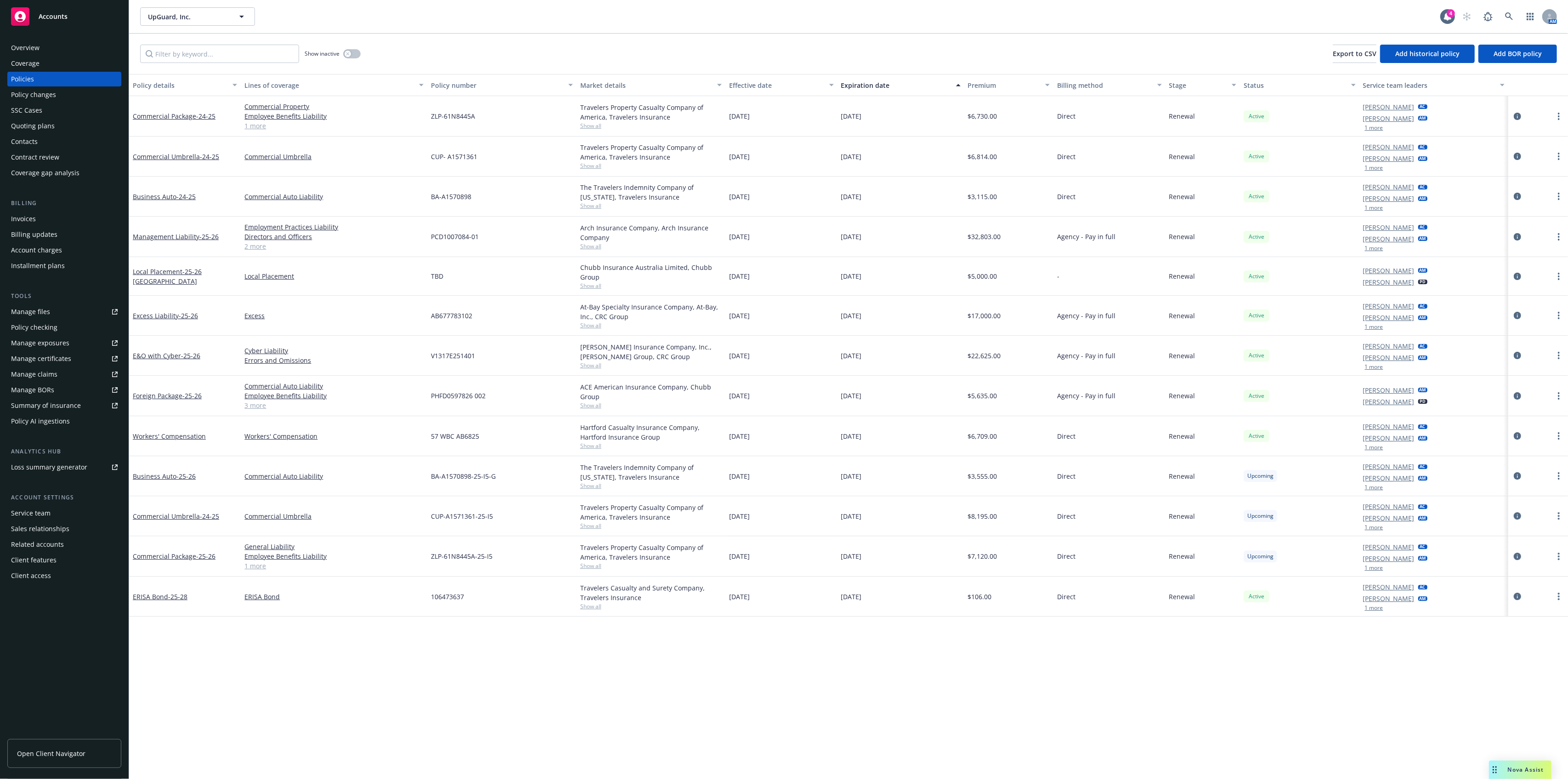
click at [73, 92] on div "Policy changes" at bounding box center [64, 95] width 107 height 15
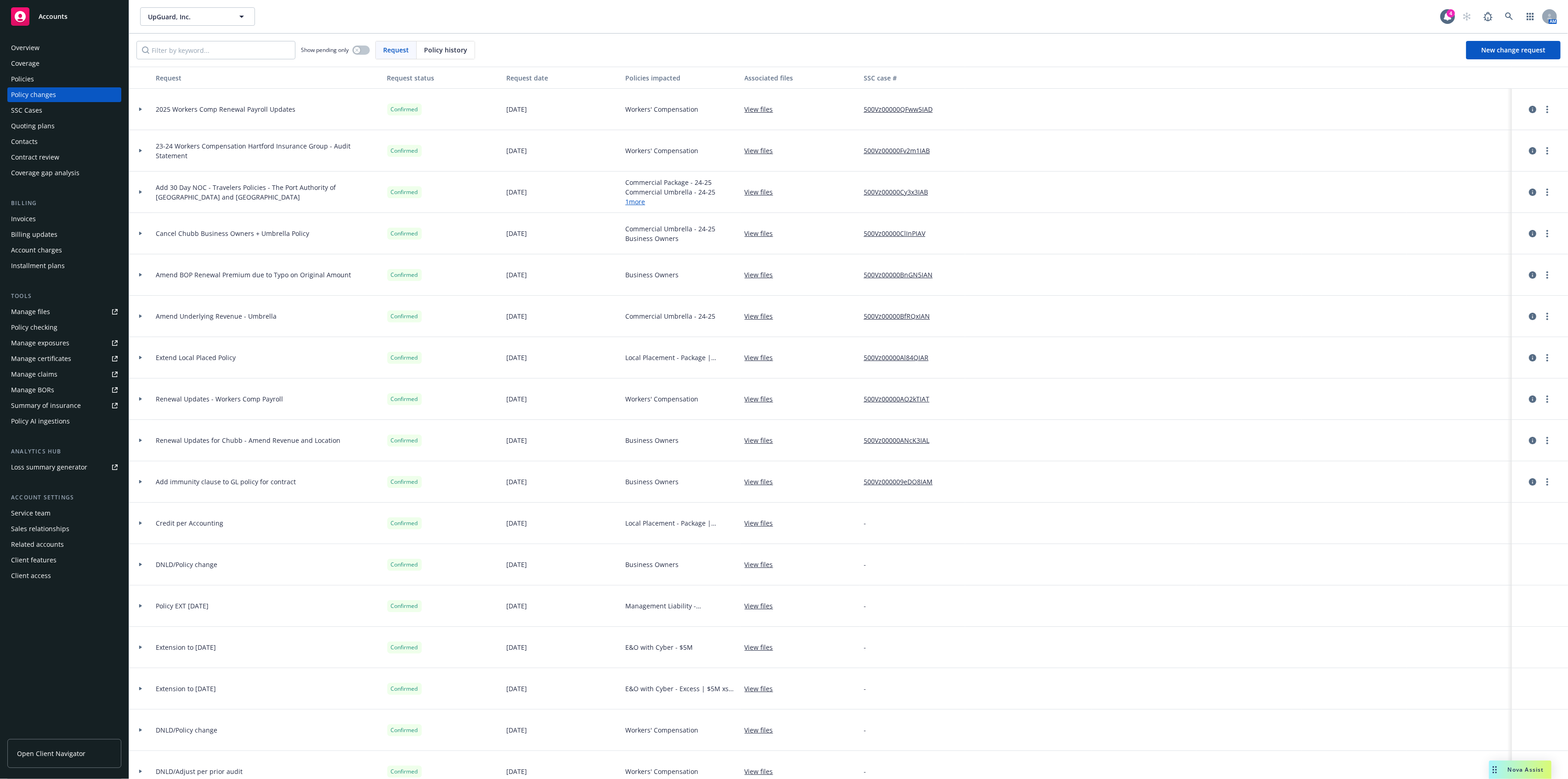
click at [74, 85] on div "Policies" at bounding box center [64, 79] width 107 height 15
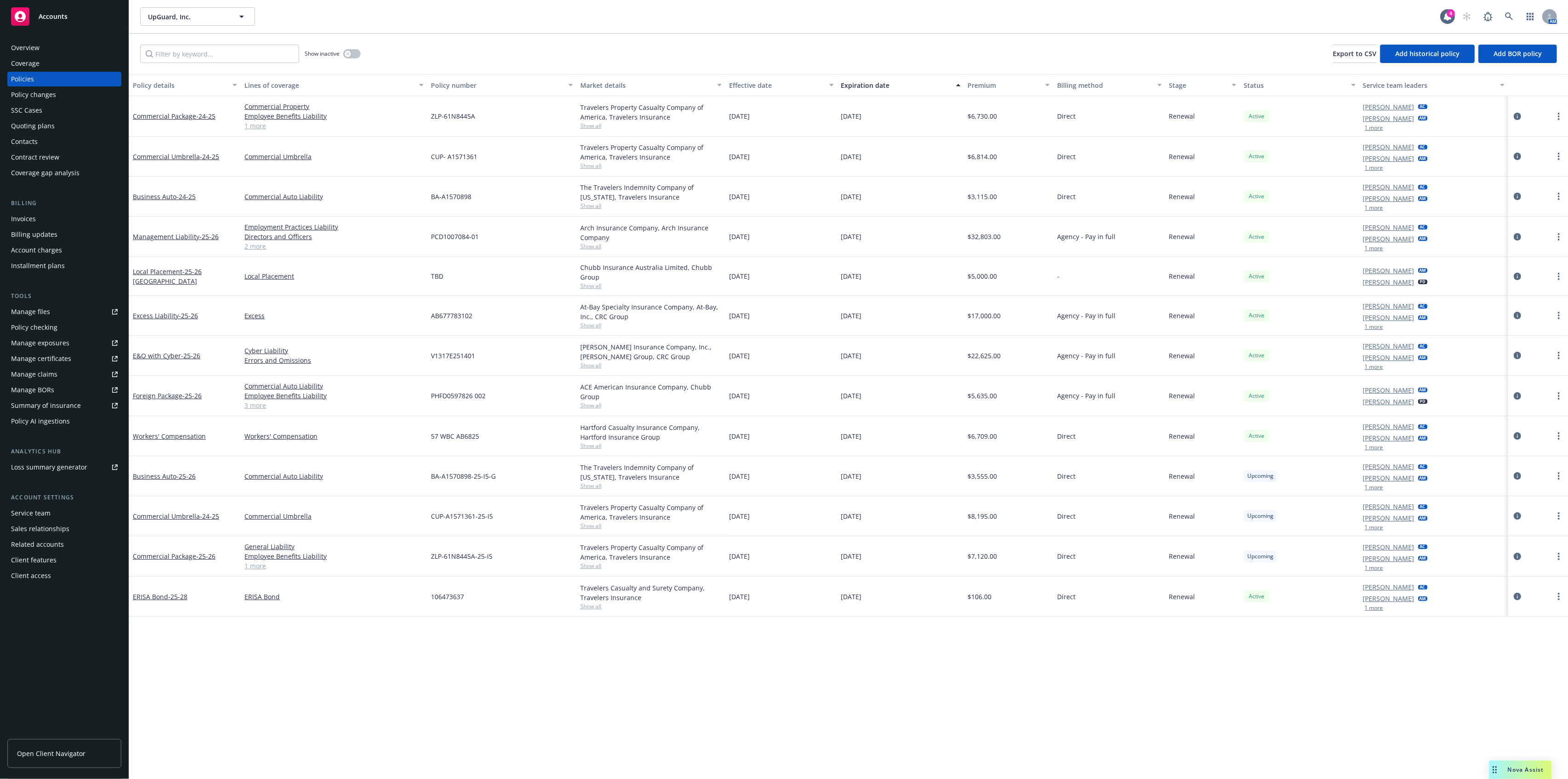
click at [60, 130] on div "Quoting plans" at bounding box center [64, 126] width 107 height 15
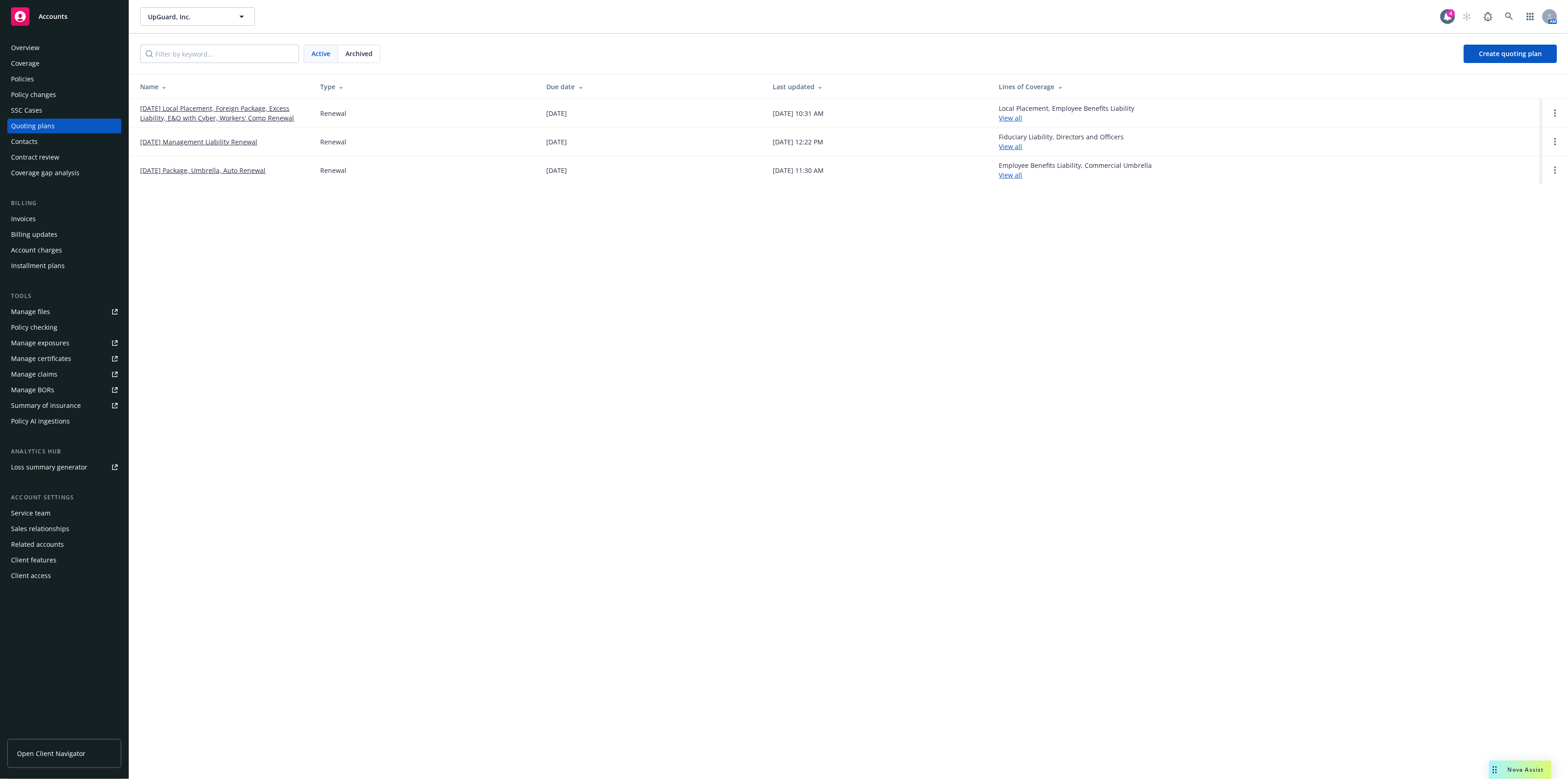
click at [179, 118] on link "[DATE] Local Placement, Foreign Package, Excess Liability, E&O with Cyber, Work…" at bounding box center [222, 113] width 165 height 20
click at [214, 174] on link "[DATE] Package, Umbrella, Auto Renewal" at bounding box center [202, 170] width 125 height 10
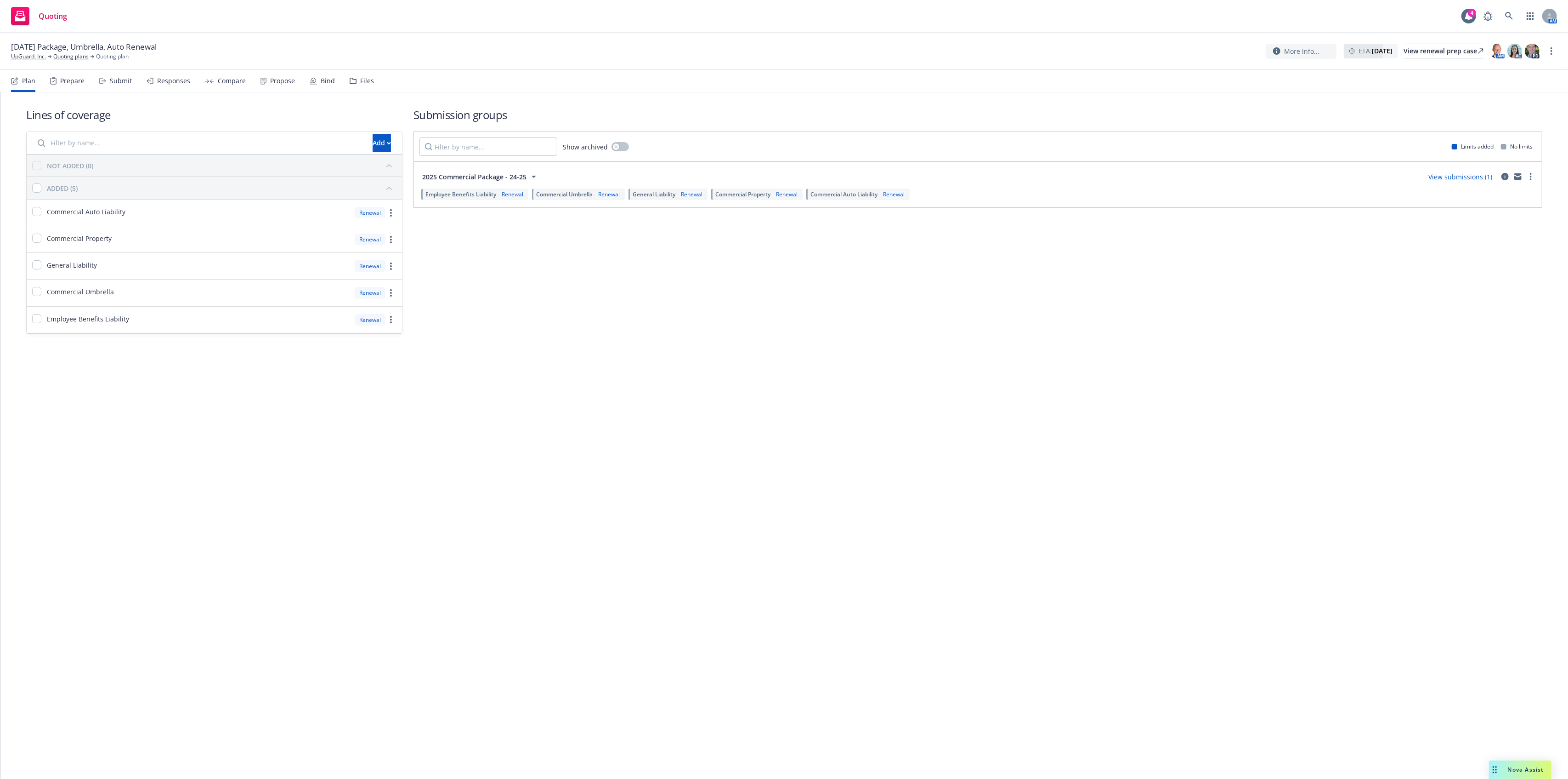
click at [111, 79] on div "Submit" at bounding box center [121, 81] width 22 height 7
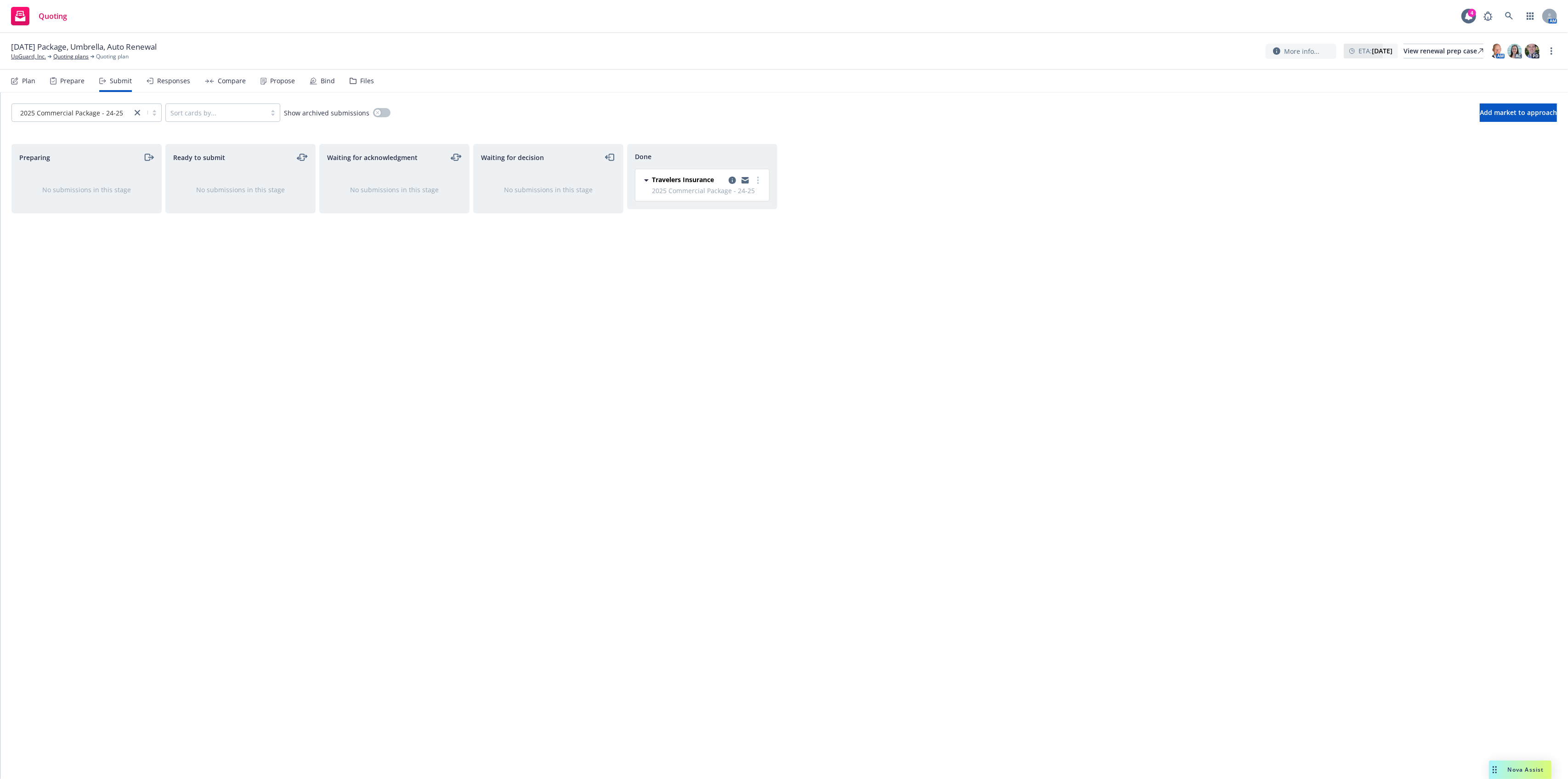
drag, startPoint x: 730, startPoint y: 181, endPoint x: 796, endPoint y: 188, distance: 66.4
click at [730, 181] on icon "copy logging email" at bounding box center [732, 180] width 7 height 7
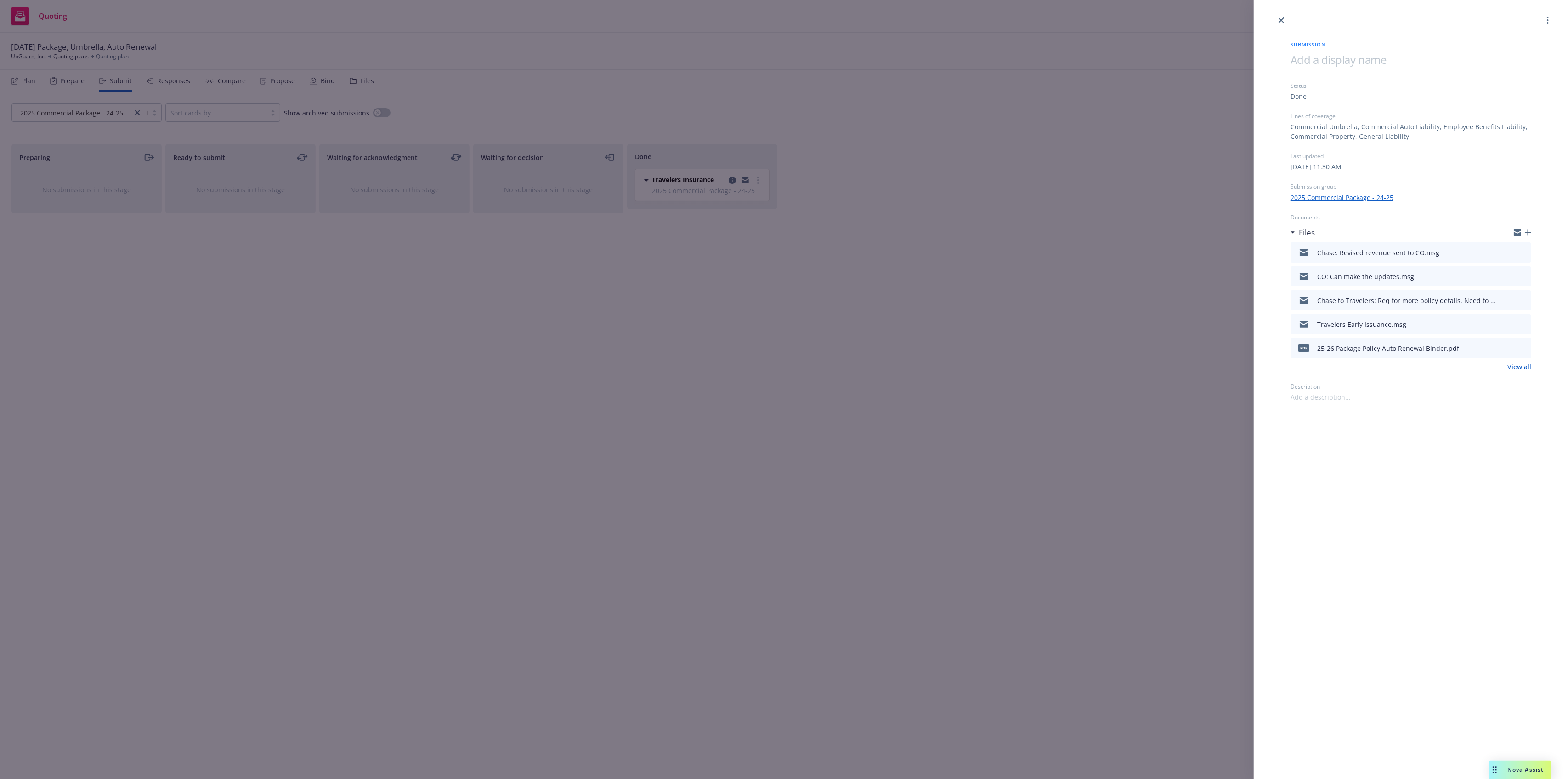
click at [1523, 249] on icon "preview file" at bounding box center [1523, 252] width 9 height 7
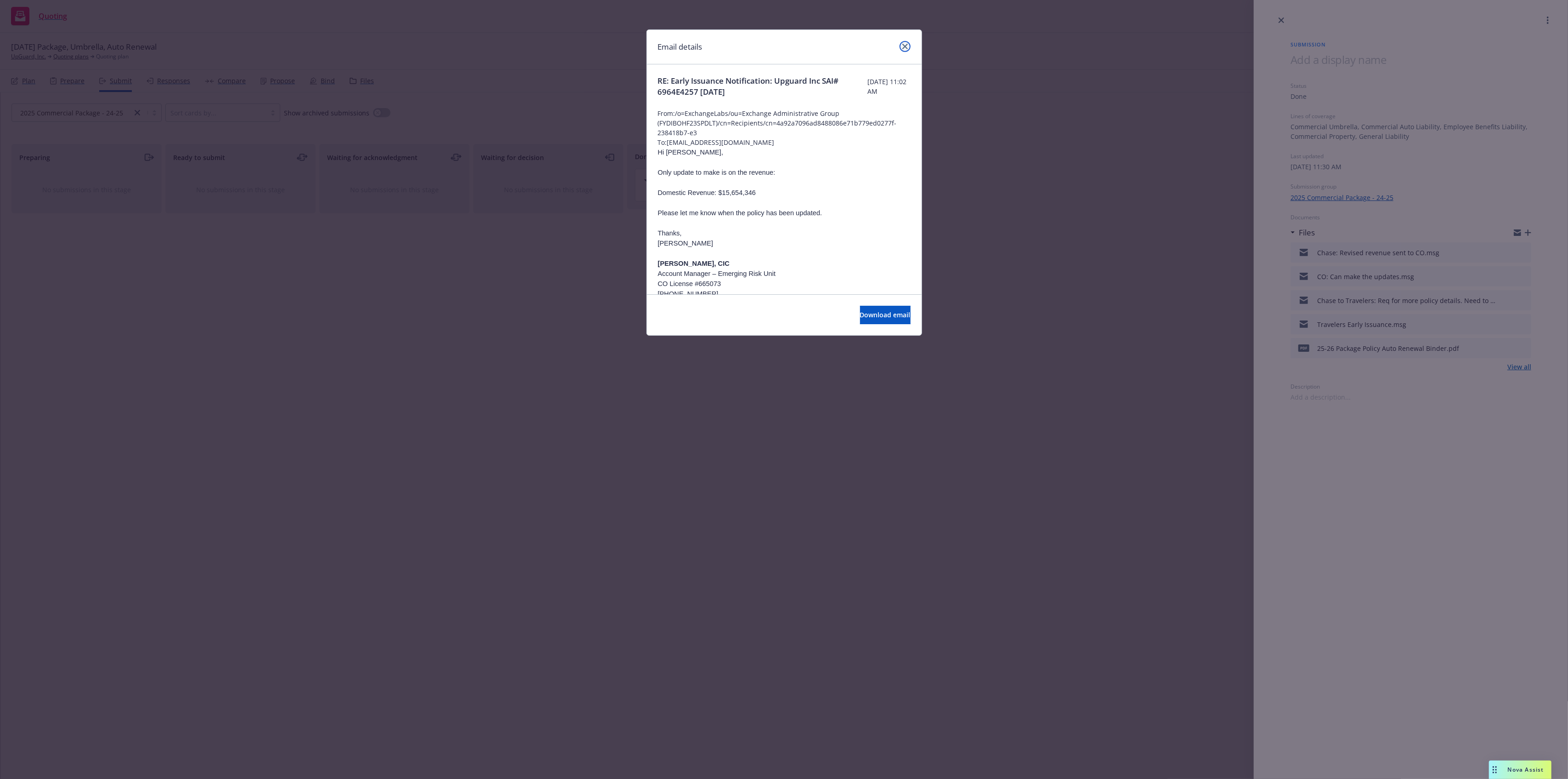
click at [909, 45] on link "close" at bounding box center [905, 46] width 11 height 11
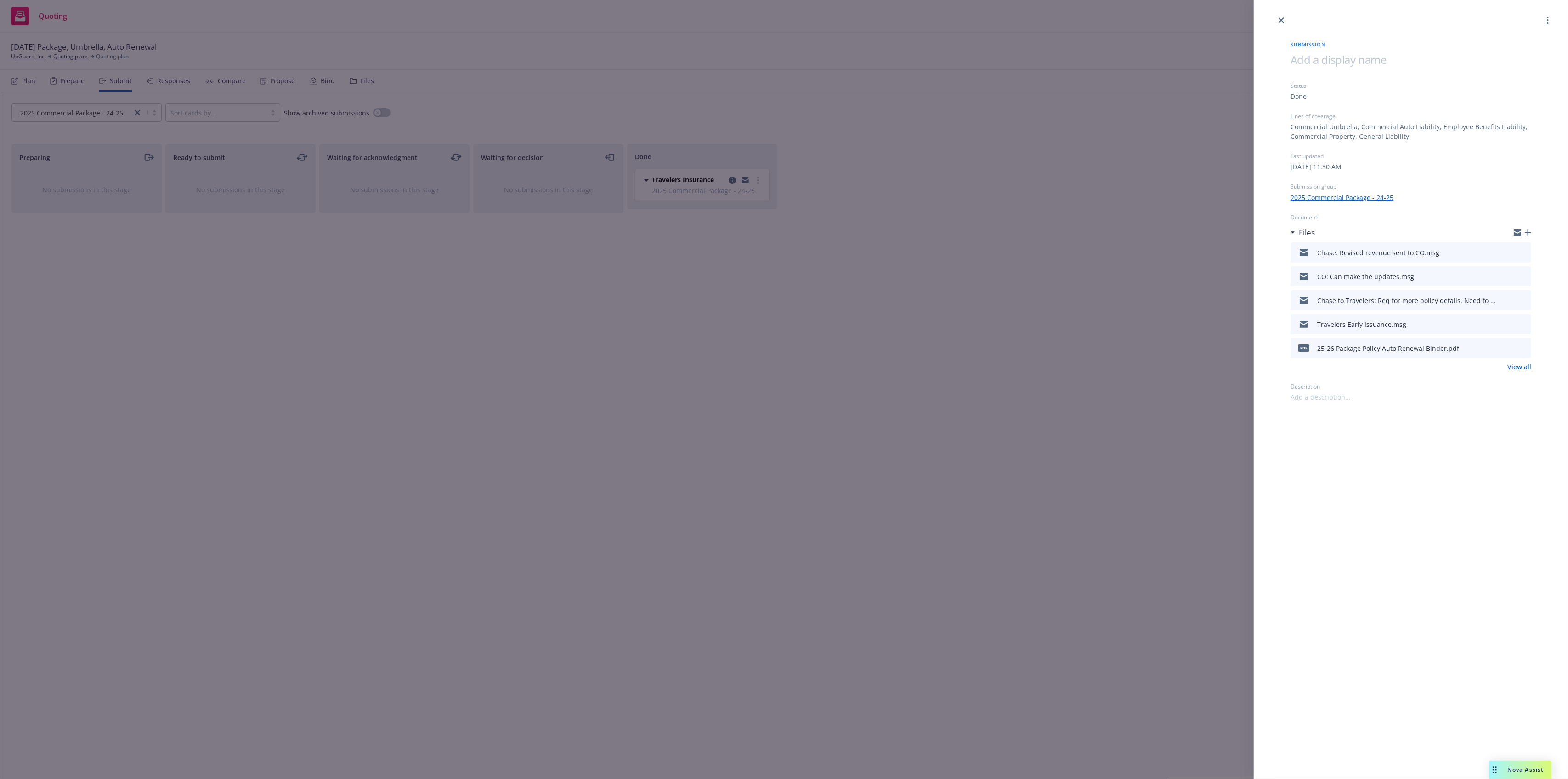
click at [1528, 232] on icon "button" at bounding box center [1528, 232] width 7 height 7
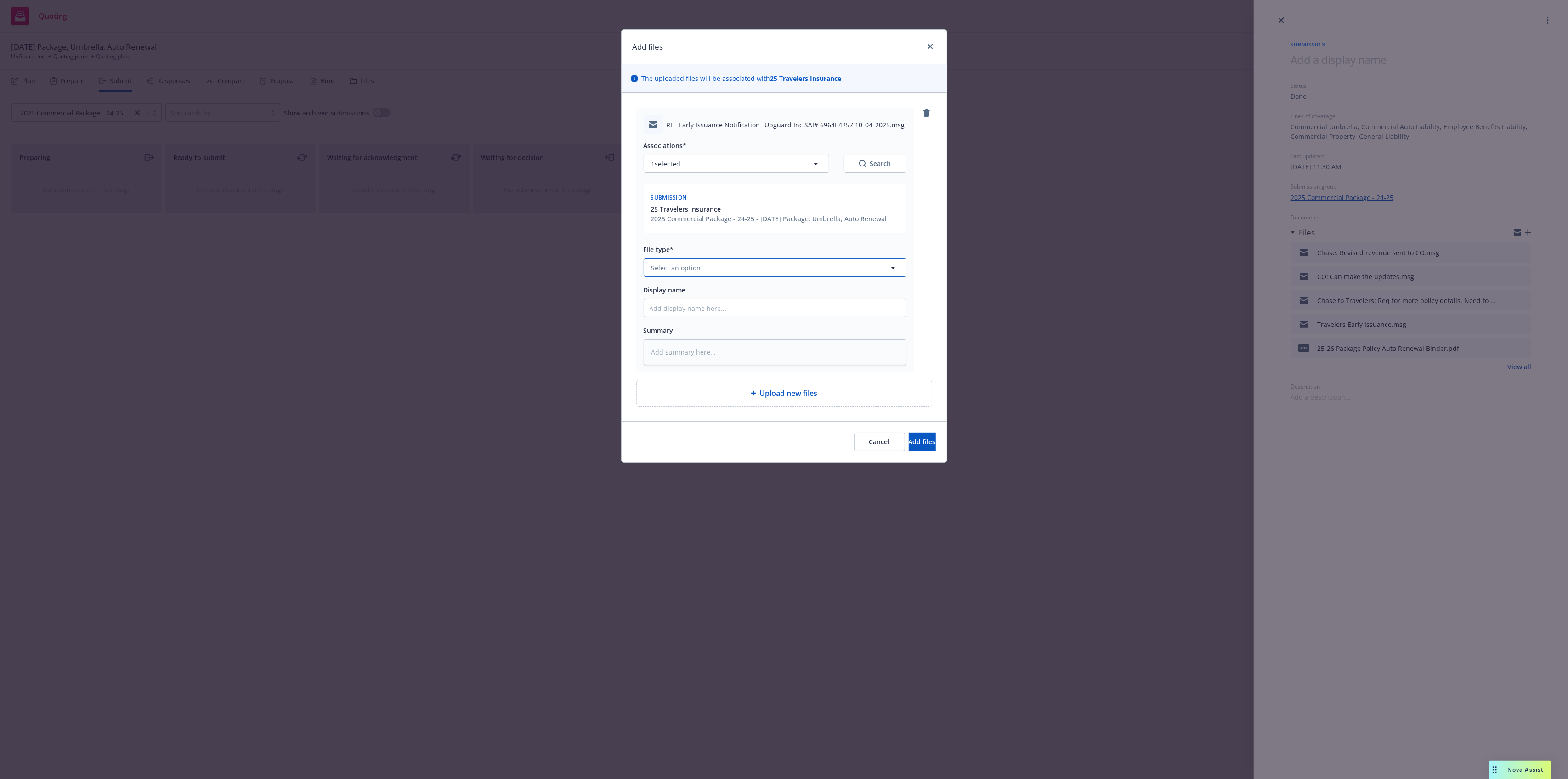
click at [748, 266] on button "Select an option" at bounding box center [775, 268] width 263 height 18
type input "em"
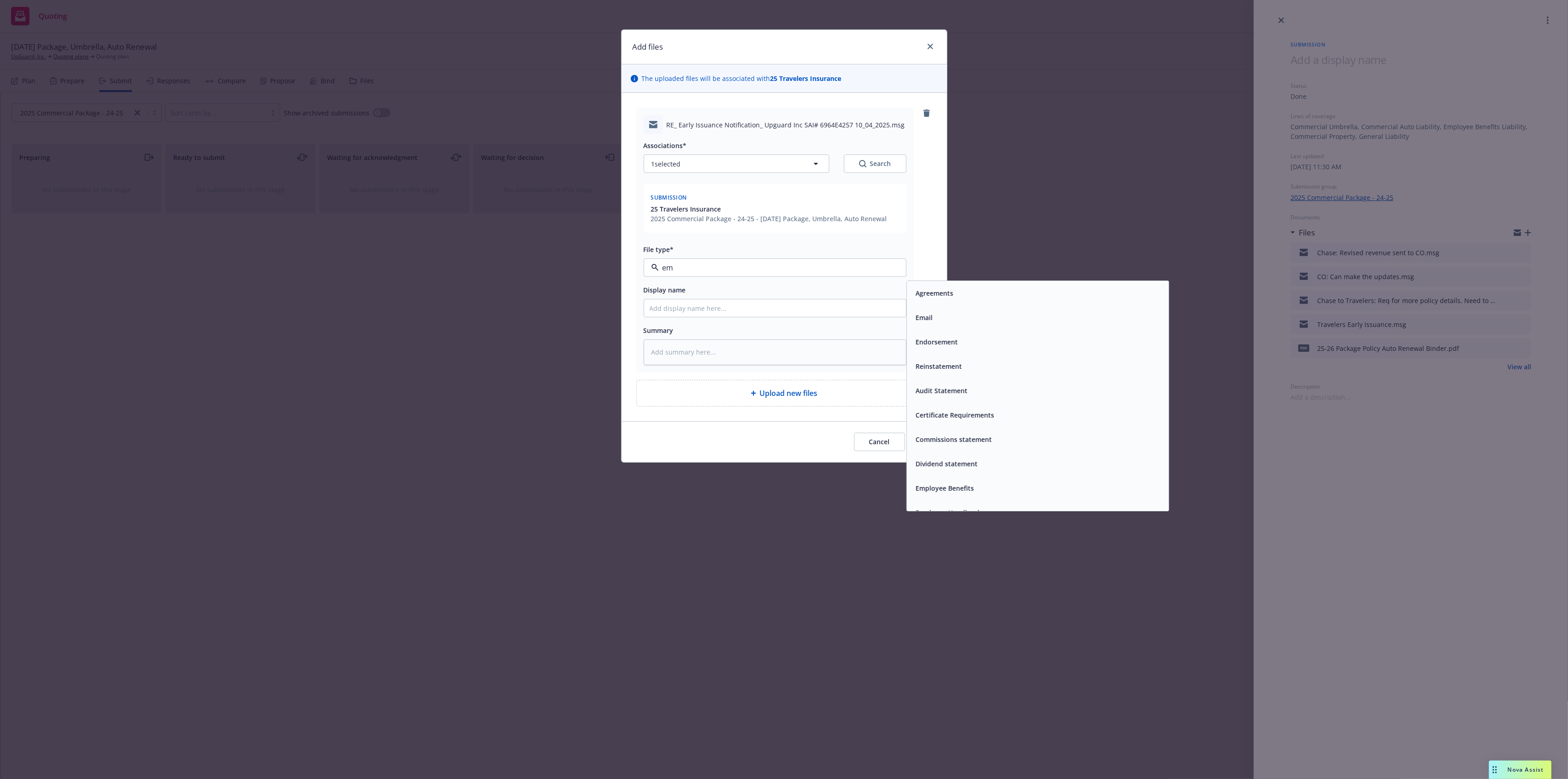
drag, startPoint x: 951, startPoint y: 326, endPoint x: 866, endPoint y: 304, distance: 87.8
click at [951, 326] on div "Email" at bounding box center [1037, 318] width 262 height 24
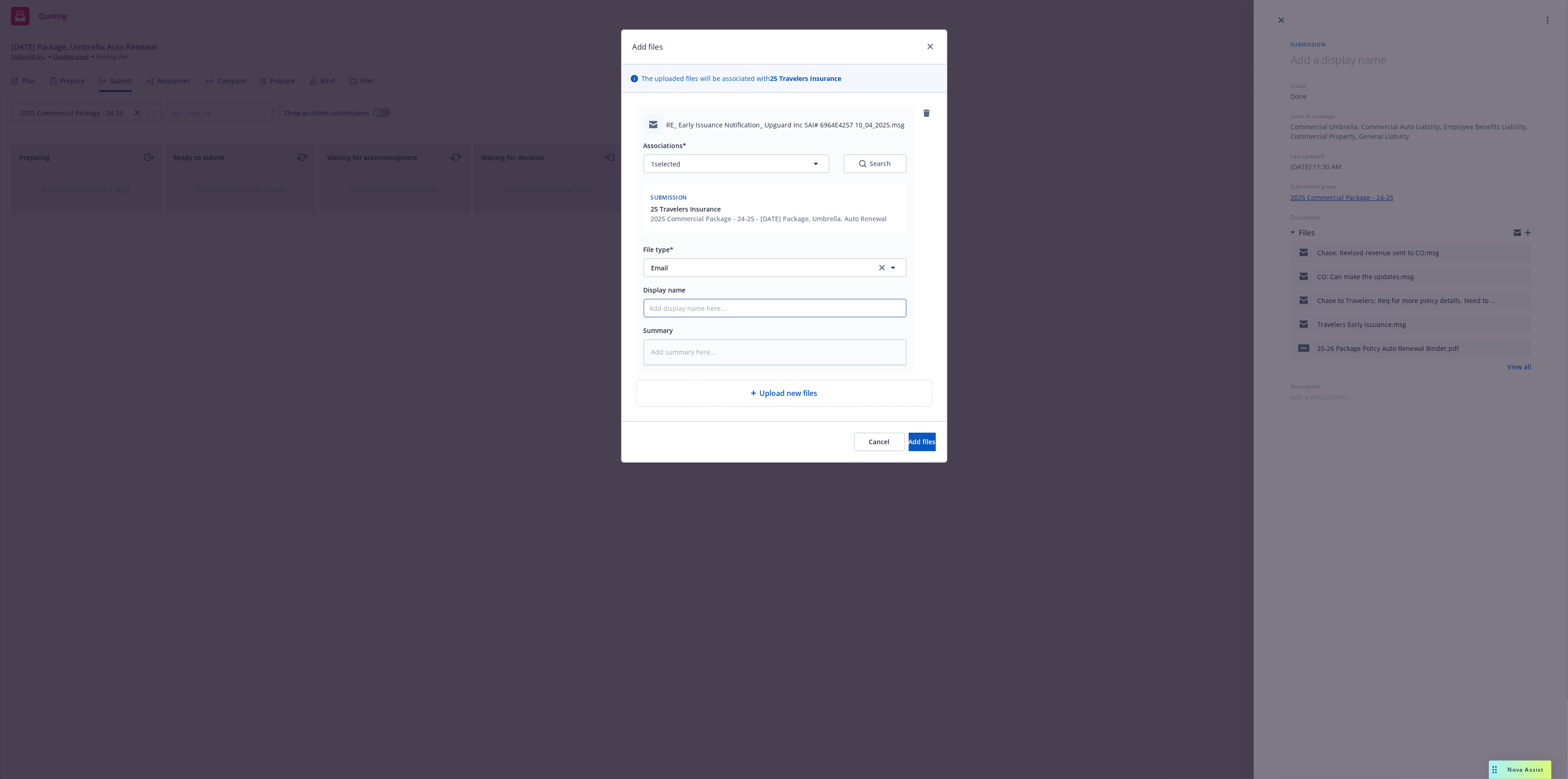
click at [860, 304] on input "Display name" at bounding box center [775, 308] width 262 height 18
type textarea "x"
type input "z"
type textarea "x"
type input "zf"
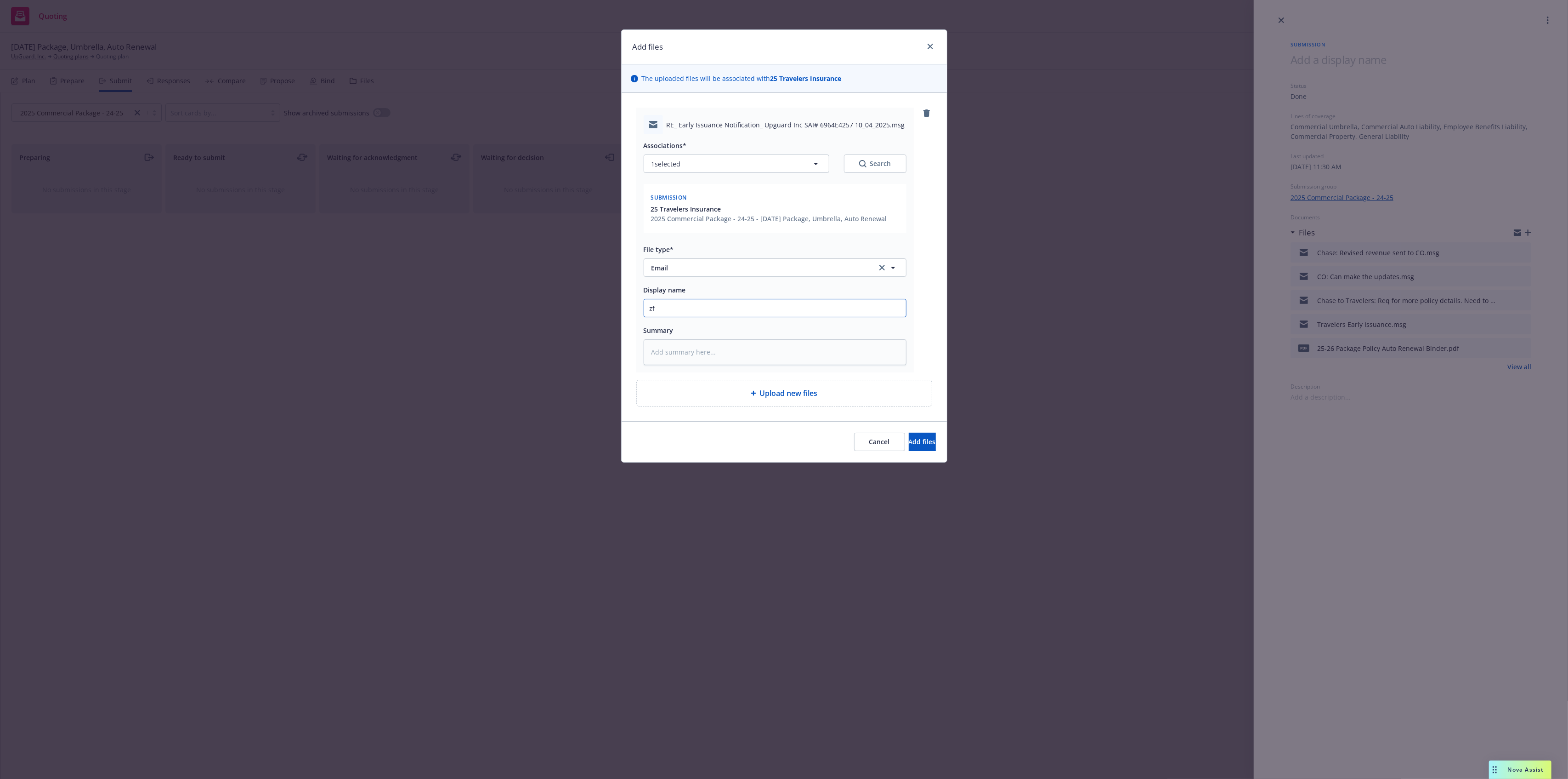
type textarea "x"
type input "z"
type textarea "x"
paste input "Chase: Follow up #1 for revised quote 9-16-25"
type input "Chase: Follow up #1 for revised quote 9-16-25"
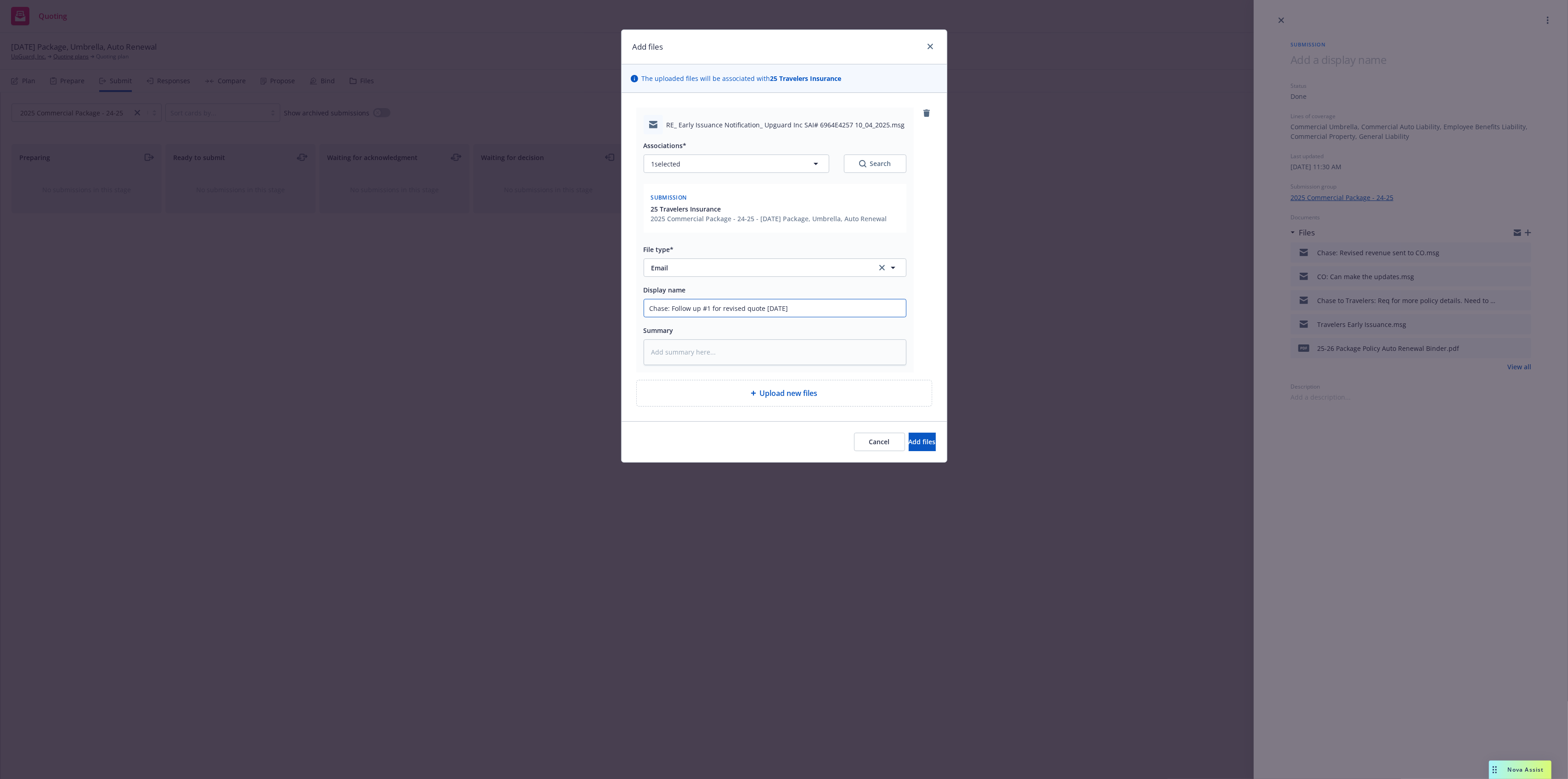
type textarea "x"
type input "Chase: Follow up #1 for revised quote 9-16-25"
click at [903, 433] on div "Cancel Add files" at bounding box center [784, 441] width 325 height 41
click at [910, 439] on button "Add files" at bounding box center [922, 442] width 27 height 18
click at [910, 440] on div "Add files The uploaded files will be associated with 25 Travelers Insurance RE_…" at bounding box center [784, 389] width 1568 height 779
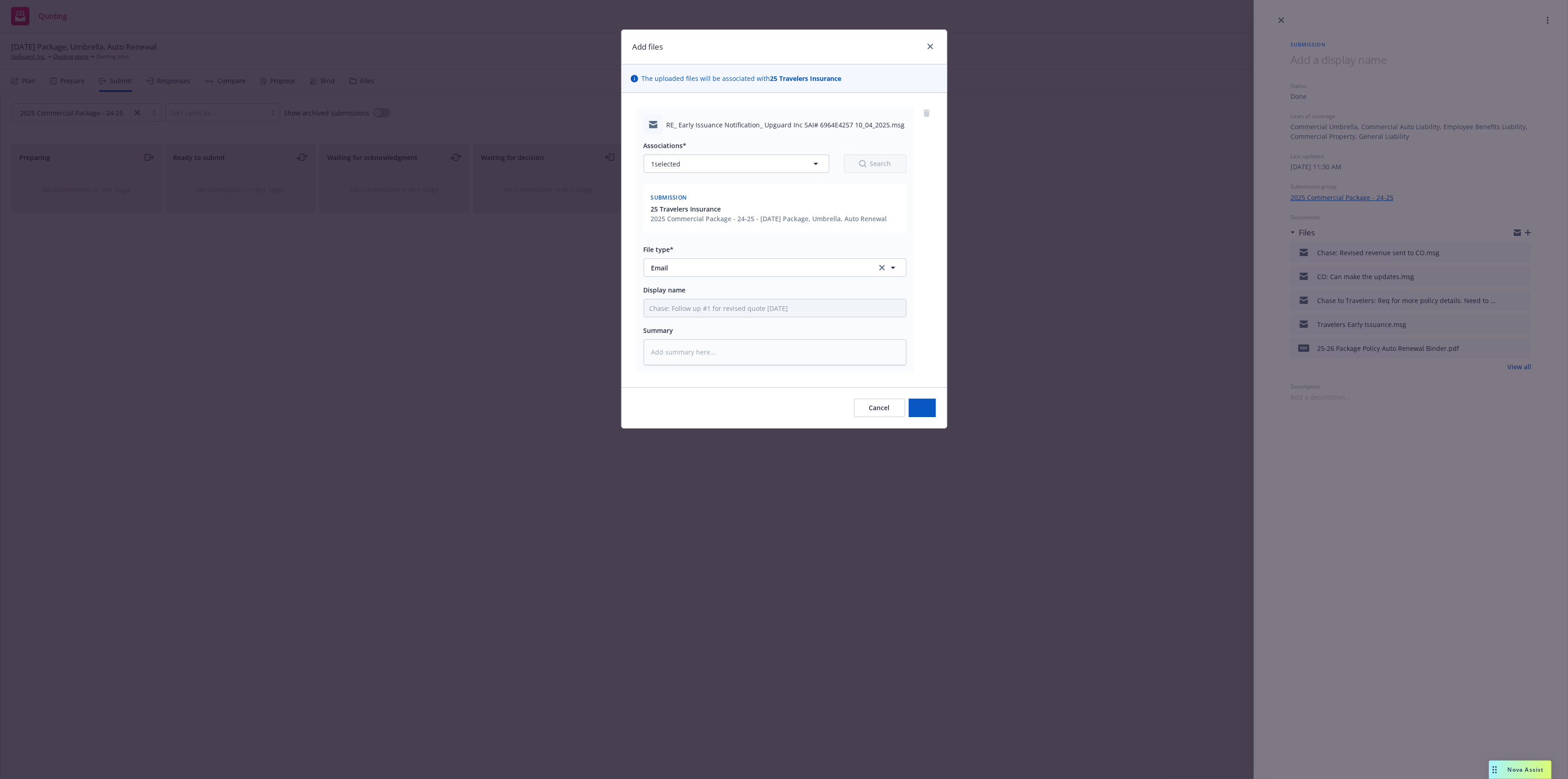
type textarea "x"
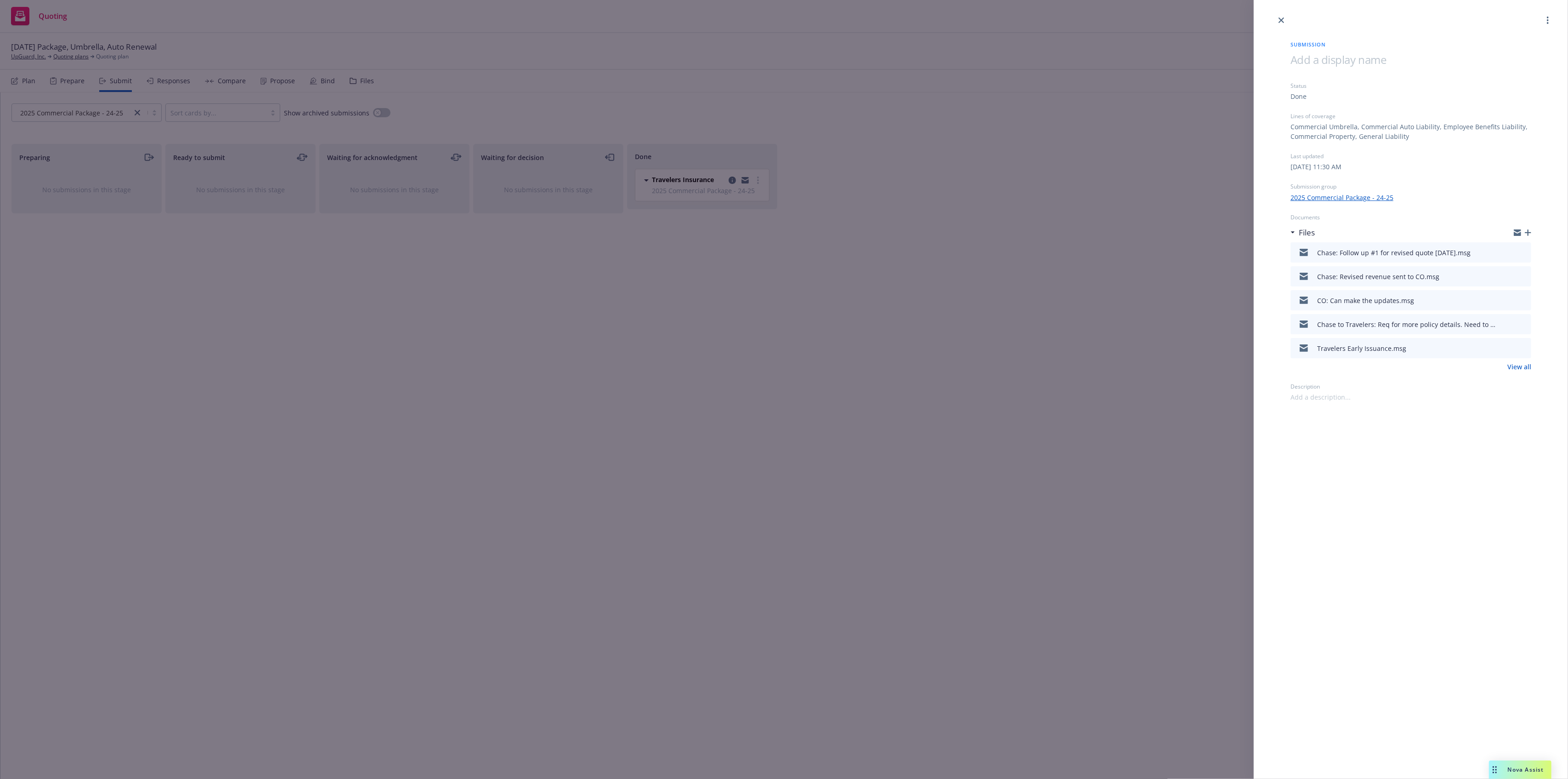
click at [957, 445] on div "Submission Status Done Lines of coverage Commercial Umbrella, Commercial Auto L…" at bounding box center [784, 389] width 1568 height 779
